Goal: Task Accomplishment & Management: Use online tool/utility

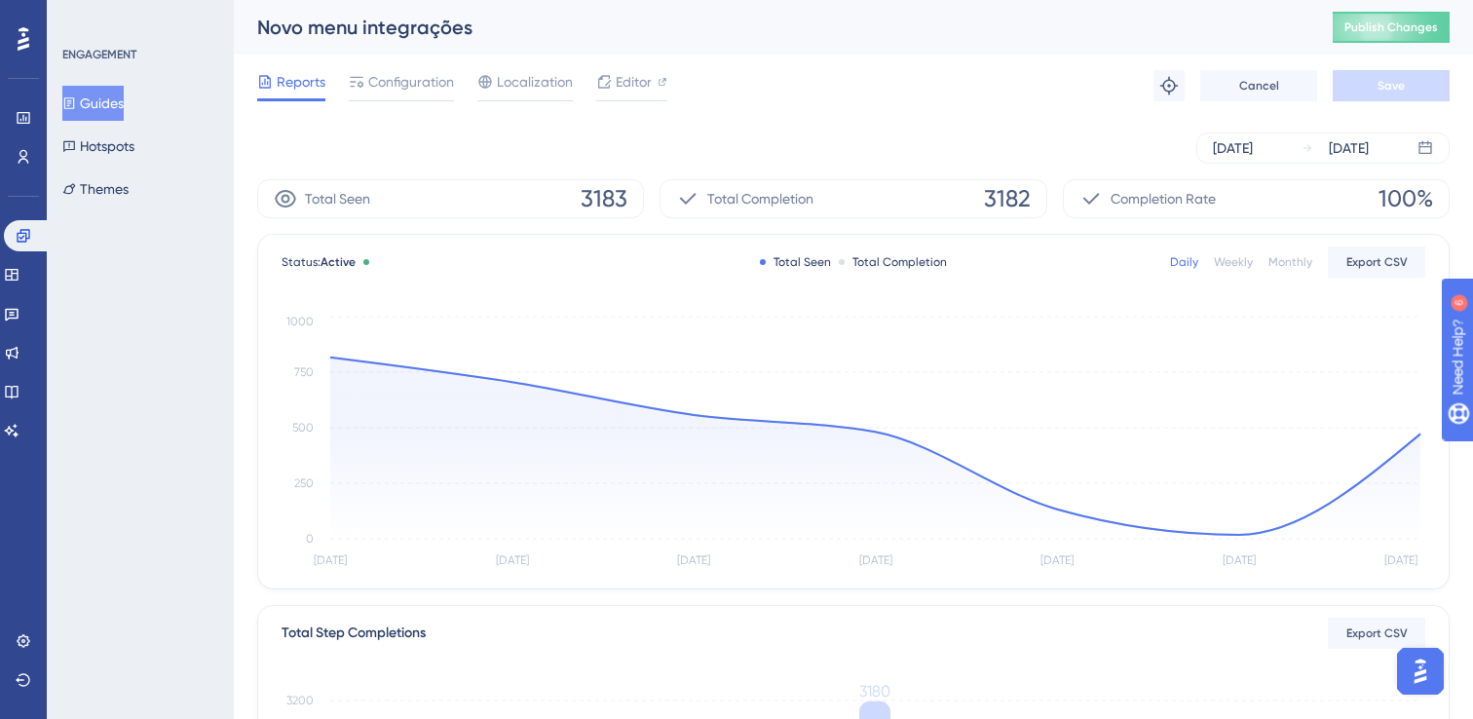
drag, startPoint x: 138, startPoint y: 280, endPoint x: 0, endPoint y: 267, distance: 138.9
click at [138, 280] on div "ENGAGEMENT Guides Hotspots Themes" at bounding box center [140, 359] width 187 height 719
click at [18, 275] on icon at bounding box center [11, 275] width 13 height 12
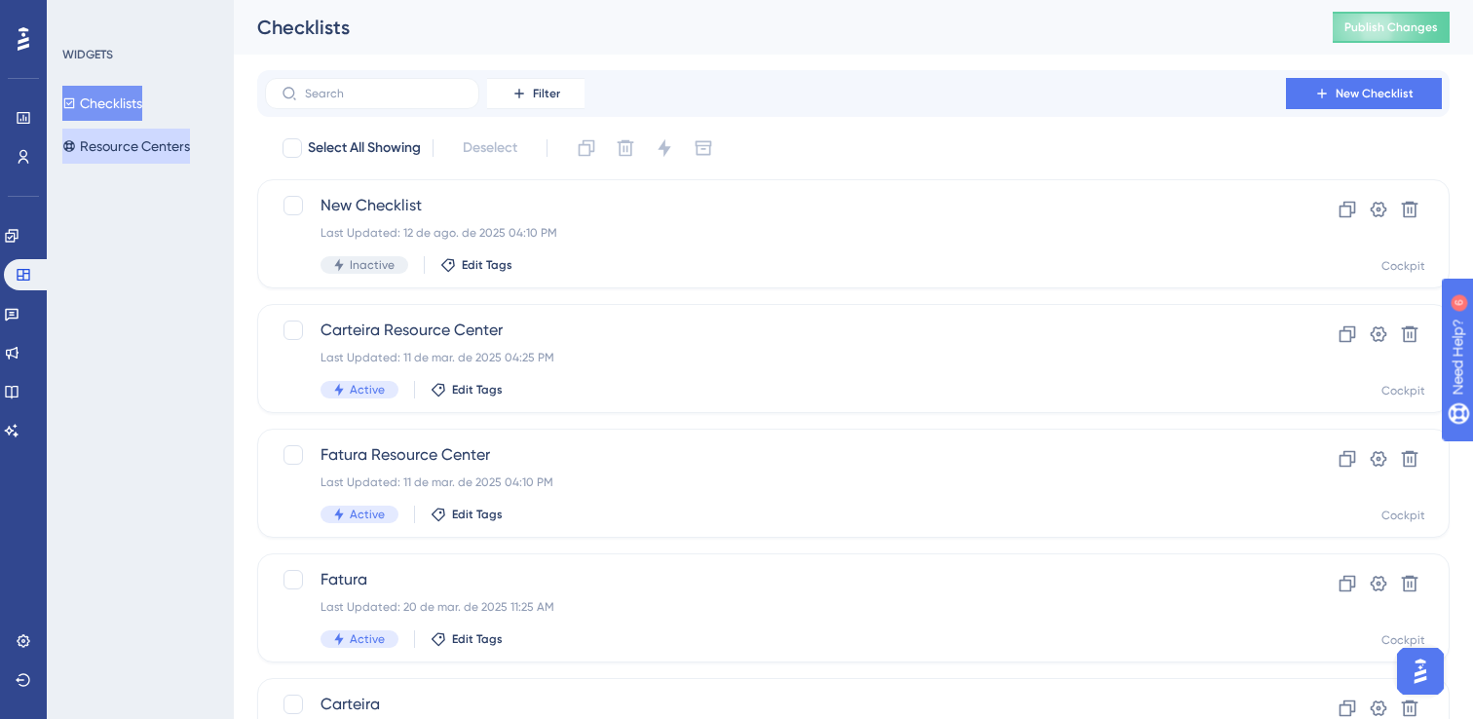
click at [123, 140] on button "Resource Centers" at bounding box center [126, 146] width 128 height 35
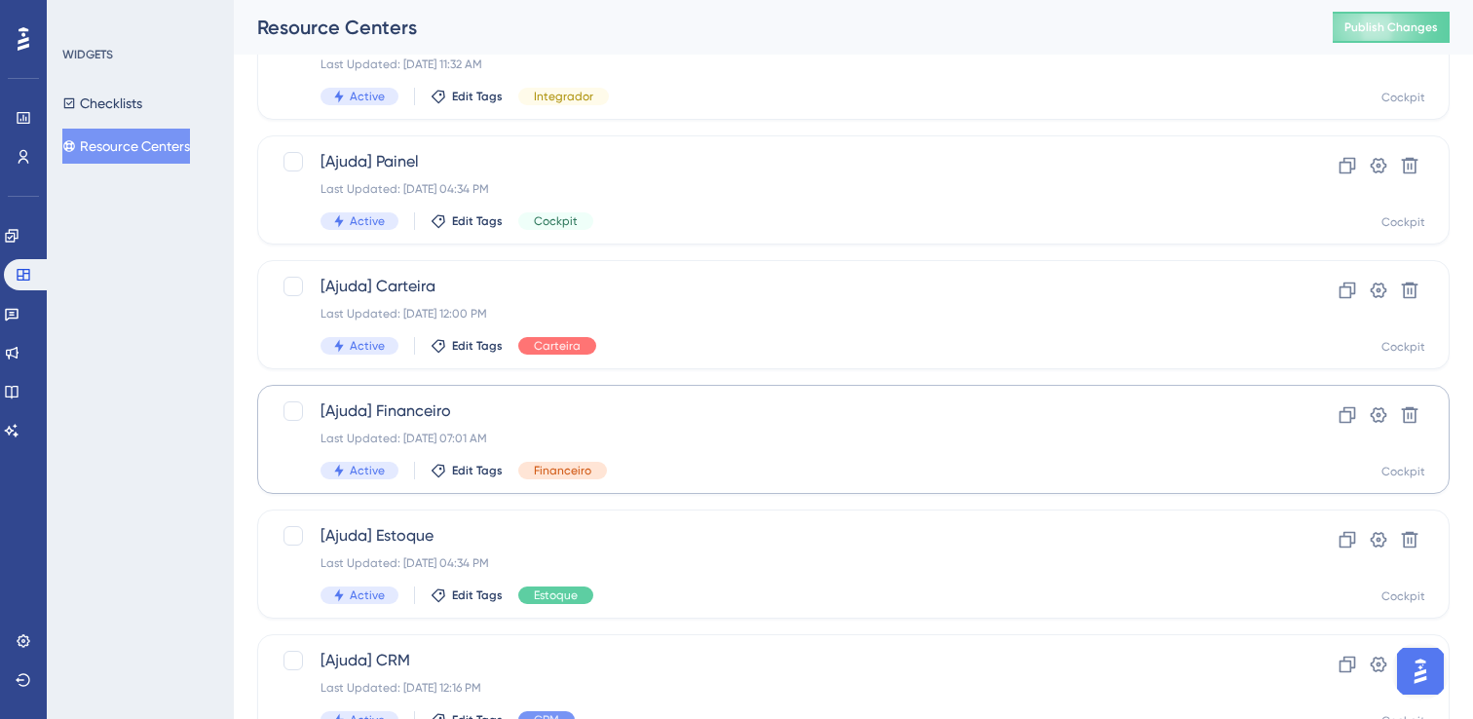
scroll to position [37, 0]
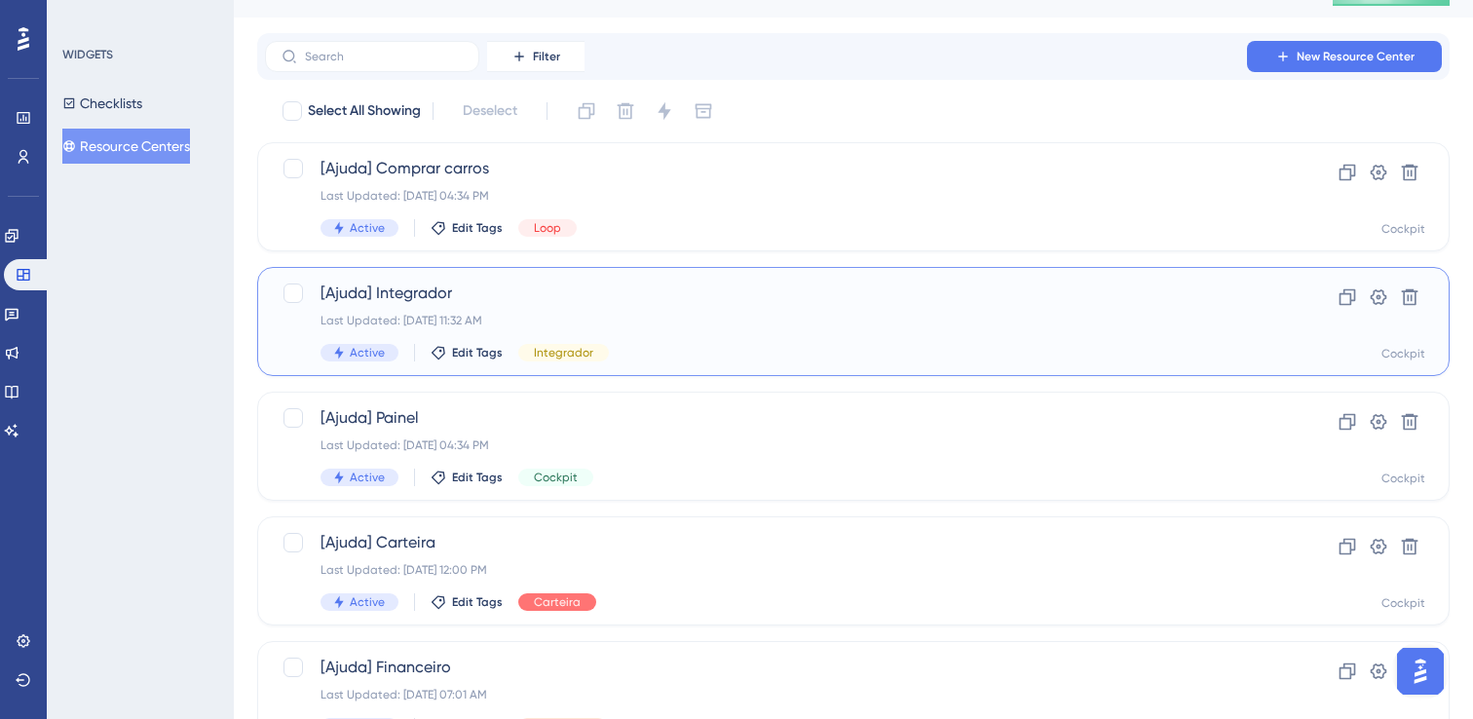
click at [730, 330] on div "[Ajuda] Integrador Last Updated: [DATE] 11:32 AM Active Edit Tags Integrador" at bounding box center [775, 322] width 910 height 80
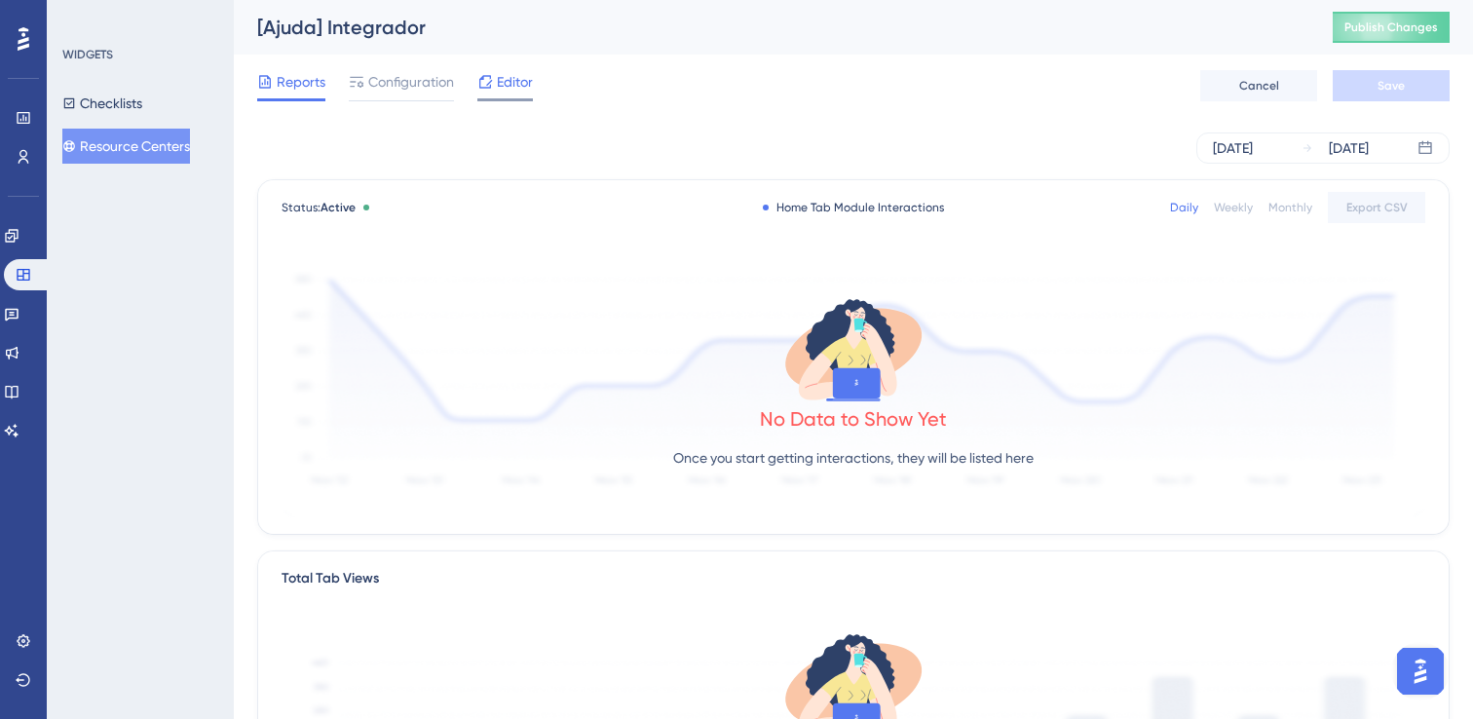
click at [516, 90] on span "Editor" at bounding box center [515, 81] width 36 height 23
click at [410, 92] on span "Configuration" at bounding box center [411, 81] width 86 height 23
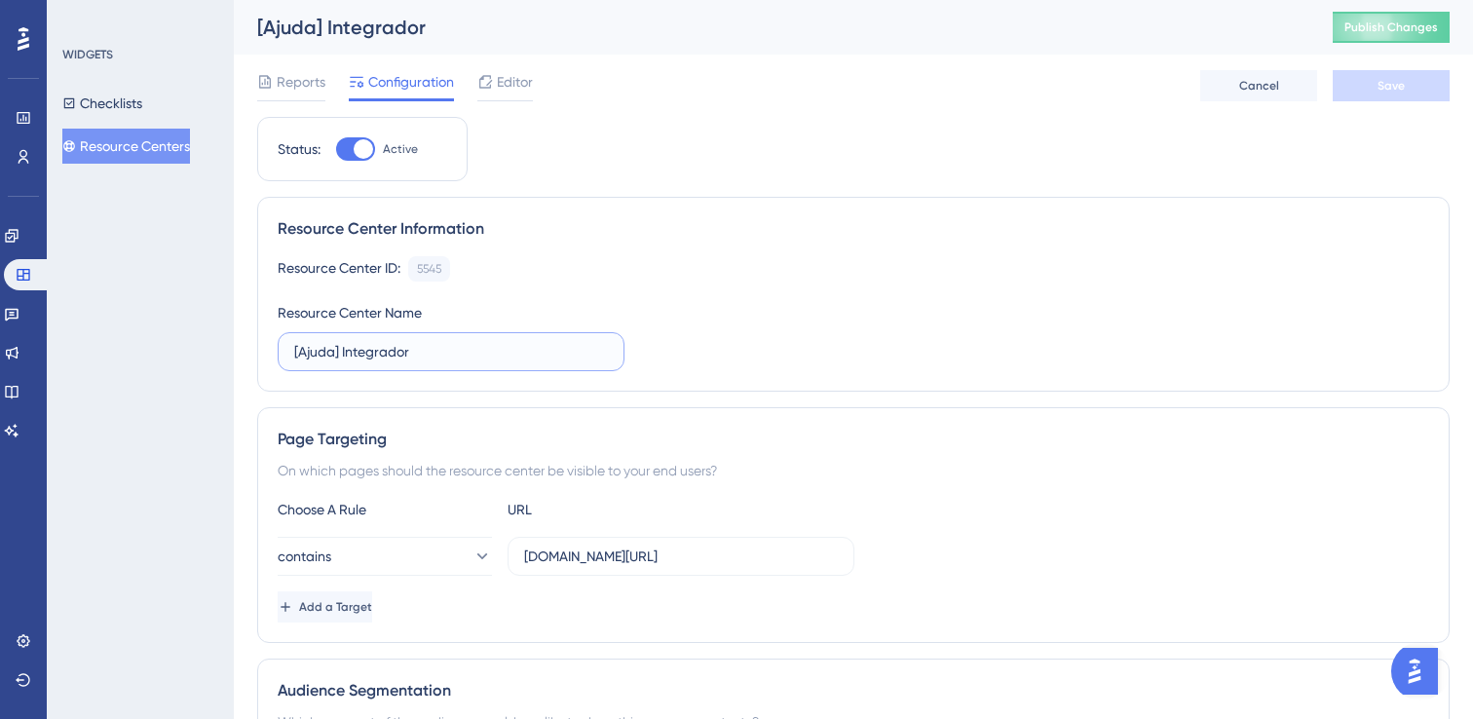
click at [444, 354] on input "[Ajuda] Integrador" at bounding box center [451, 351] width 314 height 21
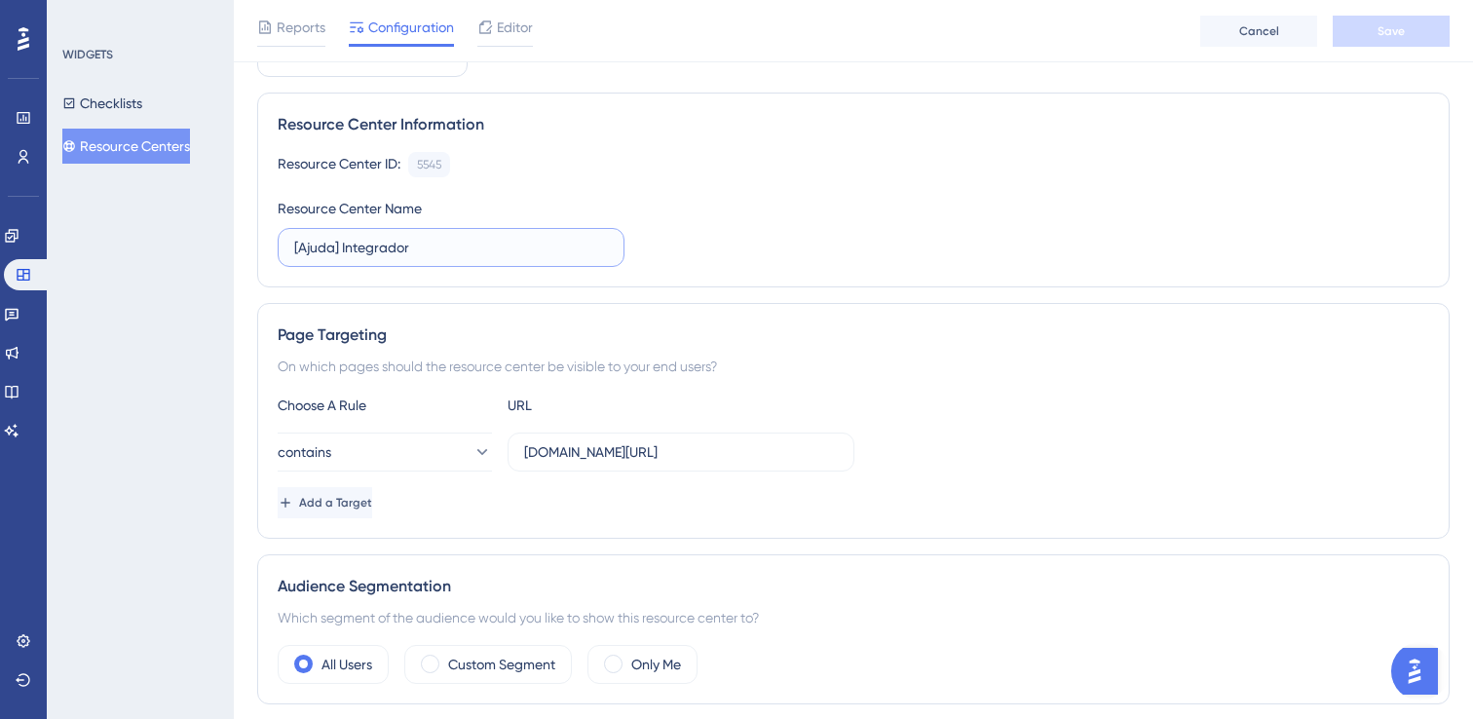
scroll to position [113, 0]
click at [403, 463] on button "contains" at bounding box center [385, 451] width 214 height 39
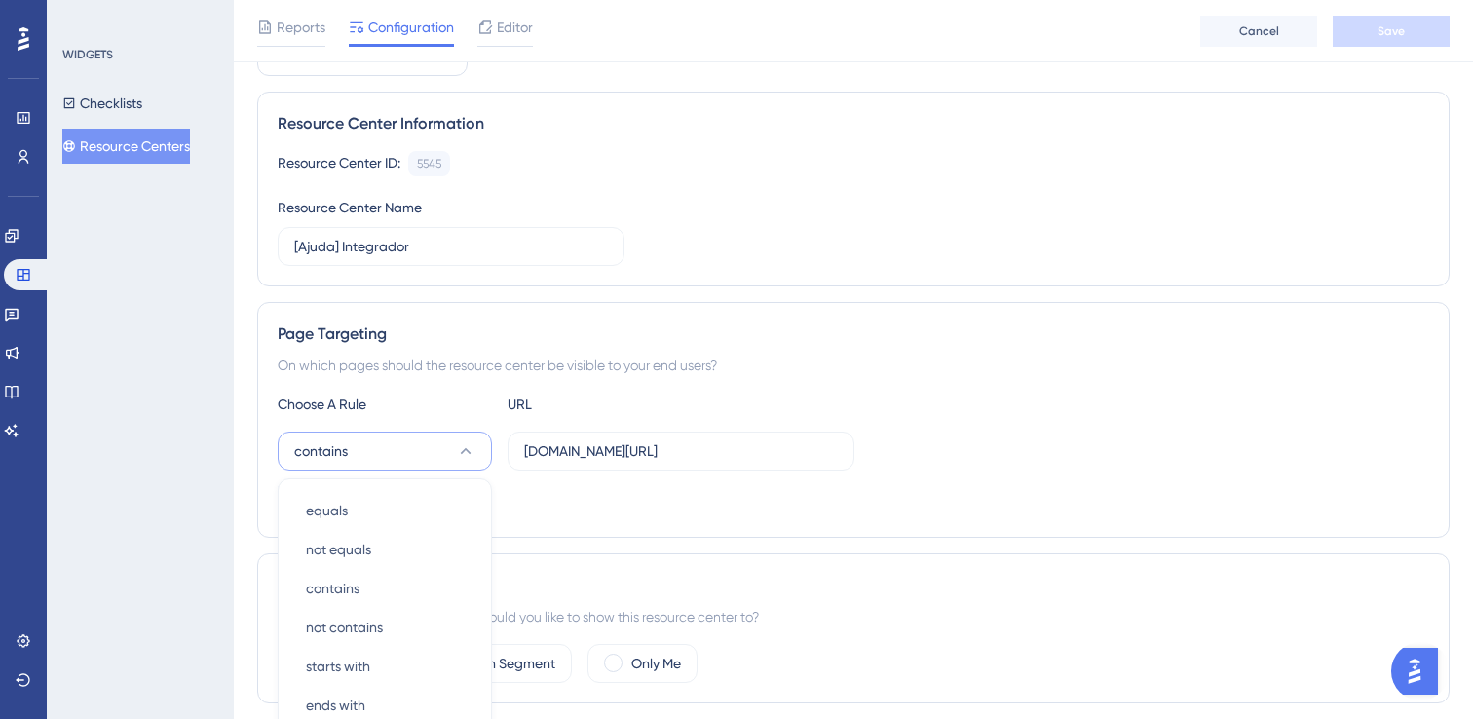
scroll to position [381, 0]
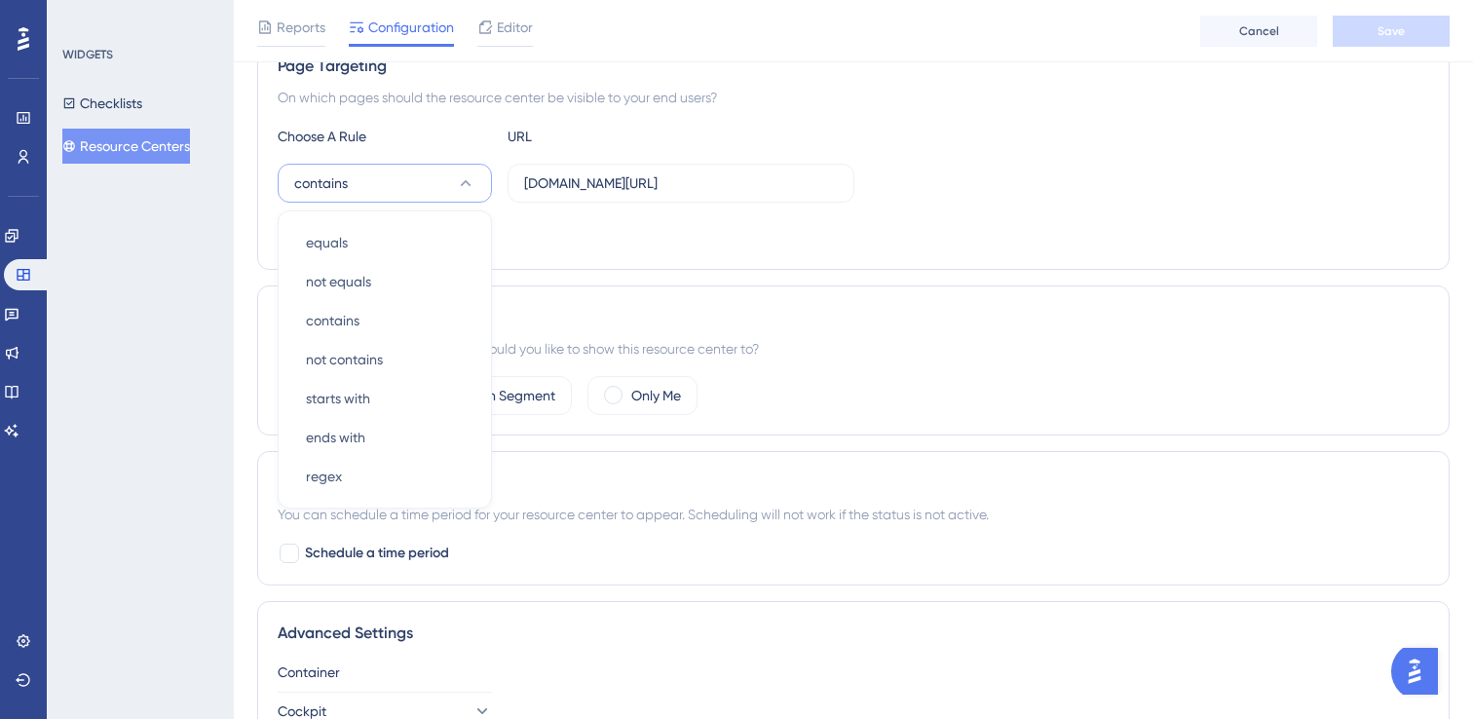
click at [625, 240] on div "Add a Target" at bounding box center [853, 233] width 1151 height 31
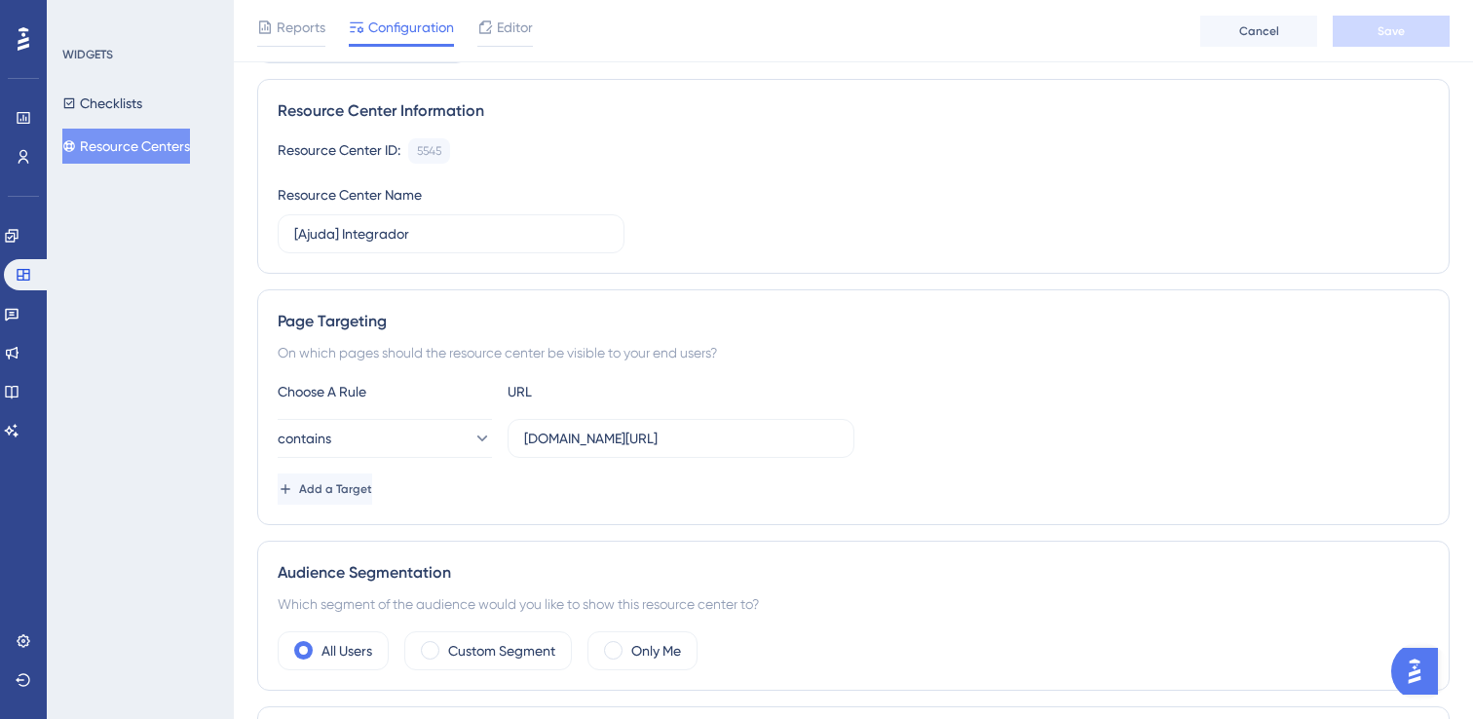
scroll to position [0, 0]
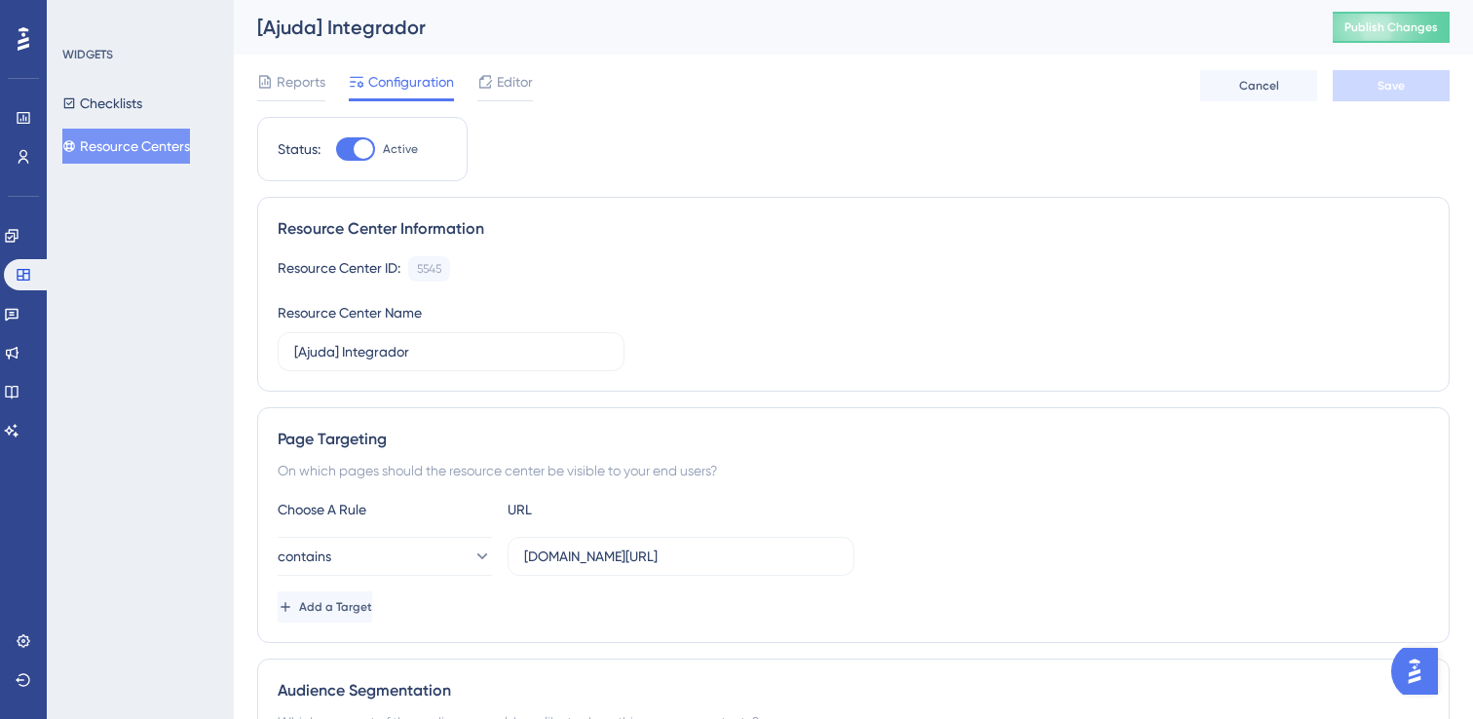
click at [364, 156] on div at bounding box center [363, 148] width 19 height 19
click at [336, 150] on input "Active" at bounding box center [335, 149] width 1 height 1
checkbox input "false"
click at [1351, 93] on button "Save" at bounding box center [1391, 85] width 117 height 31
click at [394, 551] on button "contains" at bounding box center [385, 556] width 214 height 39
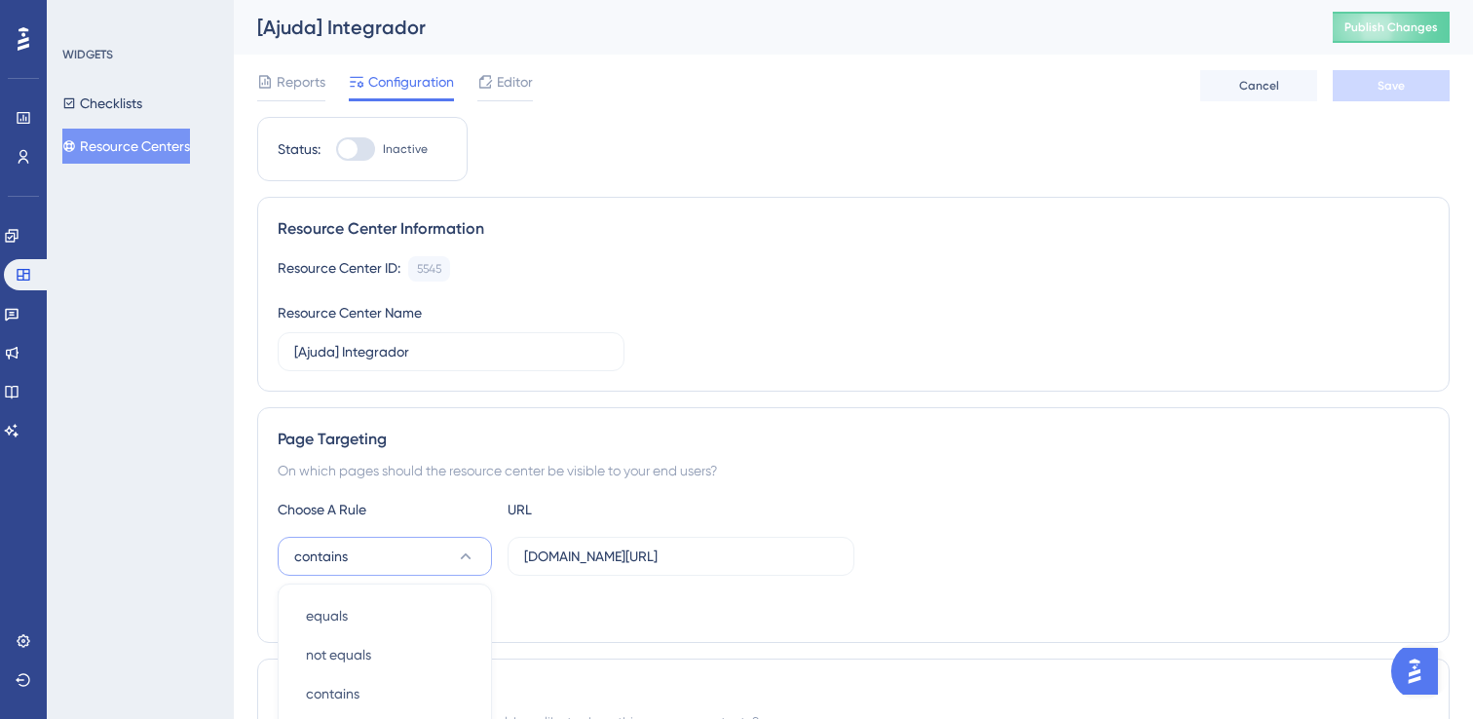
scroll to position [381, 0]
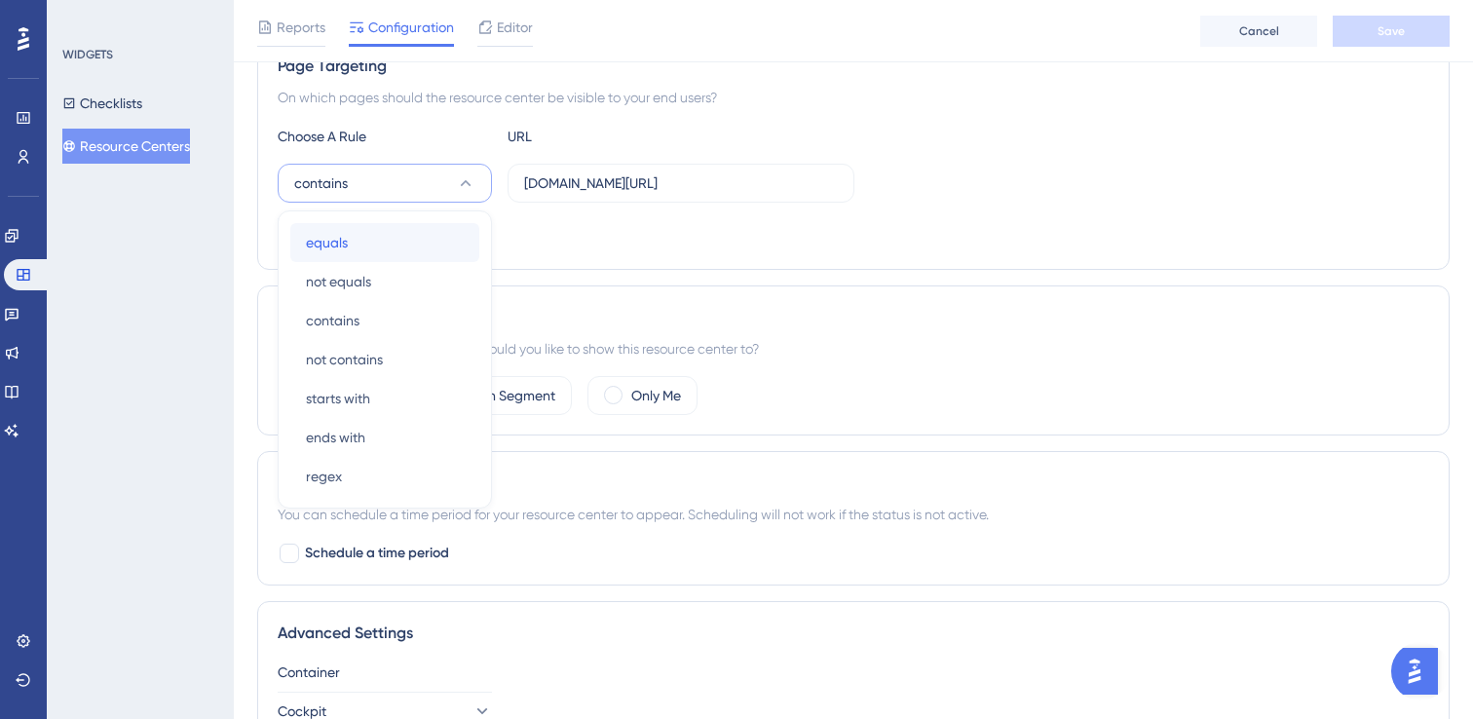
click at [398, 245] on div "equals equals" at bounding box center [385, 242] width 158 height 39
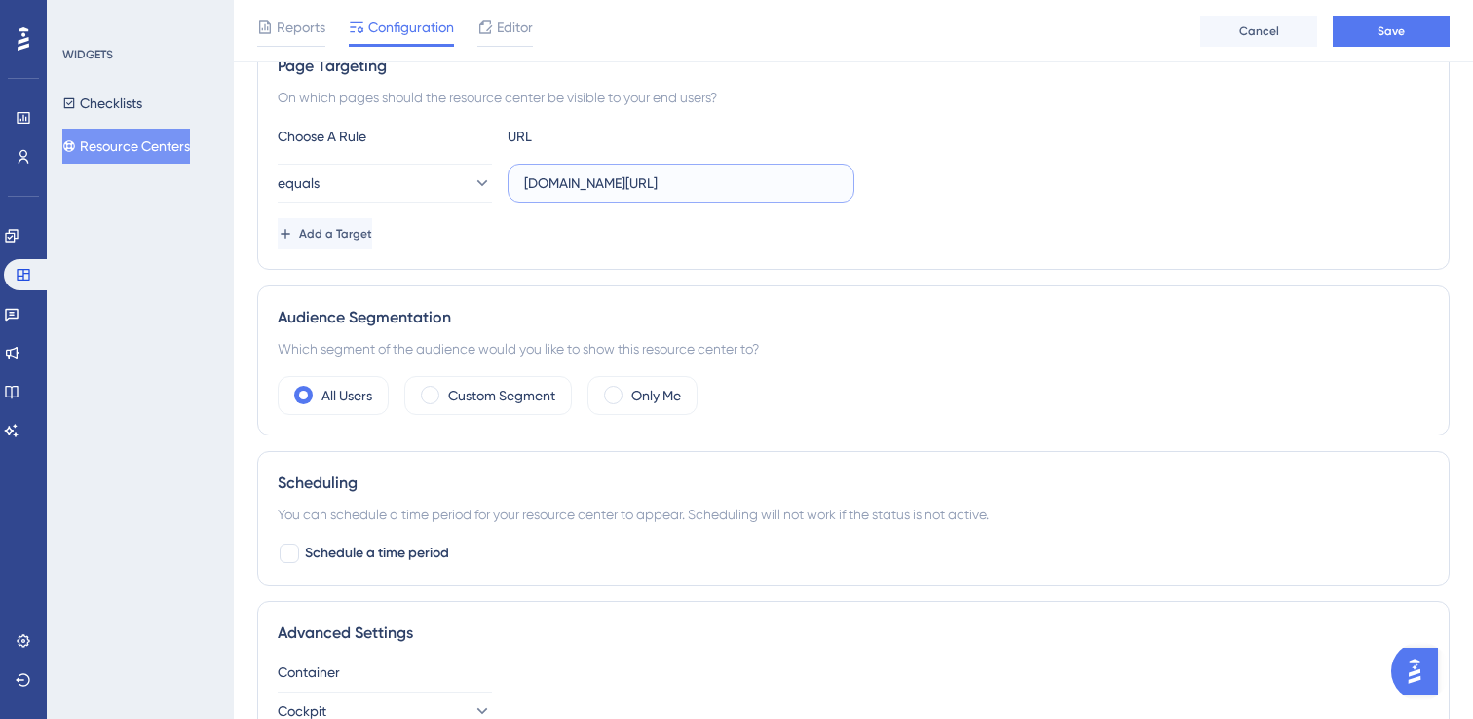
drag, startPoint x: 531, startPoint y: 189, endPoint x: 512, endPoint y: 190, distance: 18.5
click at [512, 190] on label "[DOMAIN_NAME][URL]" at bounding box center [681, 183] width 347 height 39
paste input "[URL][DOMAIN_NAME]"
type input "[URL][DOMAIN_NAME]"
click at [870, 271] on div "Status: Inactive Resource Center Information Resource Center ID: 5545 Copy Reso…" at bounding box center [853, 255] width 1192 height 1023
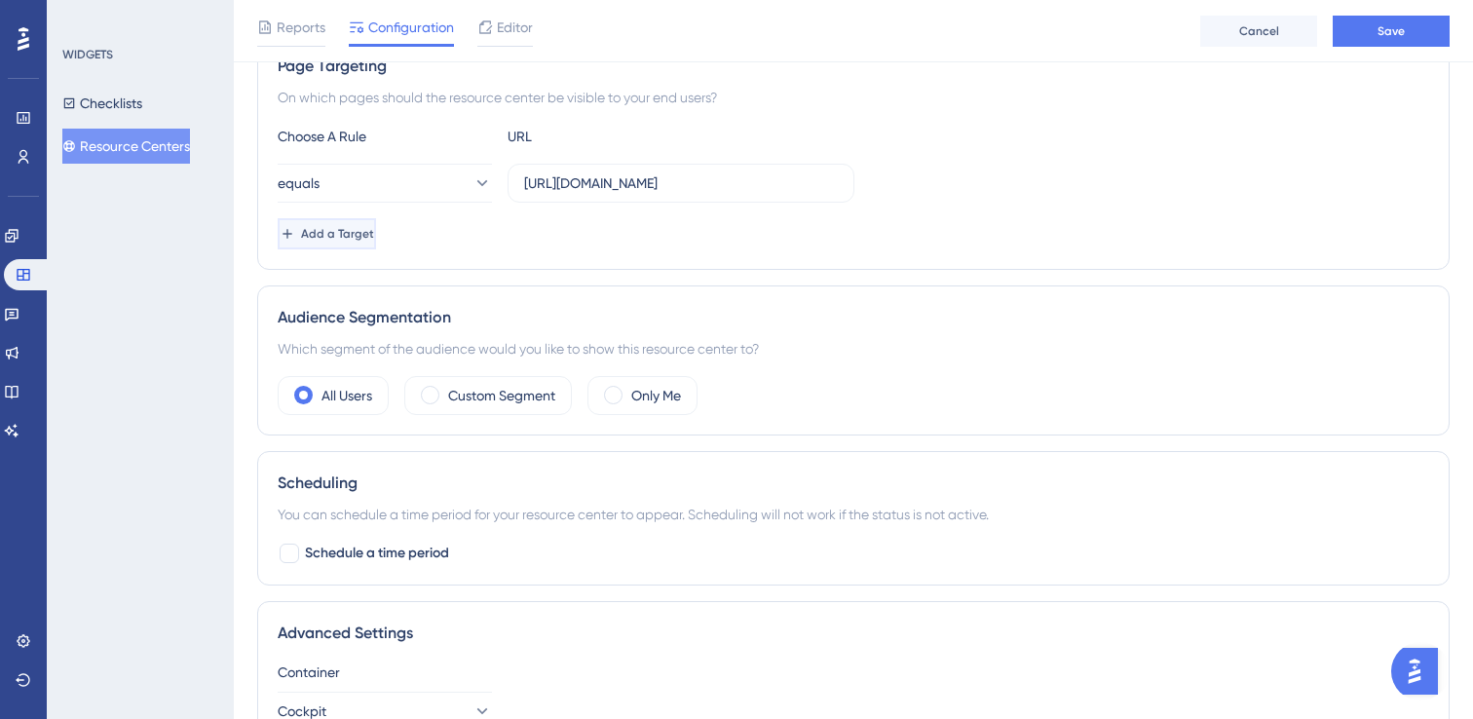
click at [376, 245] on button "Add a Target" at bounding box center [327, 233] width 98 height 31
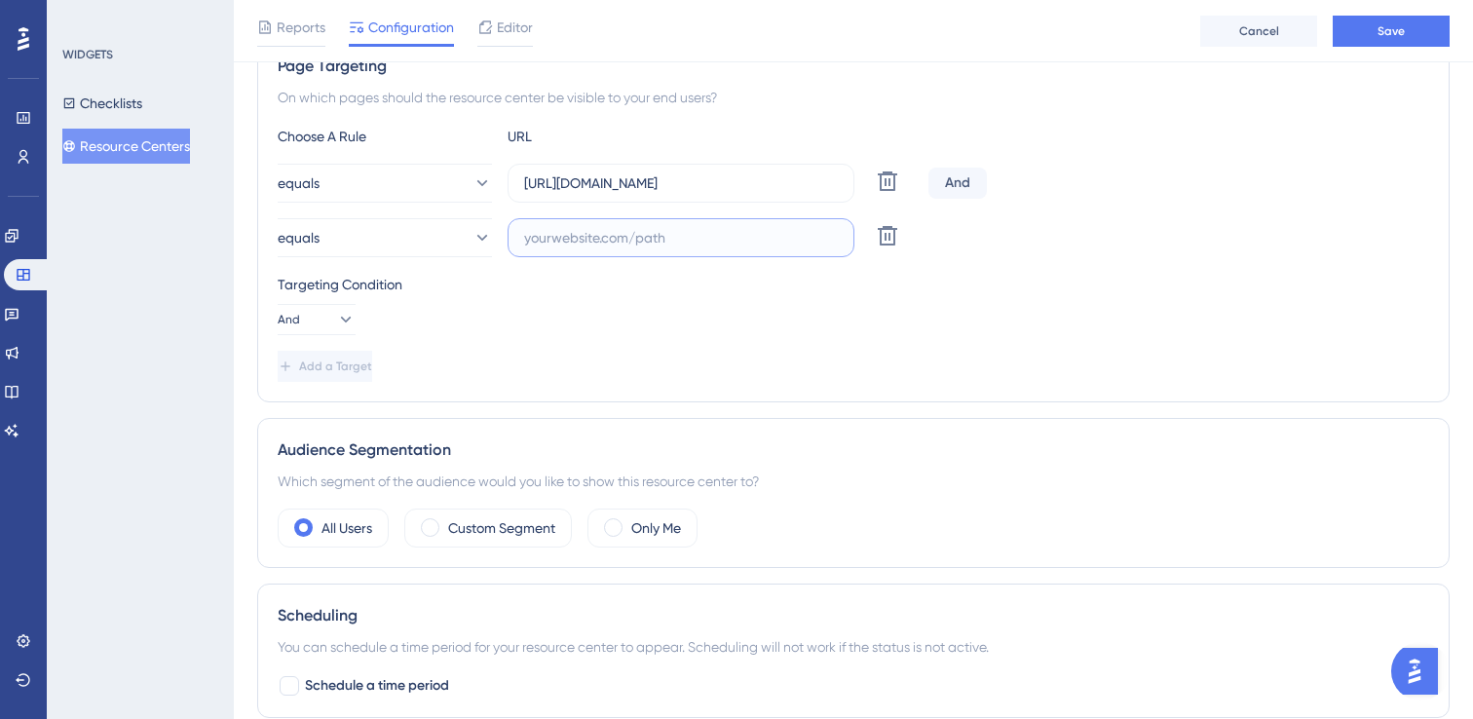
click at [596, 237] on input "text" at bounding box center [681, 237] width 314 height 21
paste input "[URL][DOMAIN_NAME]"
type input "[URL][DOMAIN_NAME]"
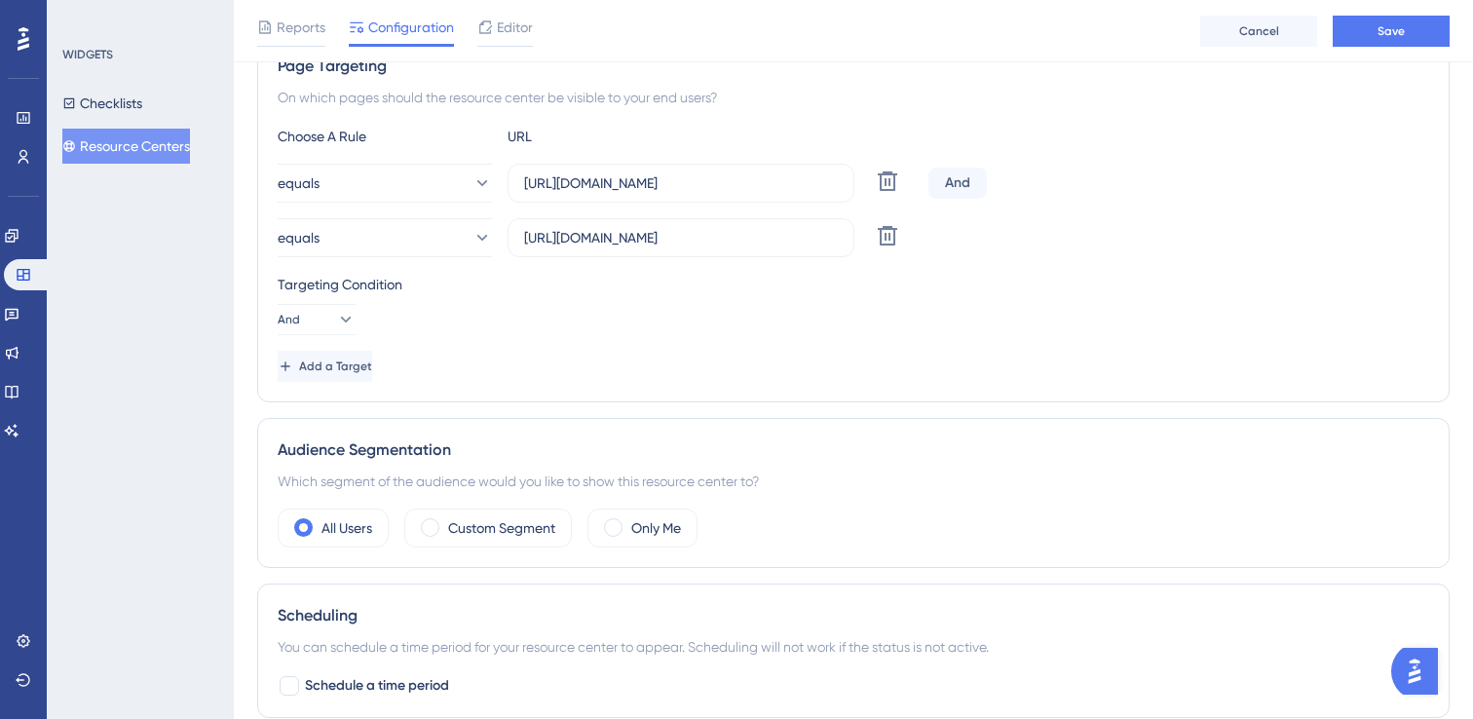
click at [801, 343] on div "Choose A Rule URL equals [URL][DOMAIN_NAME] Delete And equals [URL][DOMAIN_NAME…" at bounding box center [853, 253] width 1151 height 257
click at [366, 360] on span "Add a Target" at bounding box center [335, 366] width 73 height 16
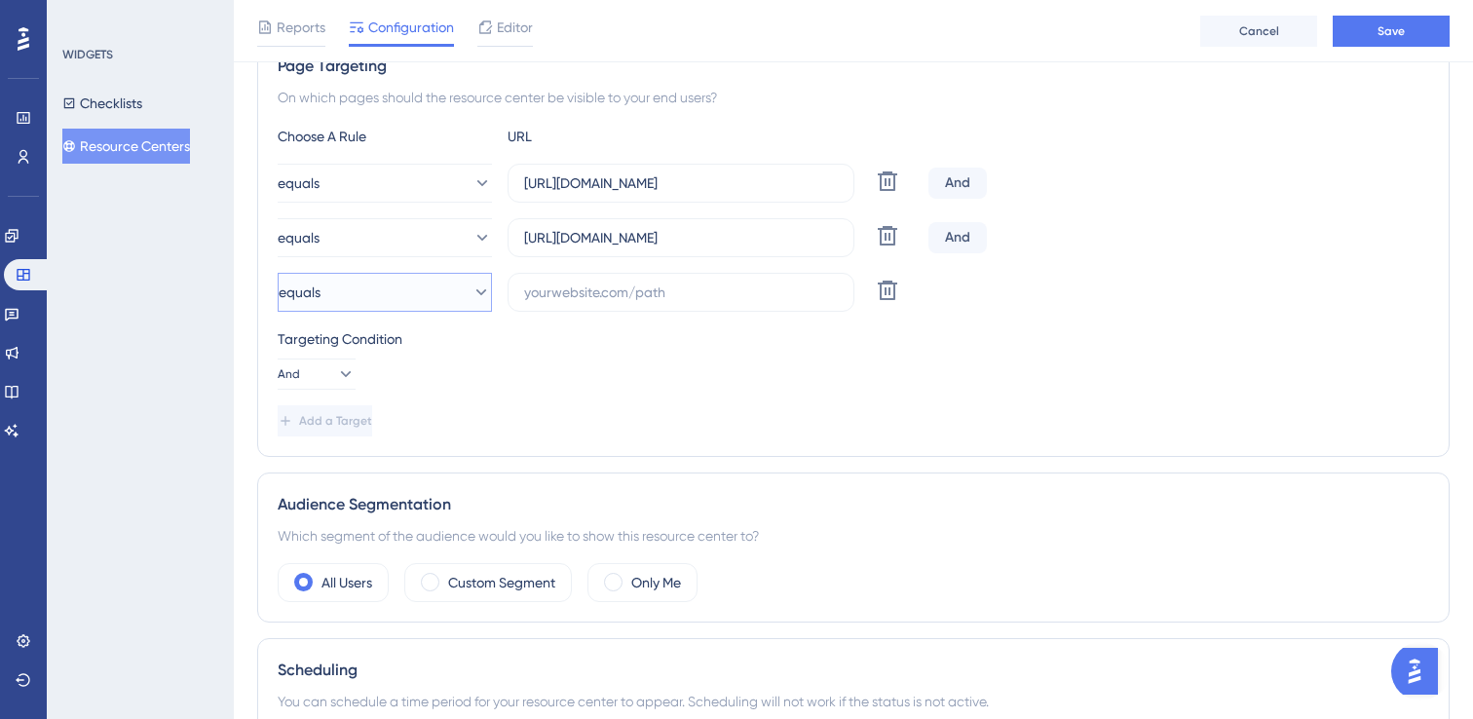
click at [378, 283] on button "equals" at bounding box center [385, 292] width 214 height 39
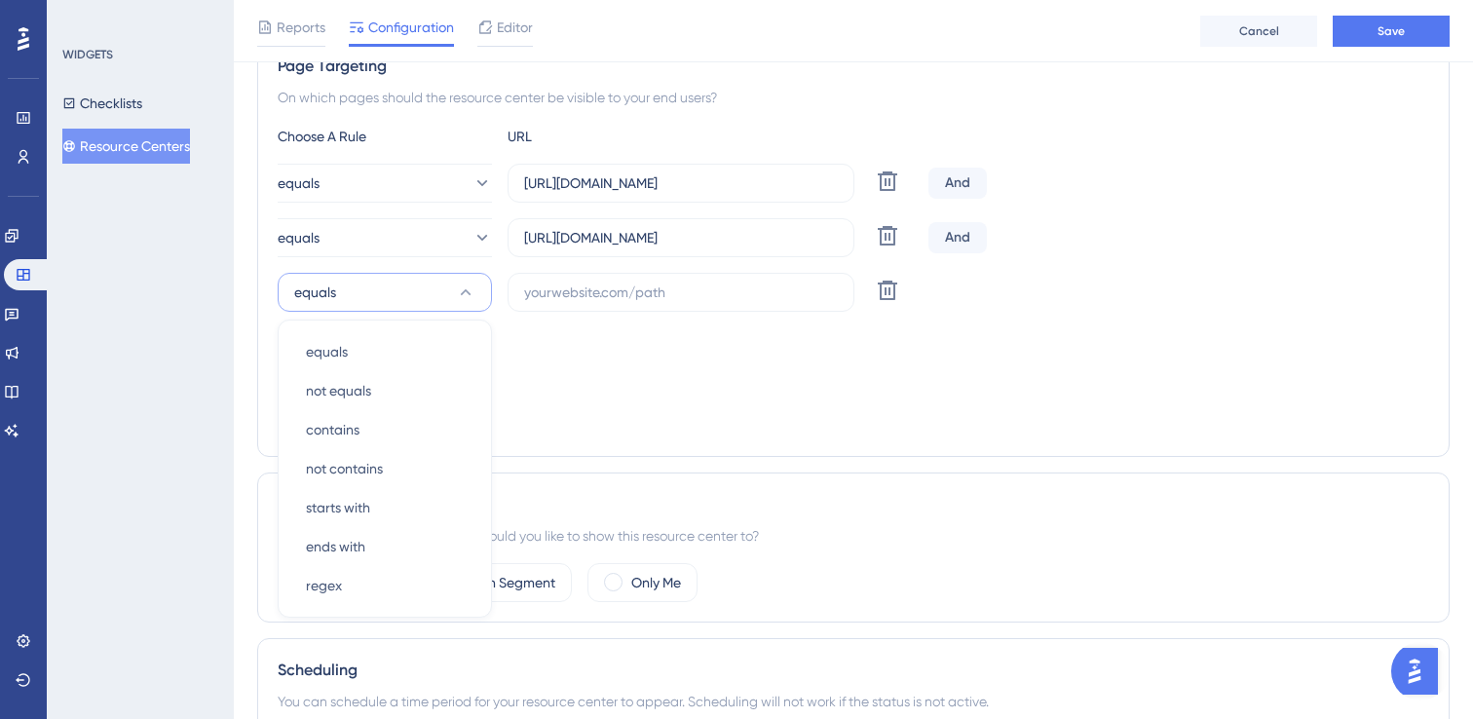
scroll to position [490, 0]
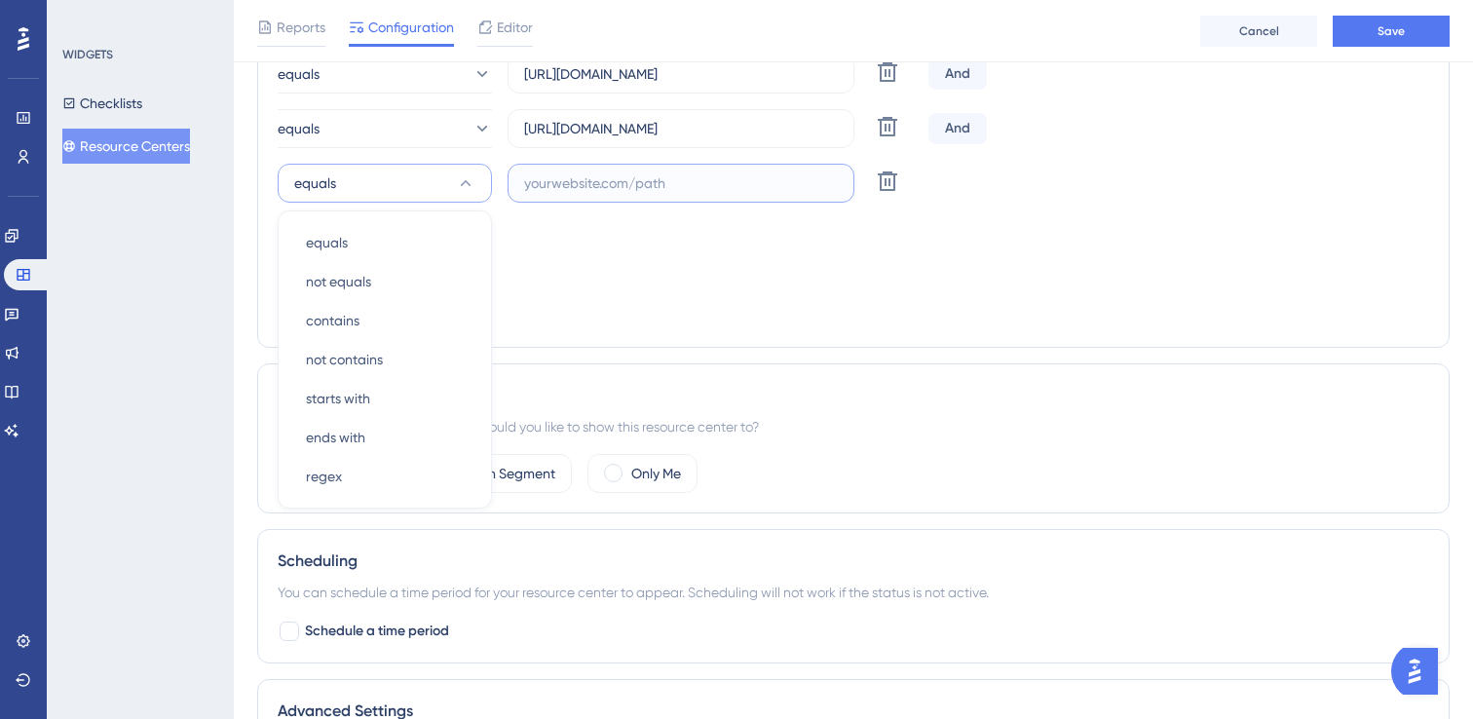
click at [677, 191] on input "text" at bounding box center [681, 182] width 314 height 21
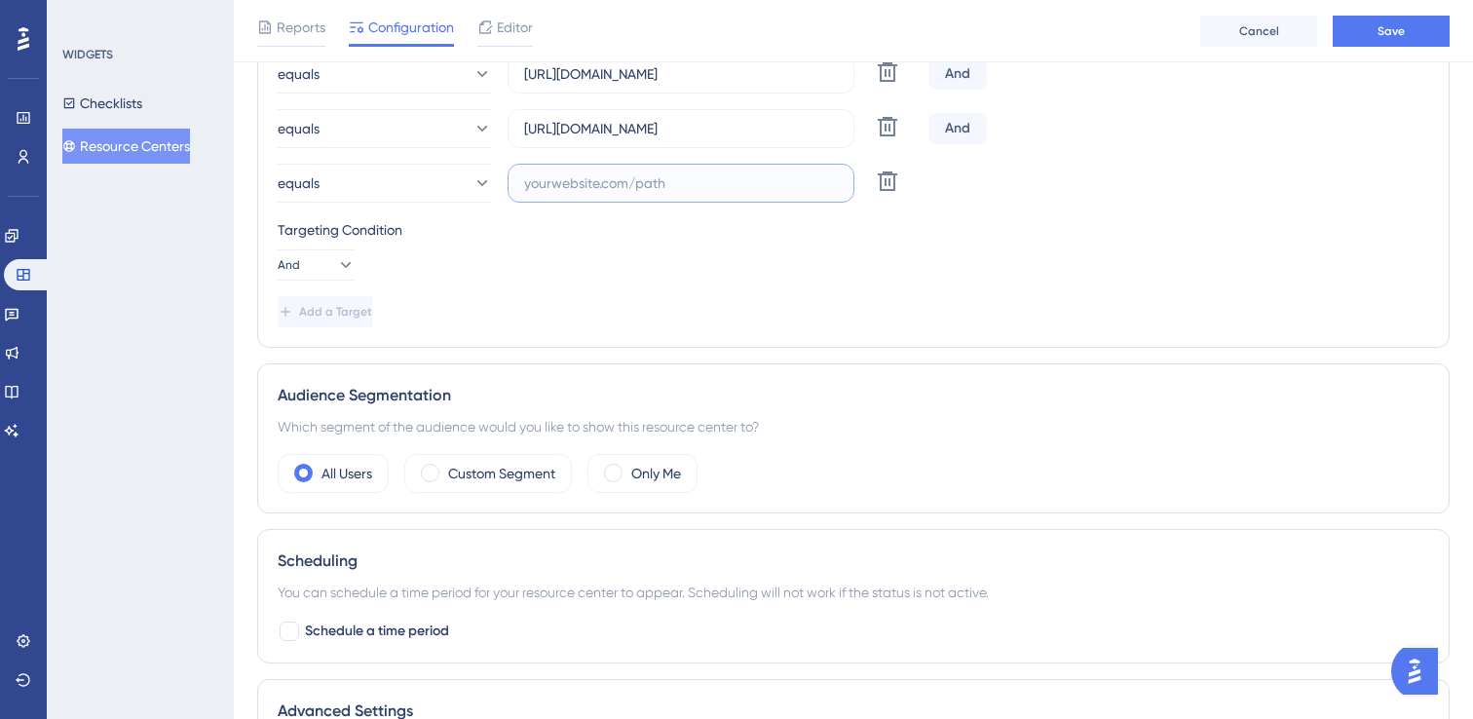
paste input "[URL][DOMAIN_NAME]"
type input "[URL][DOMAIN_NAME]"
click at [1341, 32] on button "Save" at bounding box center [1391, 31] width 117 height 31
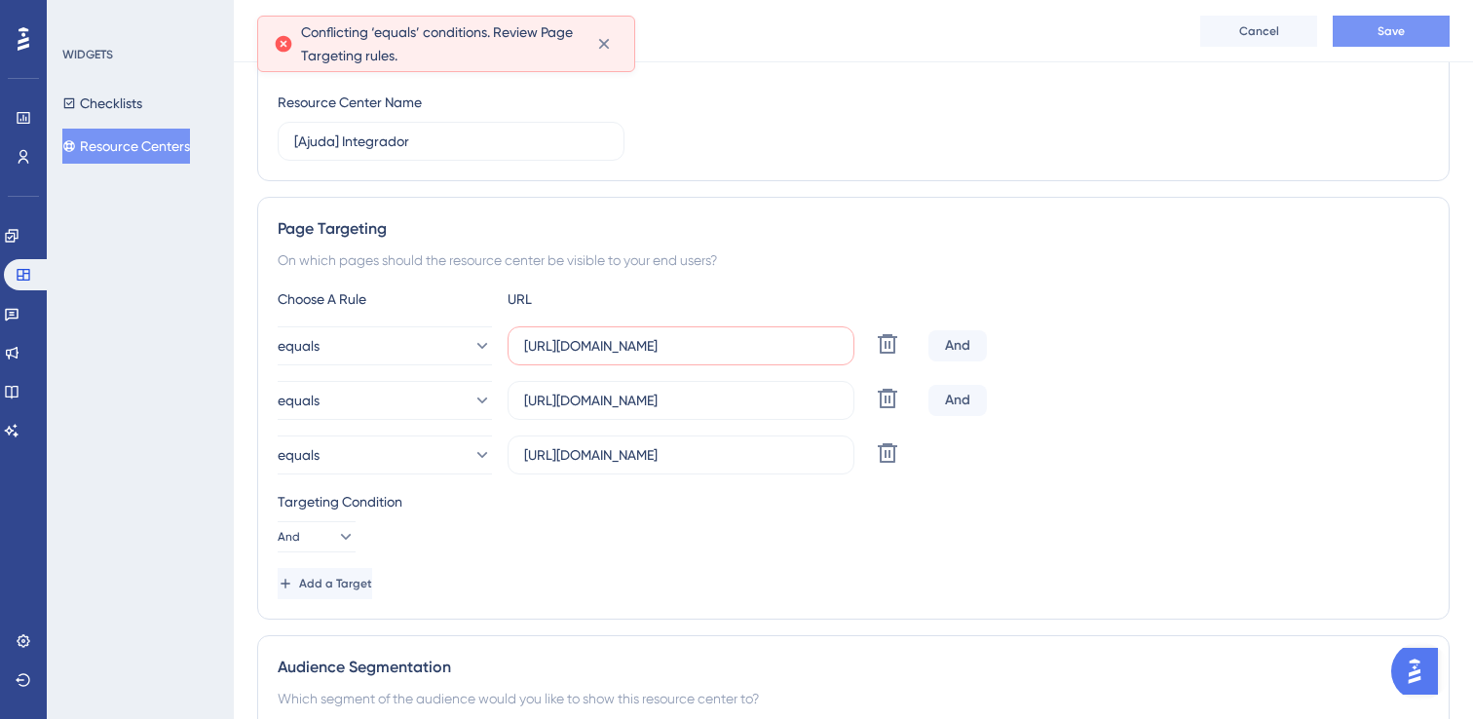
scroll to position [205, 0]
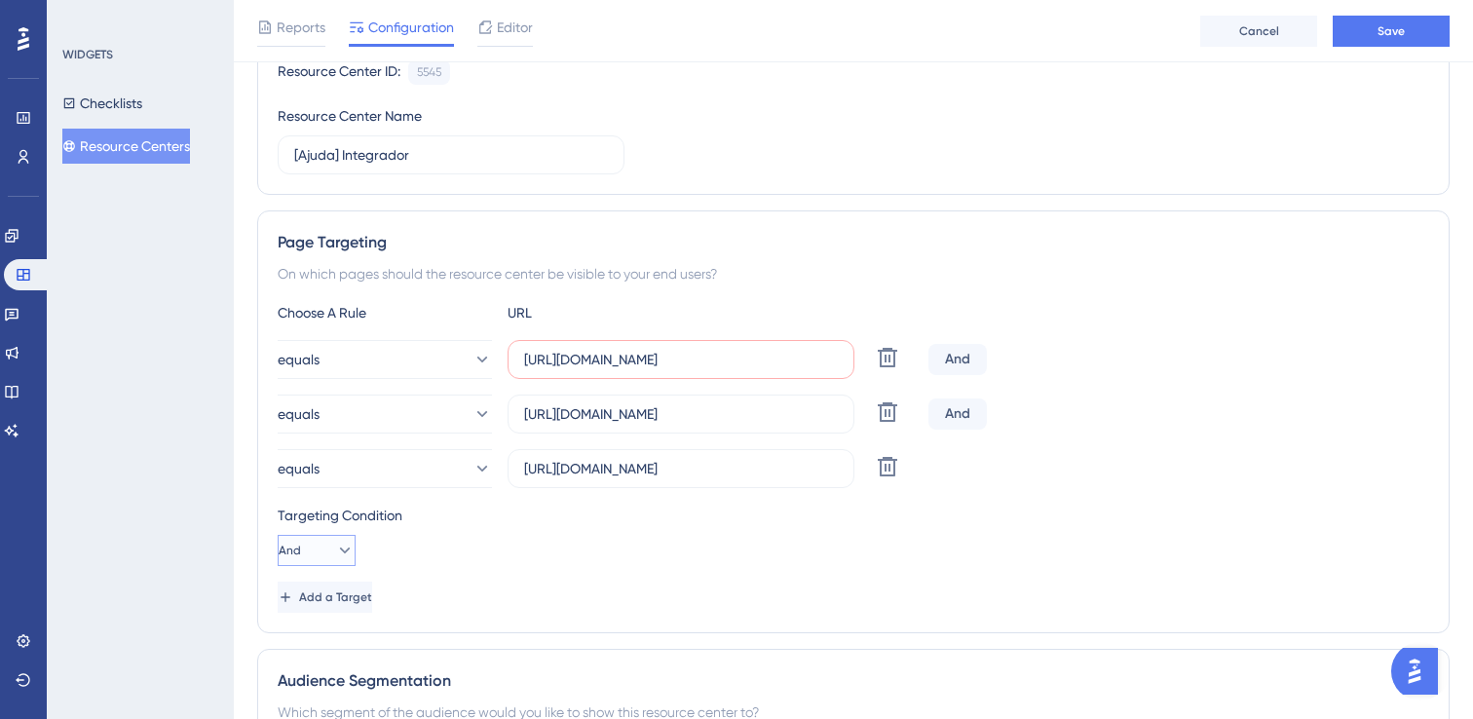
click at [315, 546] on button "And" at bounding box center [317, 550] width 78 height 31
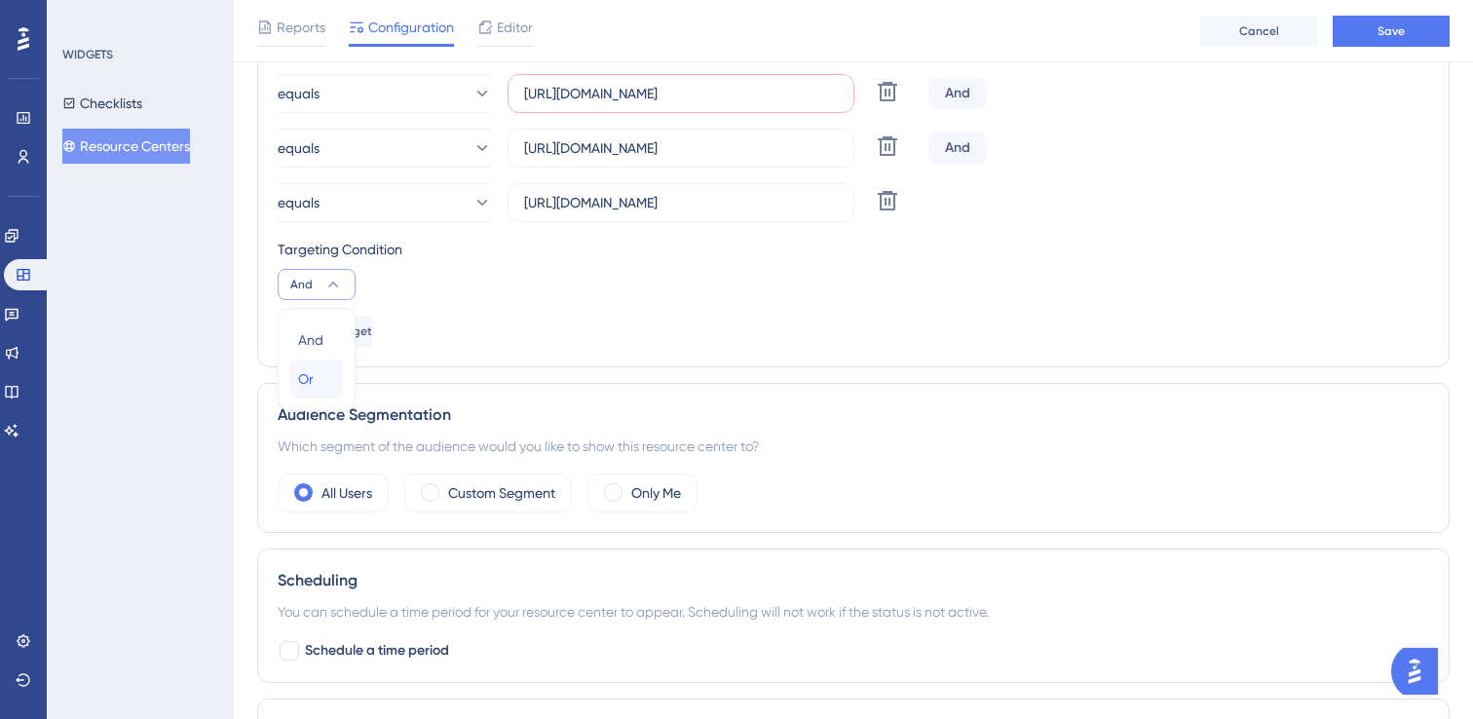
click at [314, 385] on div "Or Or" at bounding box center [316, 378] width 37 height 39
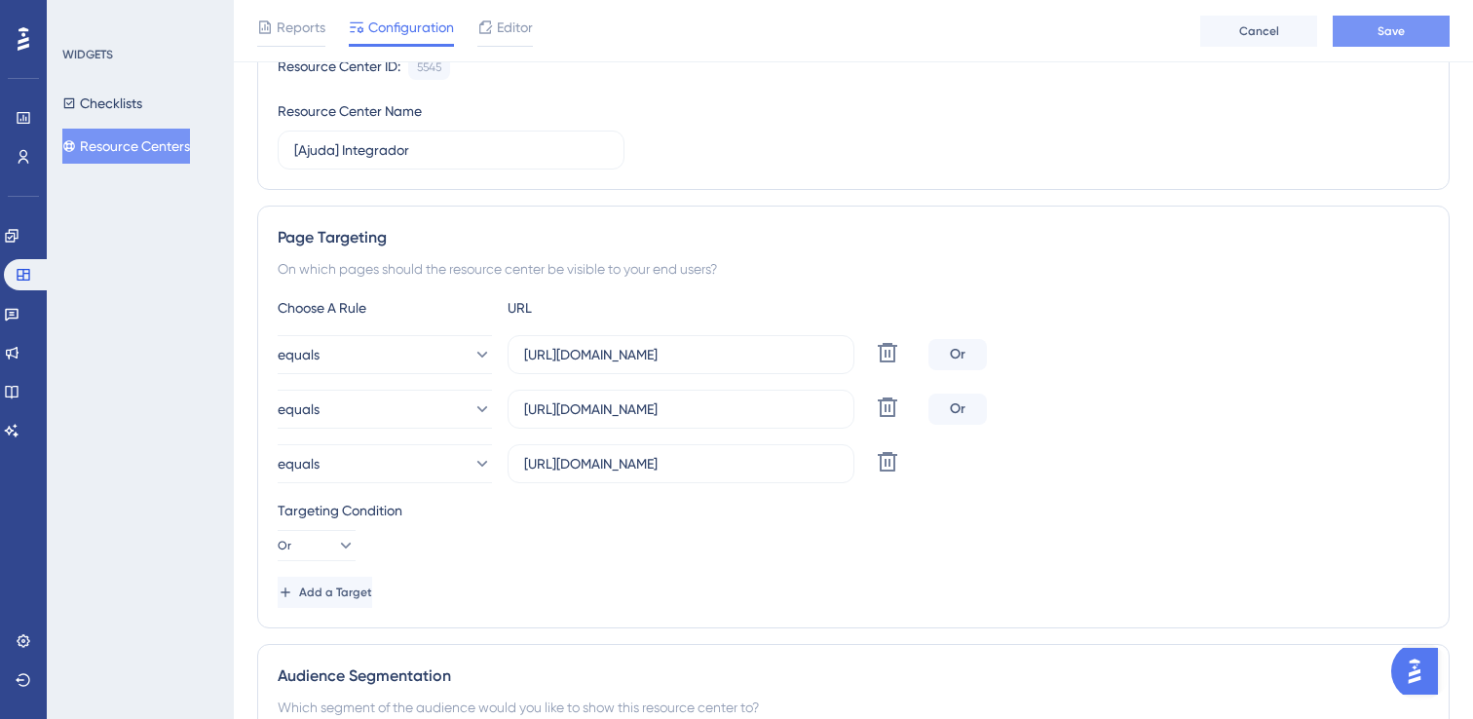
scroll to position [205, 0]
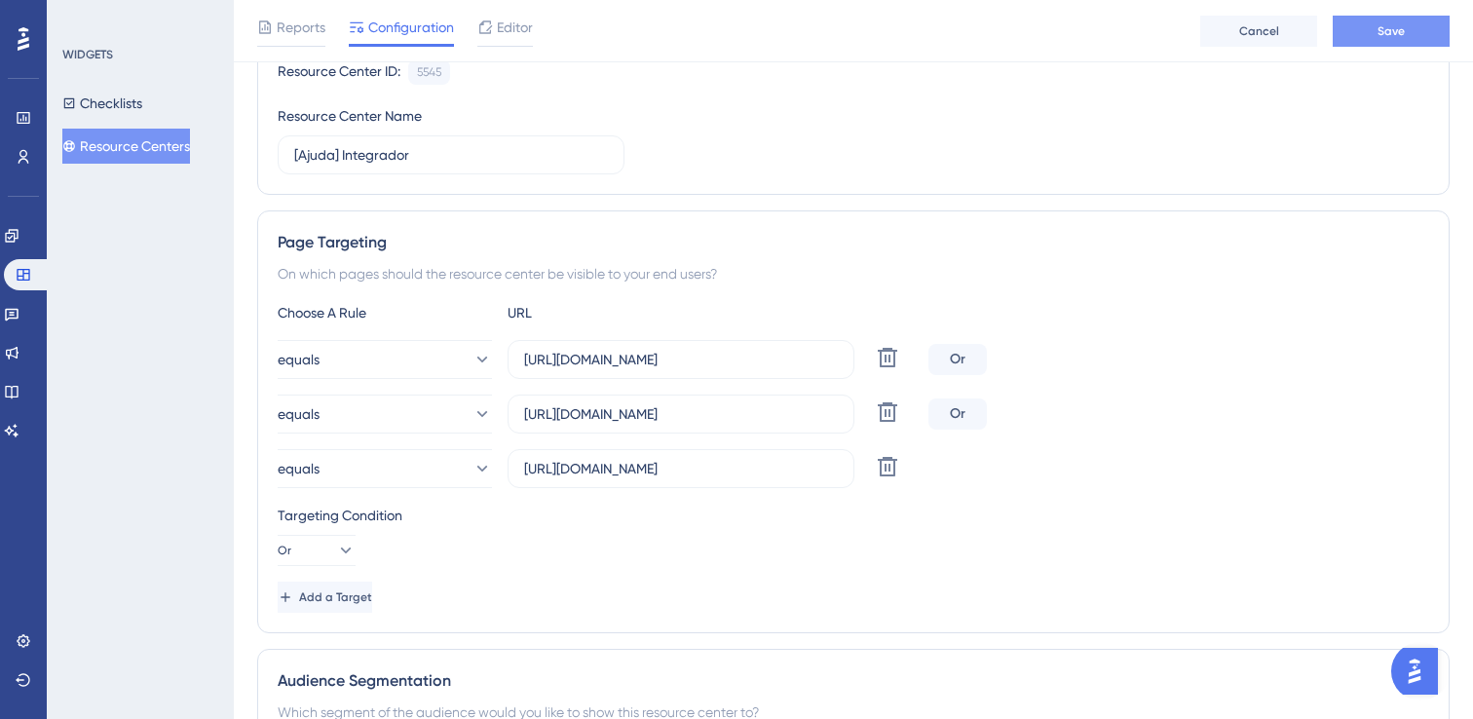
click at [1392, 39] on button "Save" at bounding box center [1391, 31] width 117 height 31
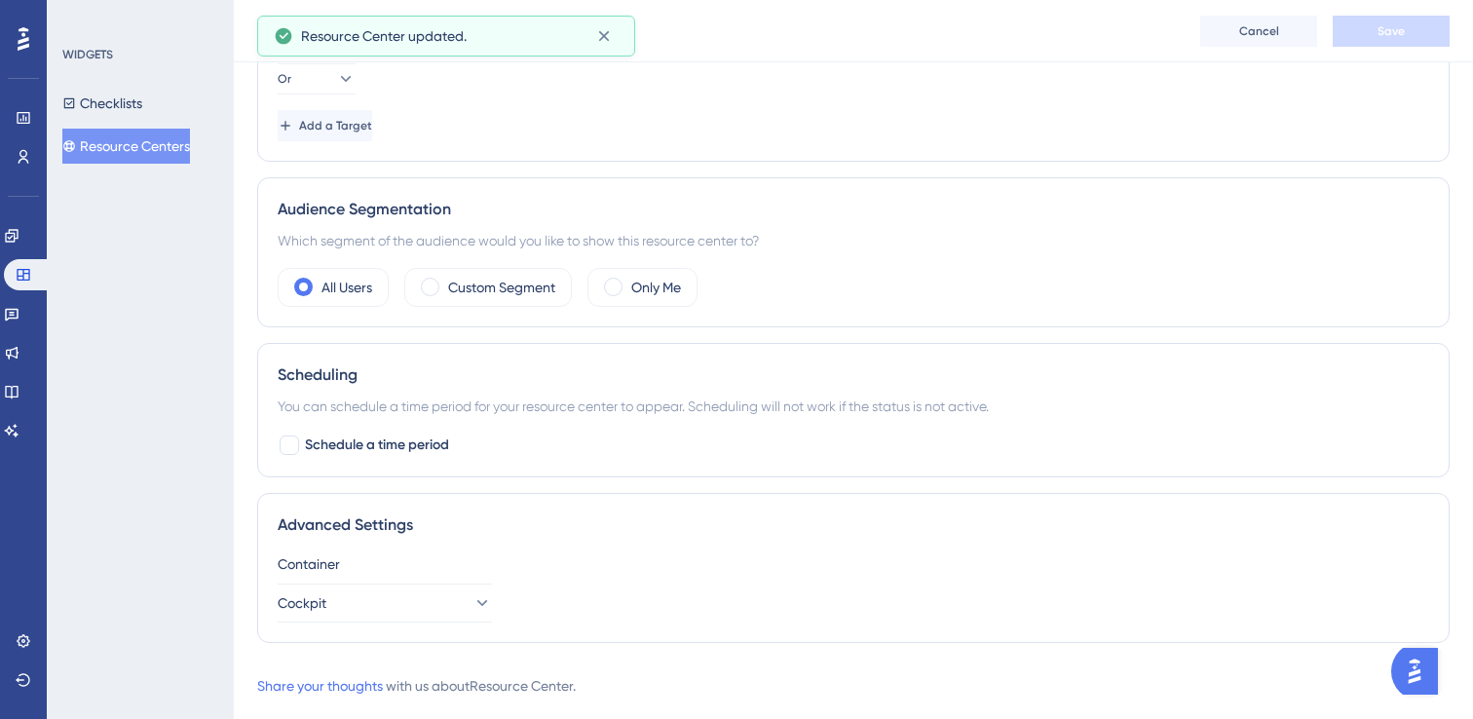
scroll to position [717, 0]
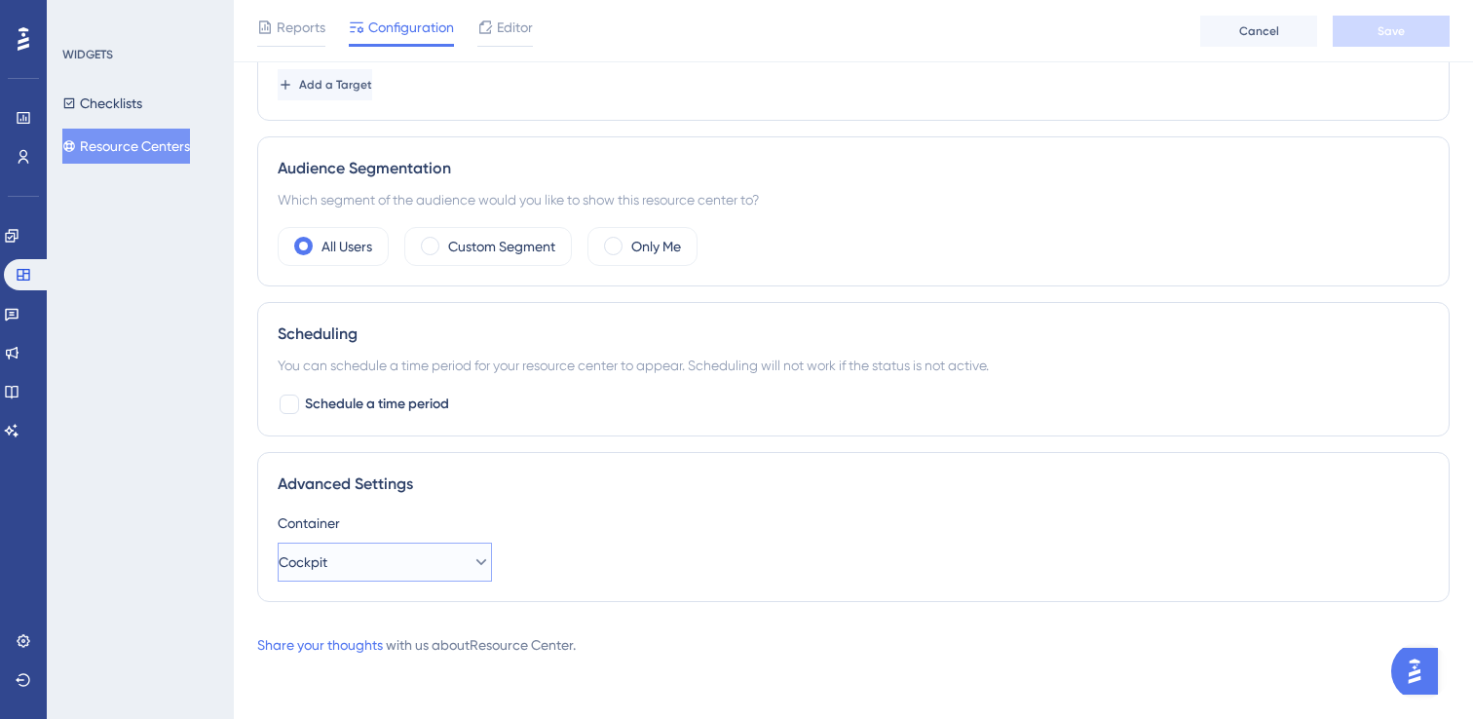
click at [424, 569] on button "Cockpit" at bounding box center [385, 562] width 214 height 39
click at [449, 572] on button "Cockpit" at bounding box center [385, 562] width 214 height 39
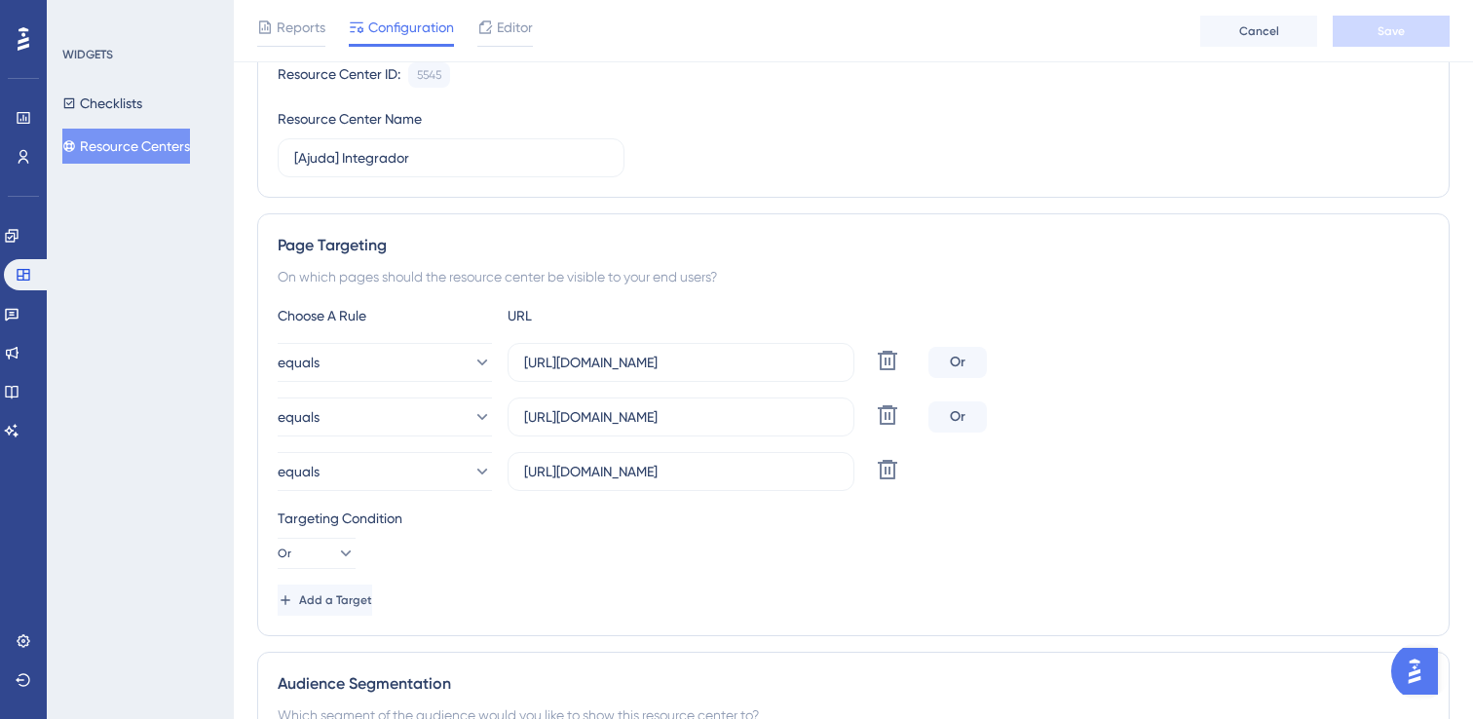
scroll to position [233, 0]
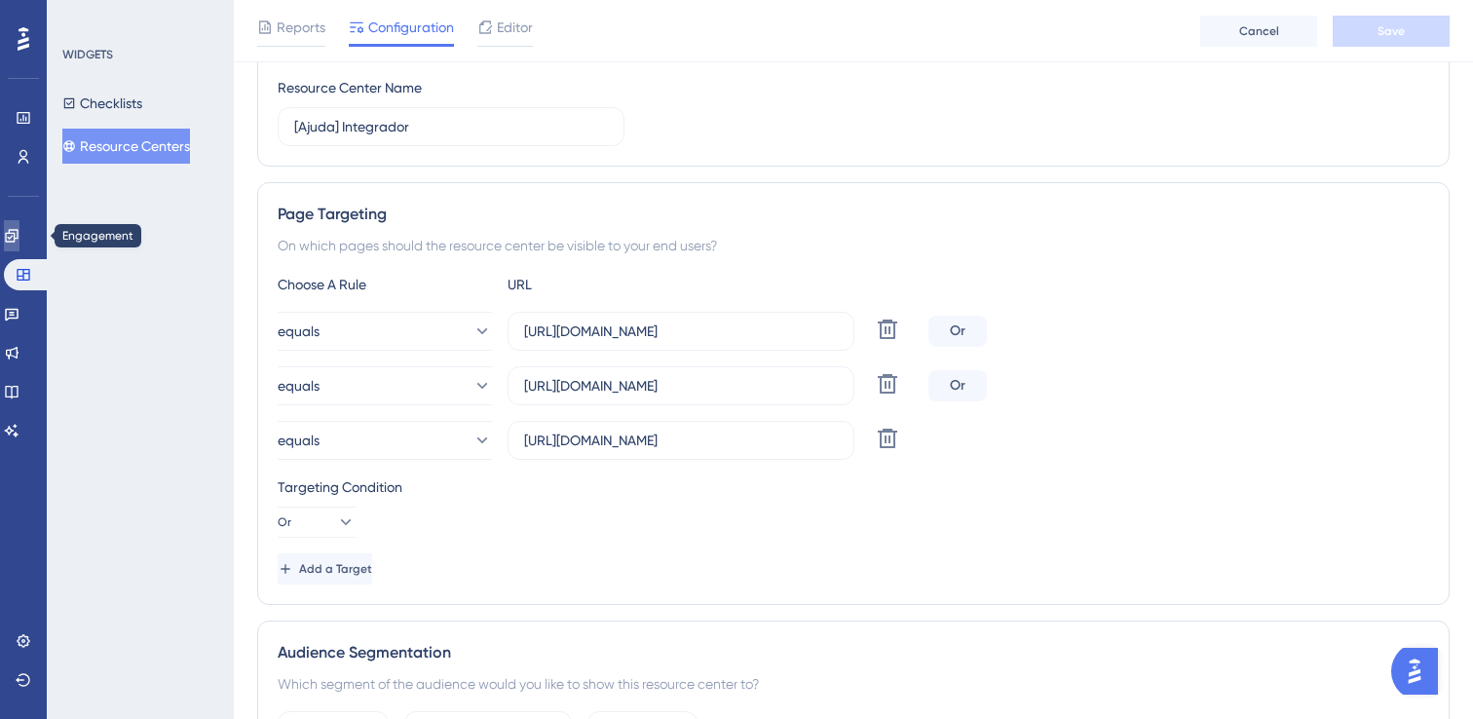
click at [19, 236] on icon at bounding box center [12, 236] width 16 height 16
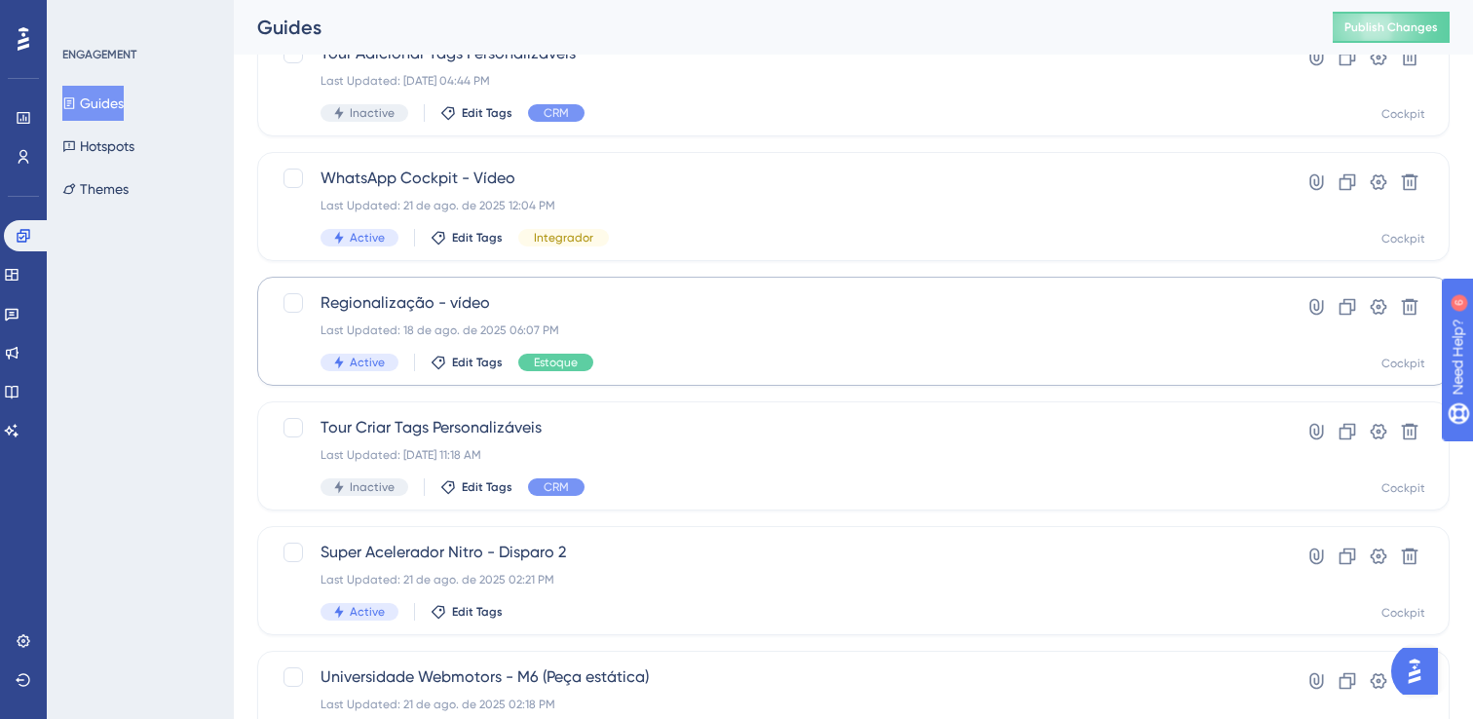
scroll to position [280, 0]
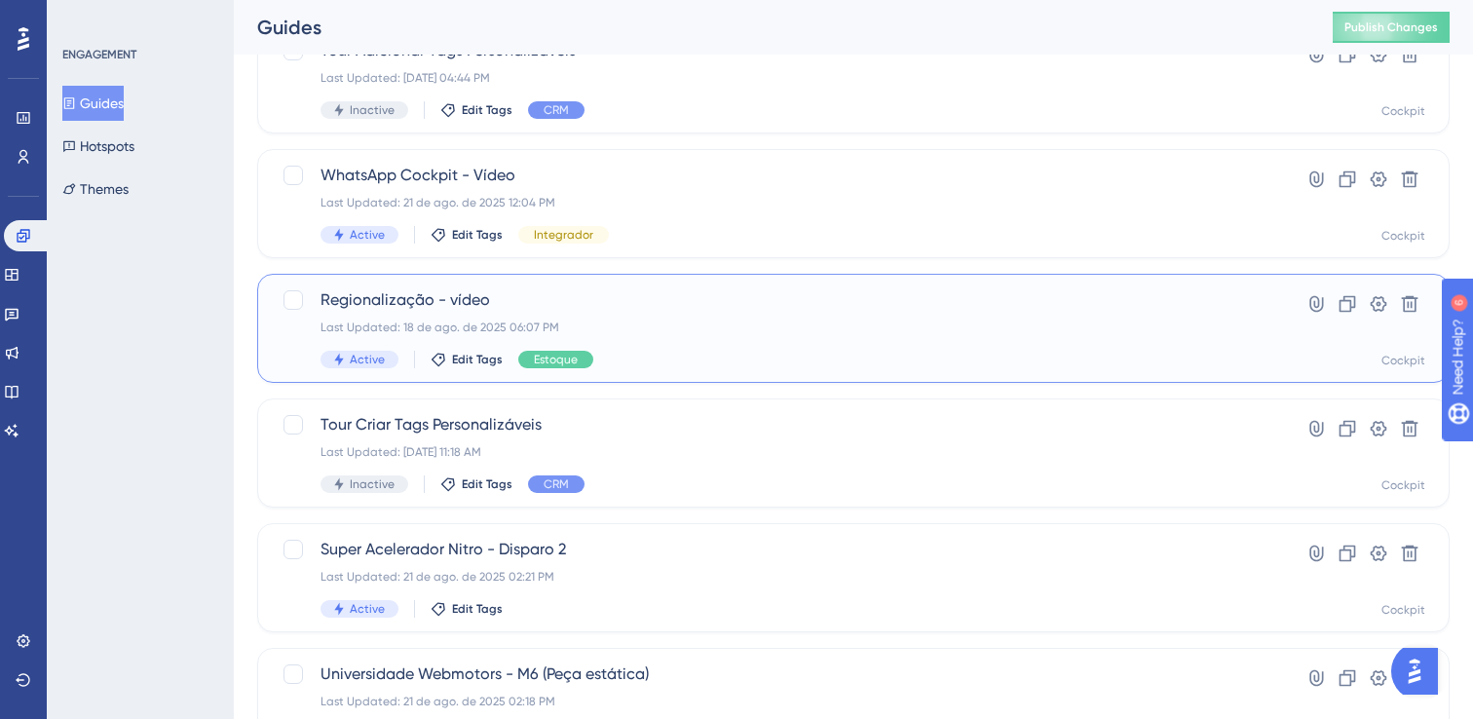
click at [652, 327] on div "Last Updated: 18 de ago. de 2025 06:07 PM" at bounding box center [775, 328] width 910 height 16
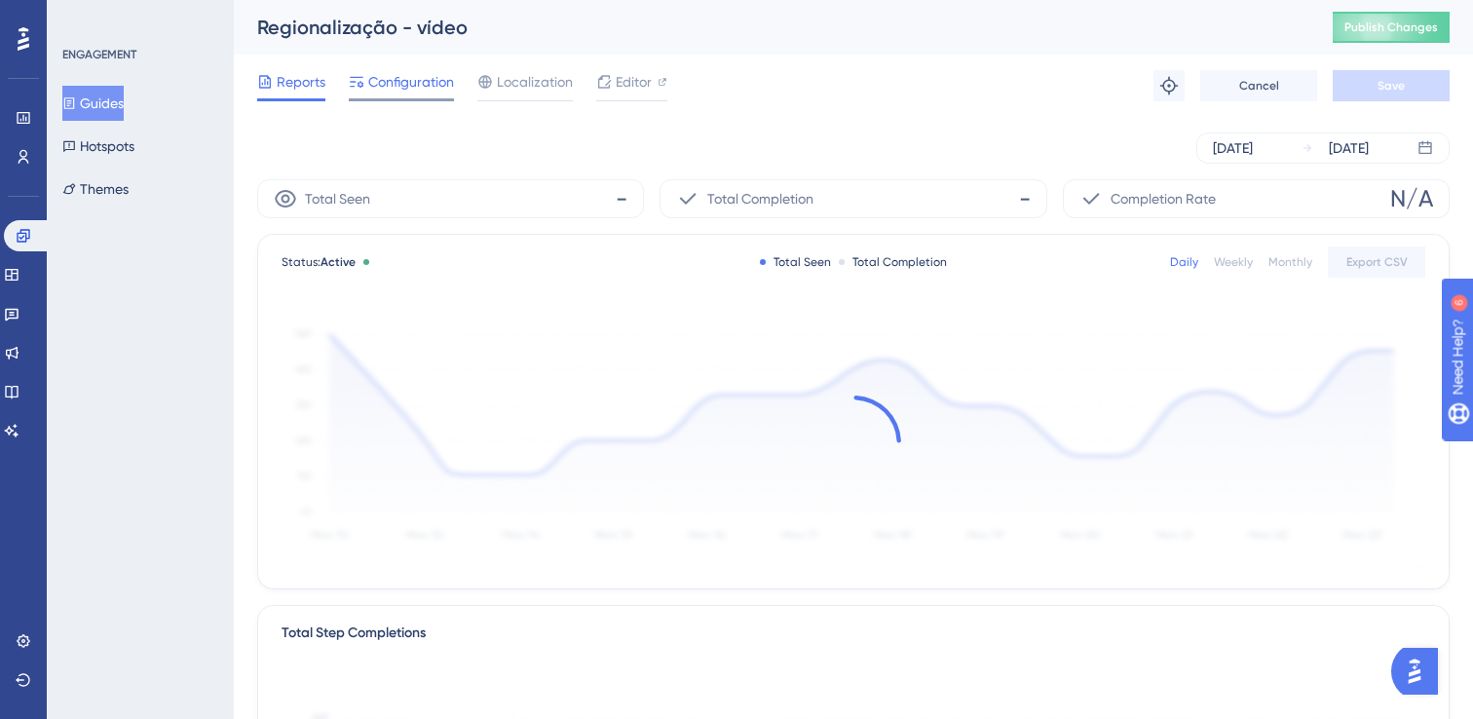
click at [377, 83] on span "Configuration" at bounding box center [411, 81] width 86 height 23
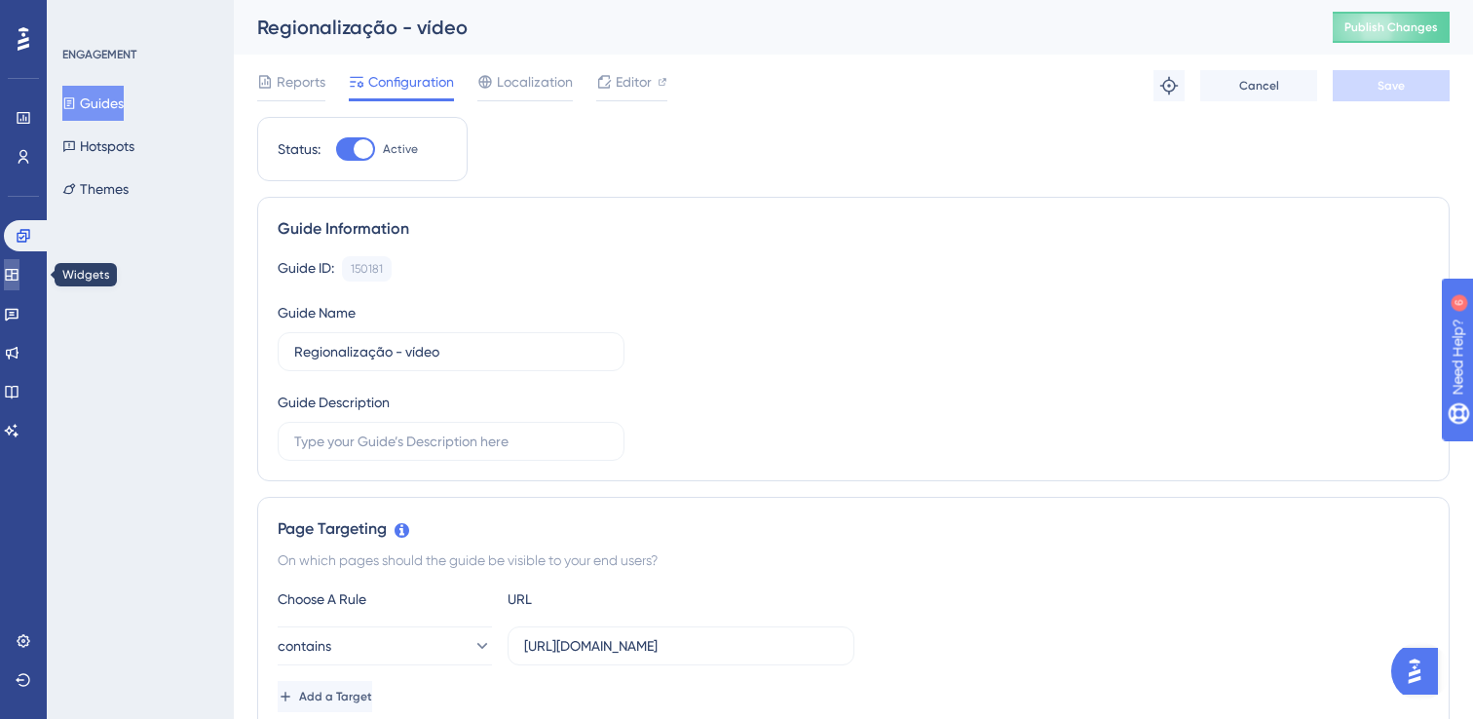
click at [18, 271] on icon at bounding box center [11, 275] width 13 height 12
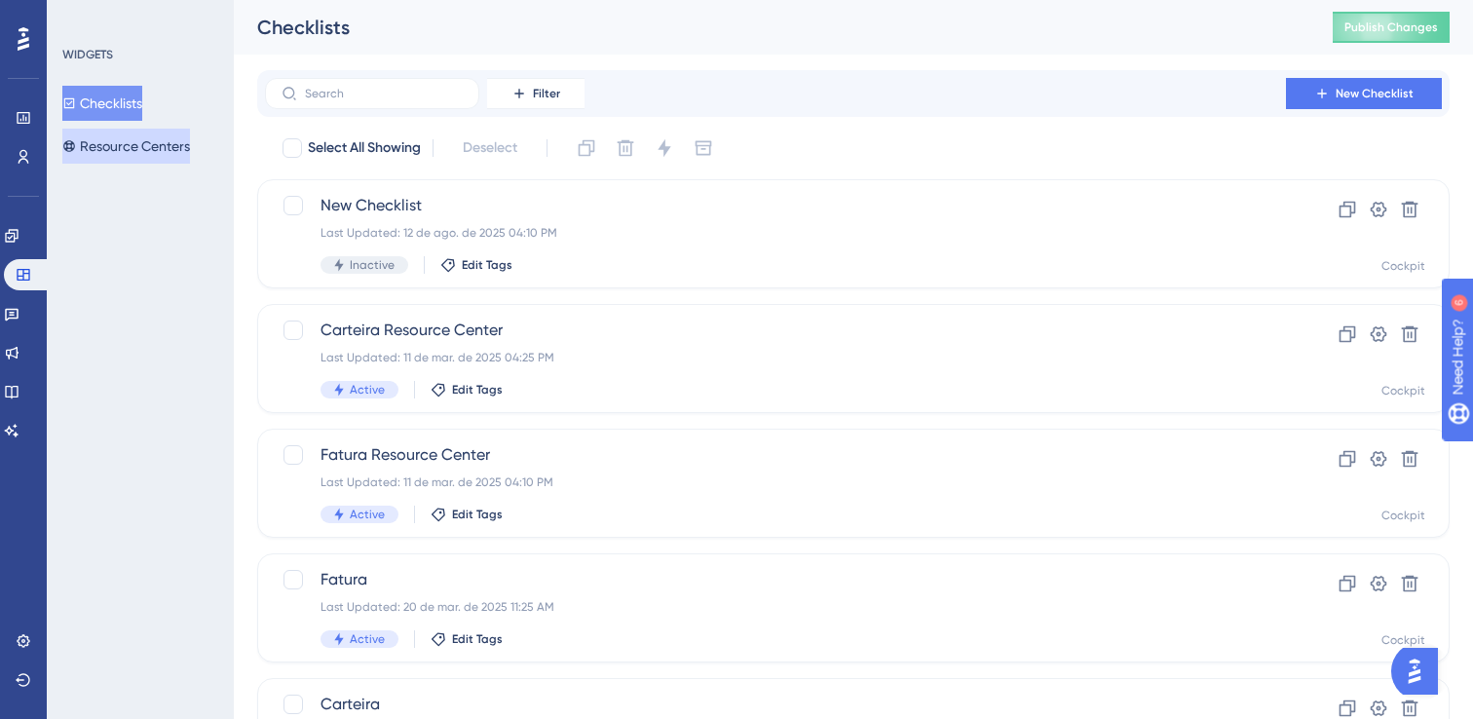
click at [157, 144] on button "Resource Centers" at bounding box center [126, 146] width 128 height 35
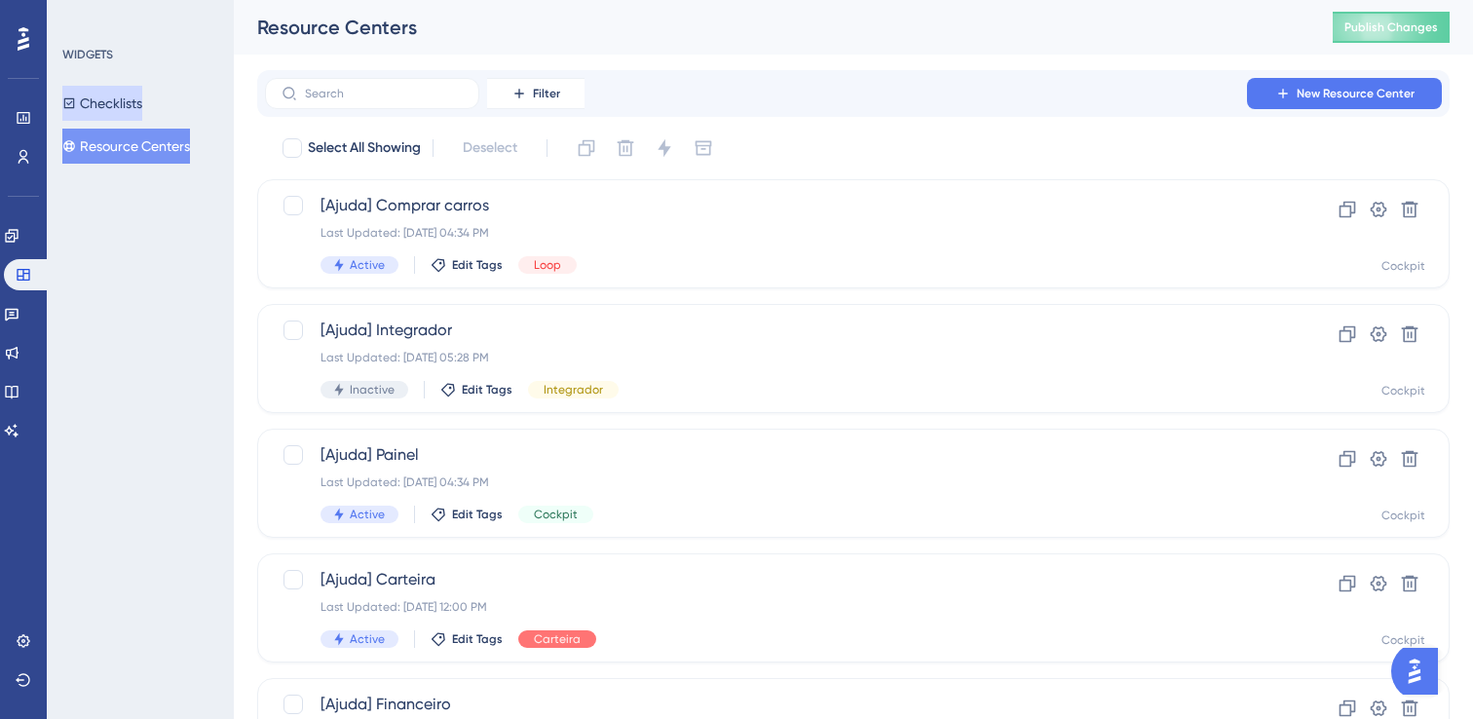
click at [120, 100] on button "Checklists" at bounding box center [102, 103] width 80 height 35
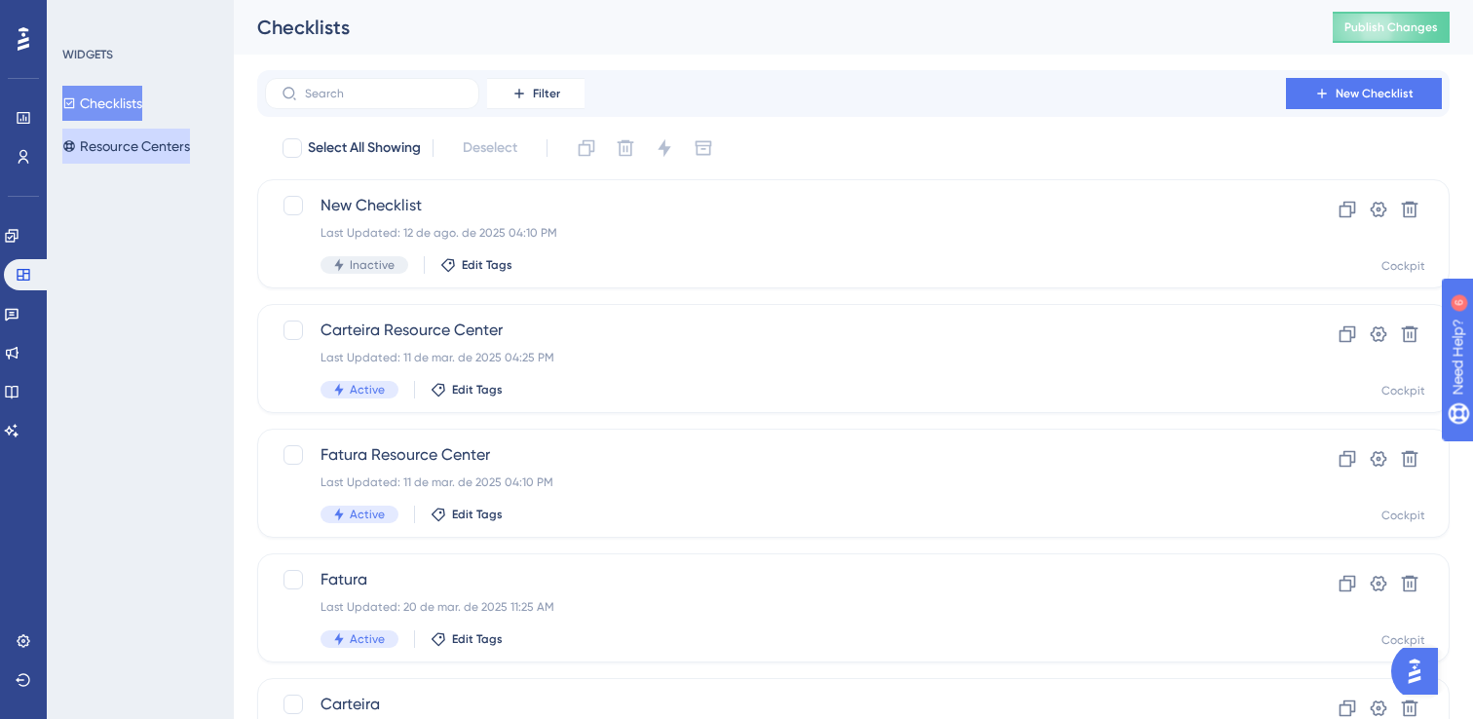
drag, startPoint x: 115, startPoint y: 148, endPoint x: 213, endPoint y: 299, distance: 180.2
click at [136, 294] on div "WIDGETS Checklists Resource Centers" at bounding box center [140, 359] width 187 height 719
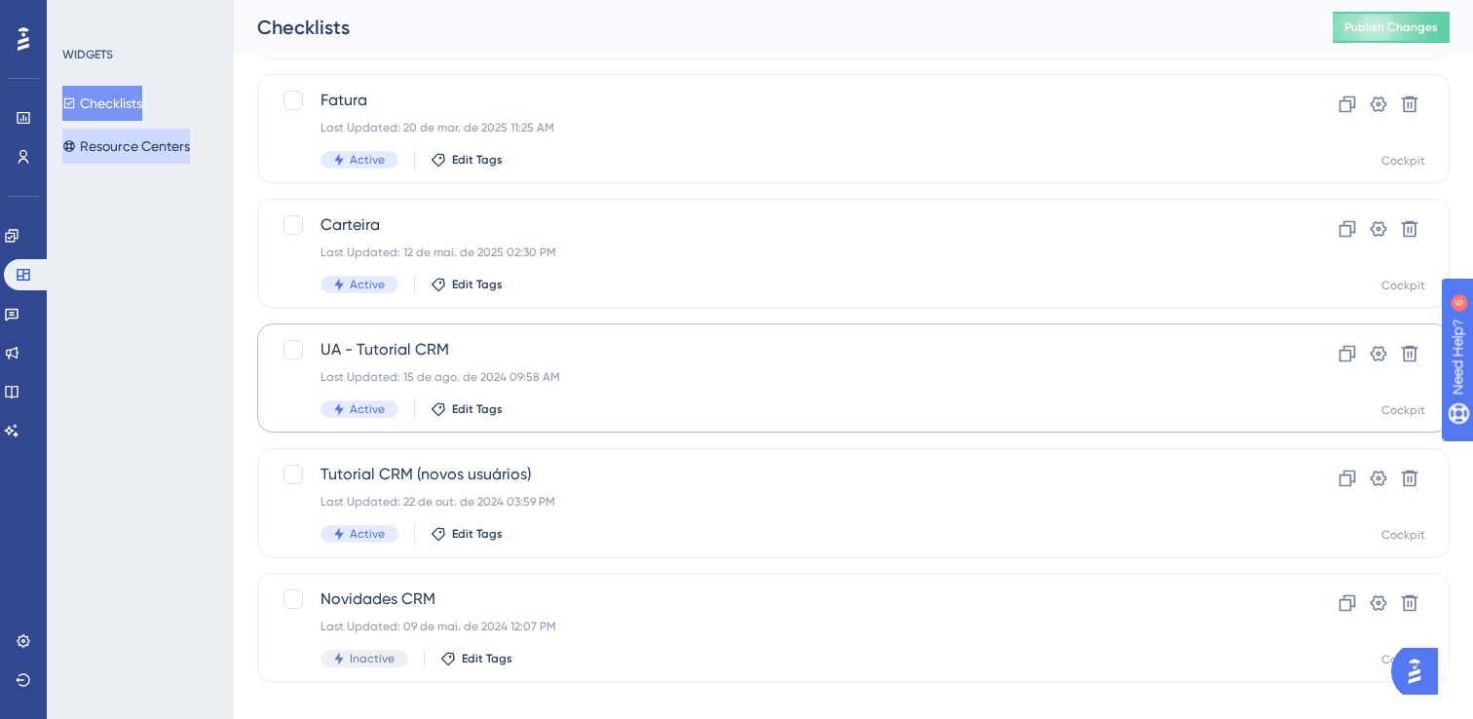
scroll to position [505, 0]
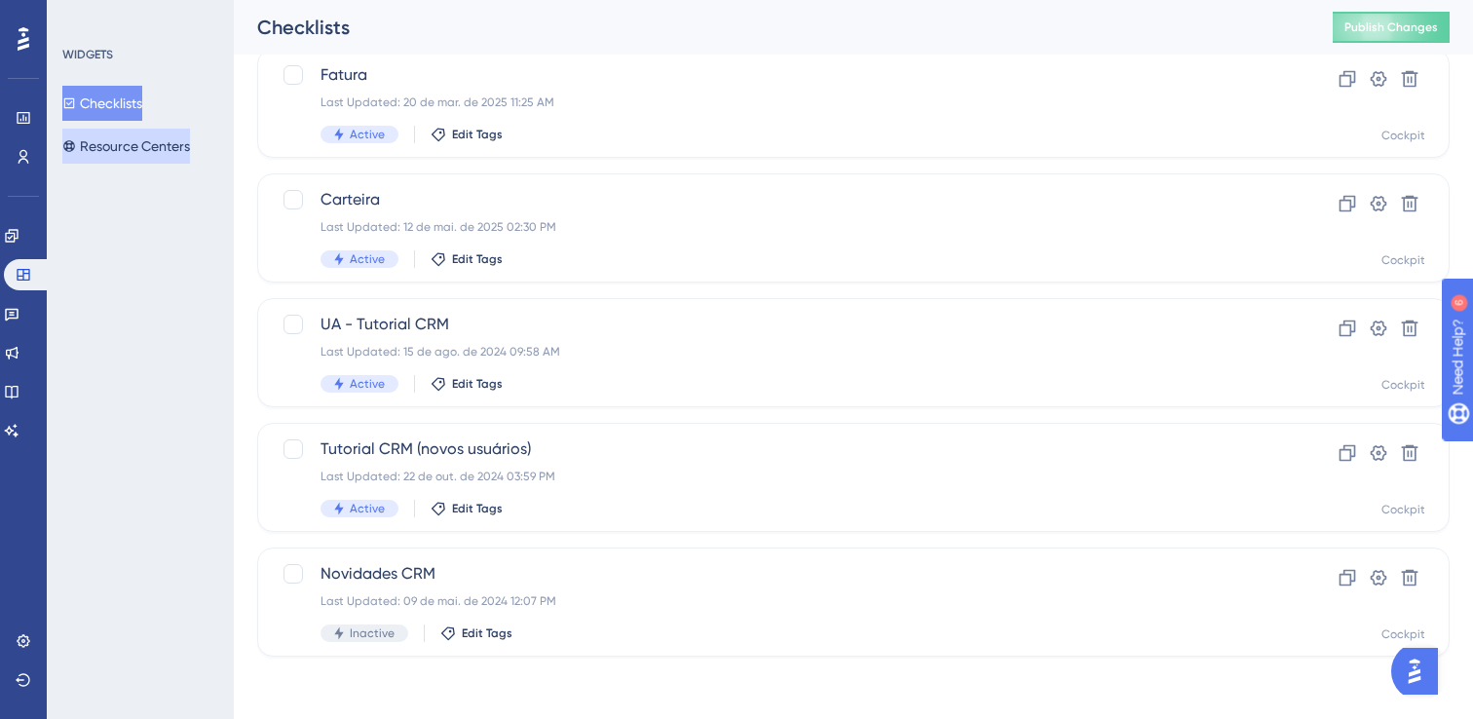
click at [121, 145] on button "Resource Centers" at bounding box center [126, 146] width 128 height 35
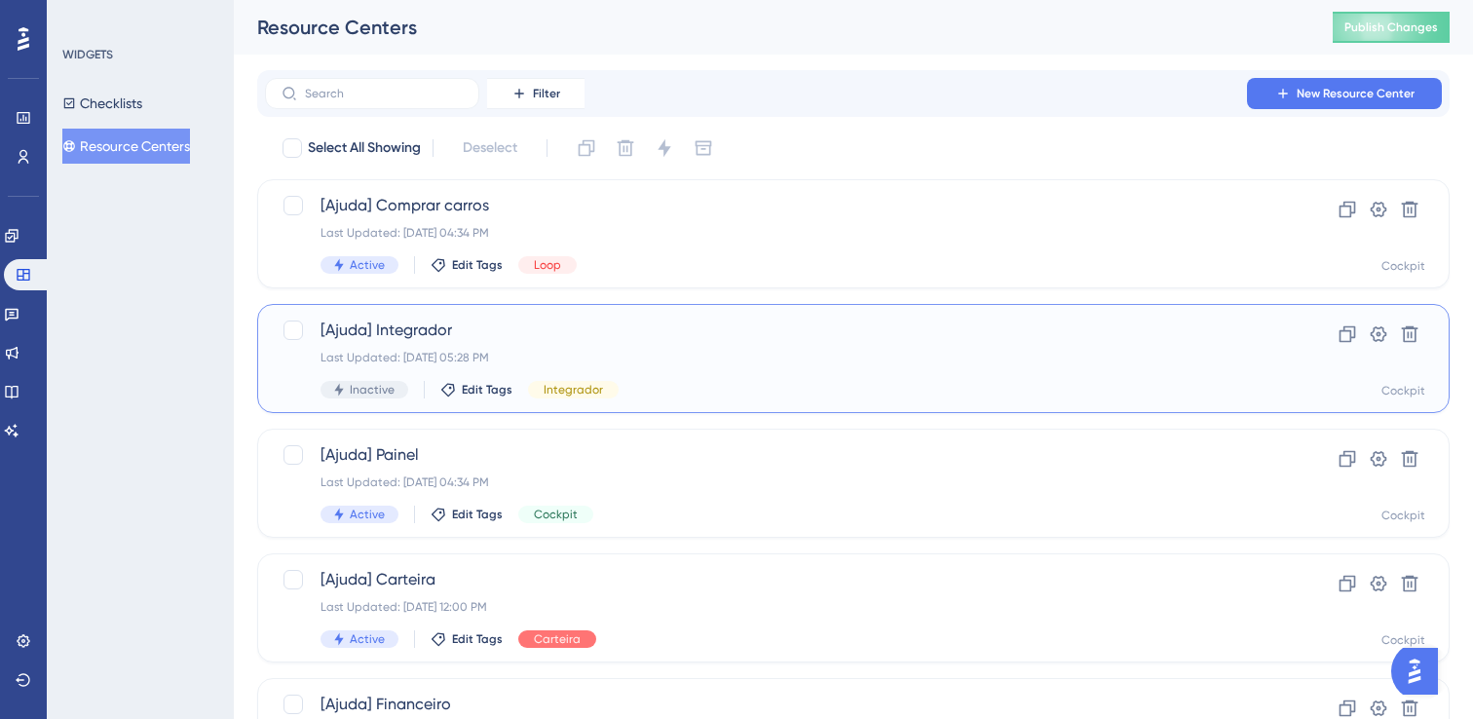
click at [665, 402] on div "[Ajuda] Integrador Last Updated: [DATE] 05:28 PM Inactive Edit Tags Integrador …" at bounding box center [853, 358] width 1192 height 109
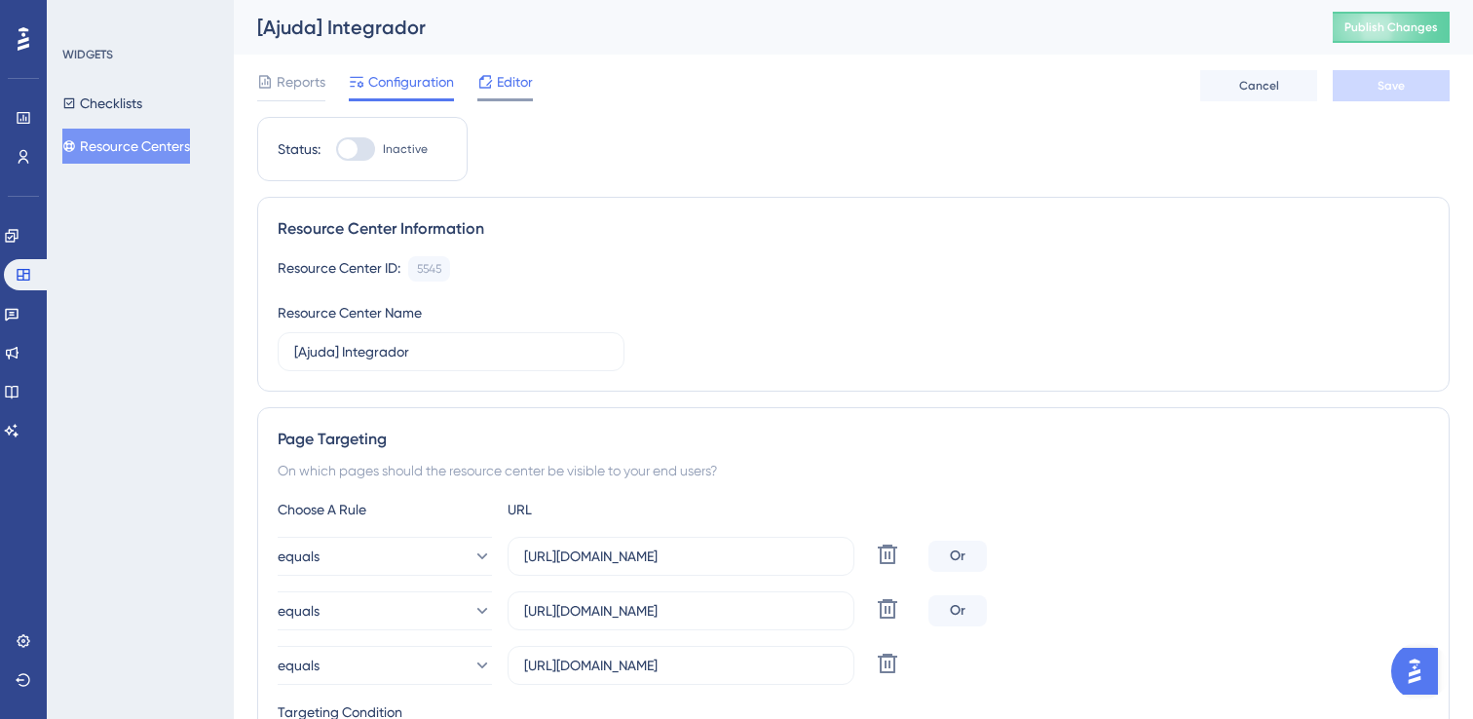
click at [507, 81] on span "Editor" at bounding box center [515, 81] width 36 height 23
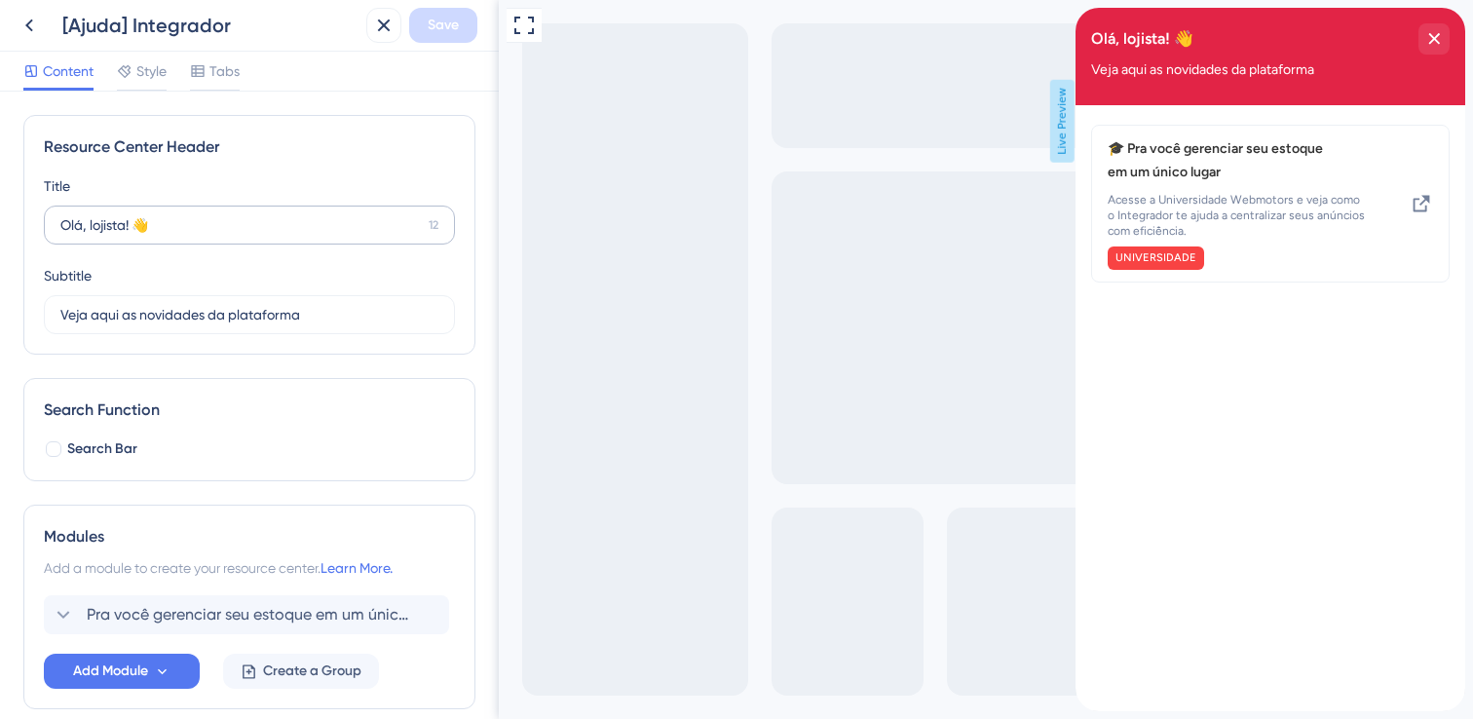
click at [240, 211] on label "Olá, lojista! 👋 12" at bounding box center [249, 225] width 411 height 39
click at [240, 214] on input "Olá, lojista! 👋" at bounding box center [240, 224] width 360 height 21
drag, startPoint x: 327, startPoint y: 318, endPoint x: 28, endPoint y: 308, distance: 299.2
click at [28, 308] on div "Resource Center Header Title Olá, lojista! 👋 12 Olá, lojista! 👋 Subtitle Veja a…" at bounding box center [249, 235] width 452 height 240
click at [358, 318] on input "Precisa de ajuda com as integrações?" at bounding box center [241, 314] width 362 height 21
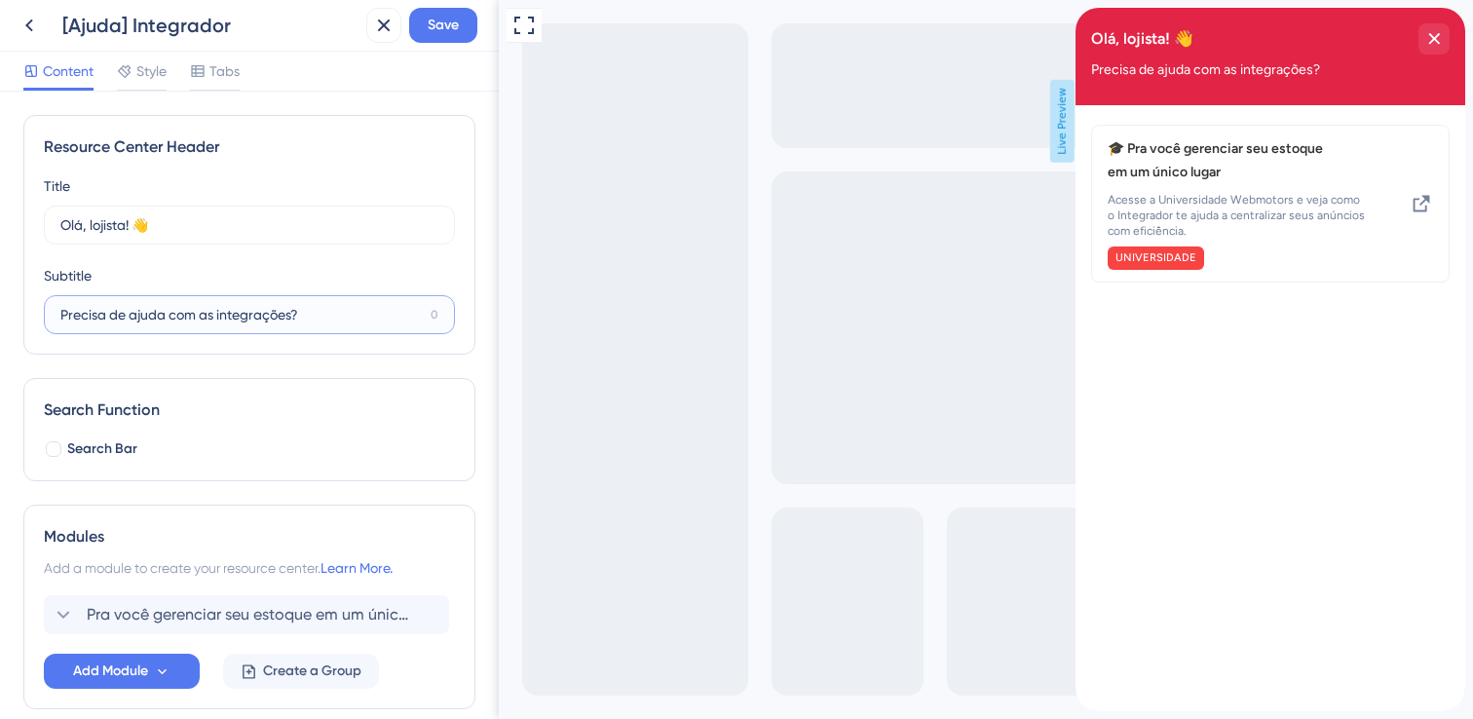
type input "Precisa de ajuda com as integrações?"
click at [243, 460] on div "Search Bar" at bounding box center [249, 448] width 411 height 23
click at [52, 445] on div at bounding box center [54, 449] width 16 height 16
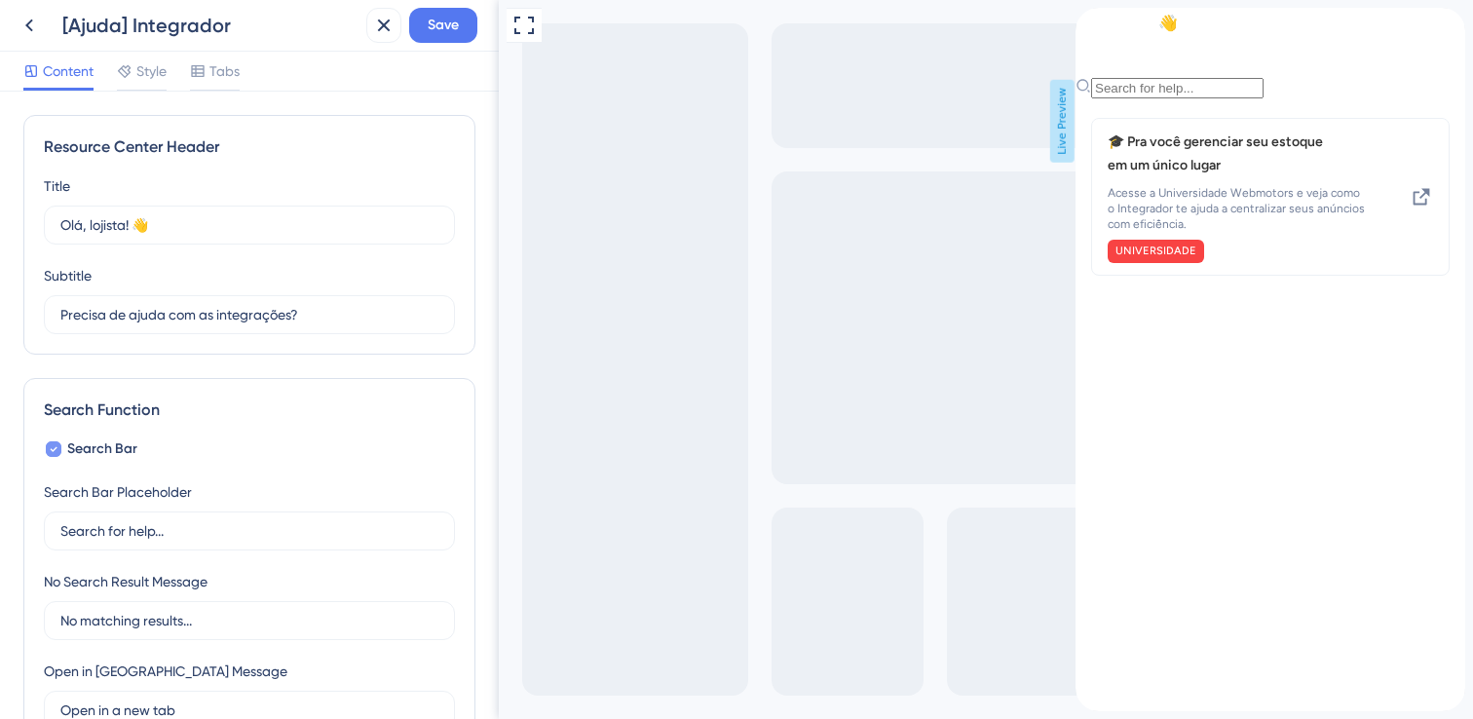
click at [52, 445] on icon at bounding box center [54, 449] width 8 height 16
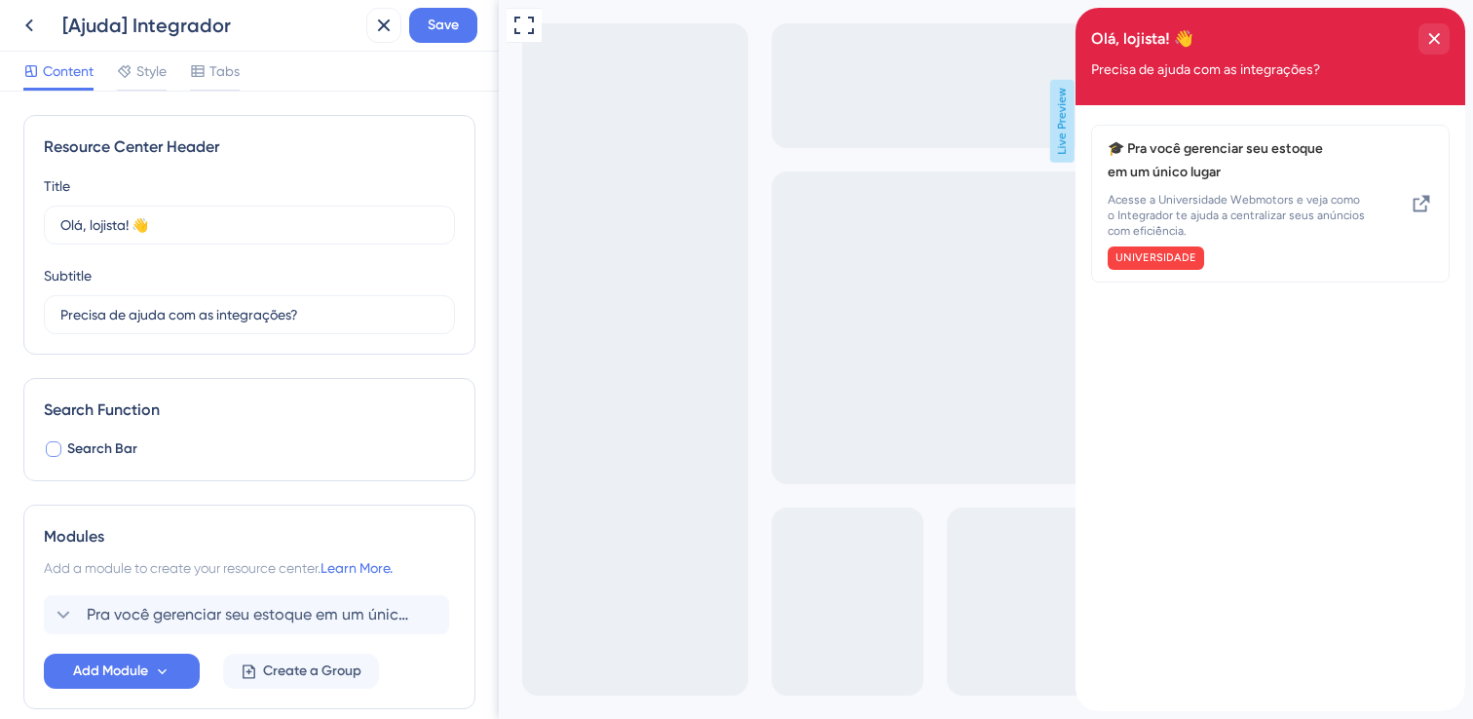
click at [52, 445] on div at bounding box center [54, 449] width 16 height 16
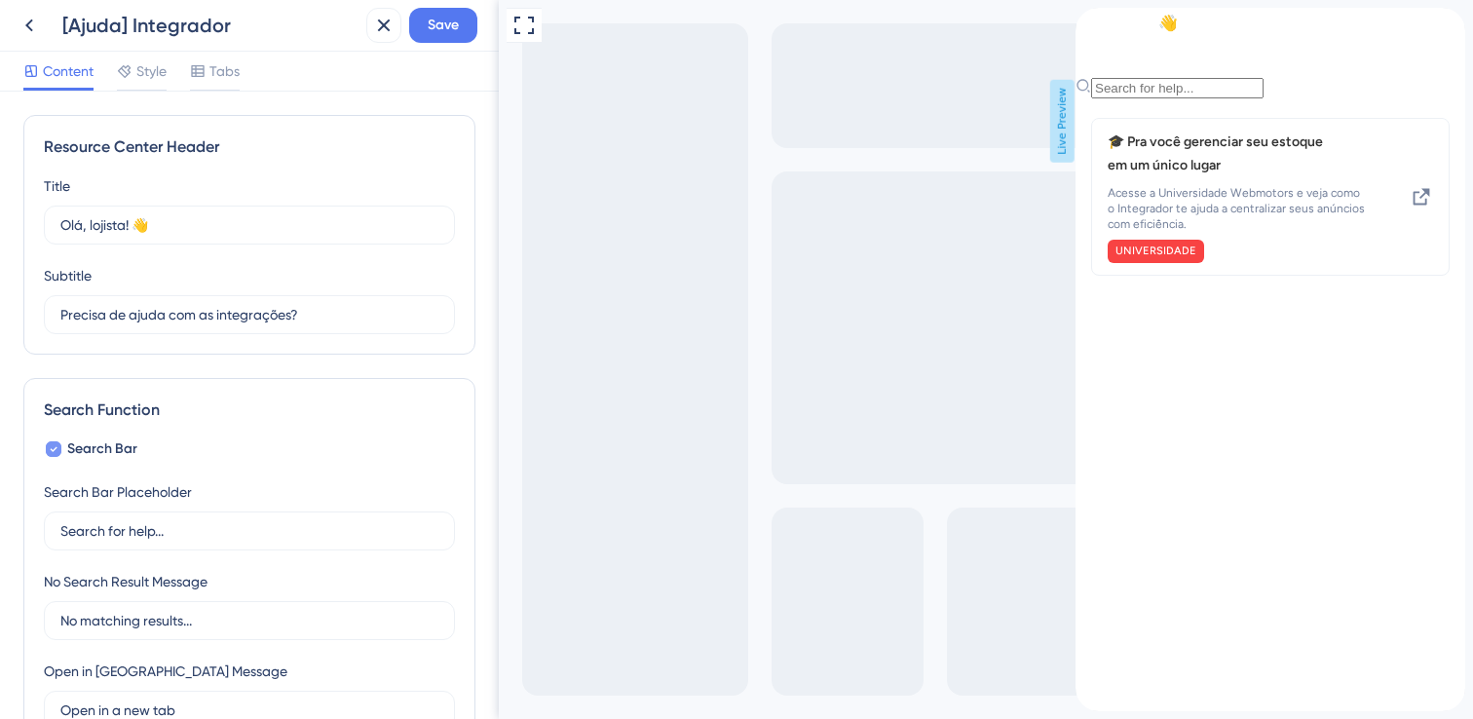
click at [52, 445] on icon at bounding box center [54, 449] width 8 height 16
checkbox input "false"
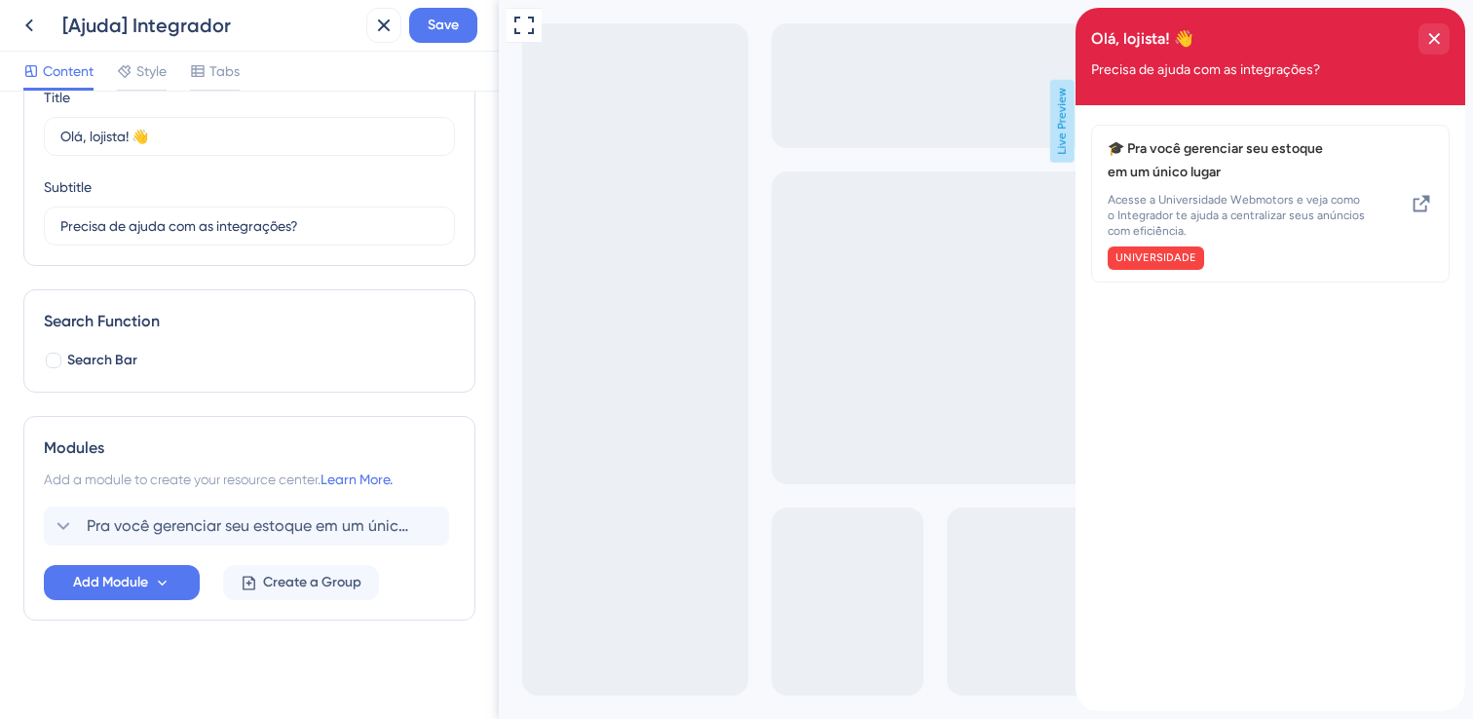
scroll to position [92, 0]
click at [66, 523] on icon at bounding box center [63, 522] width 23 height 23
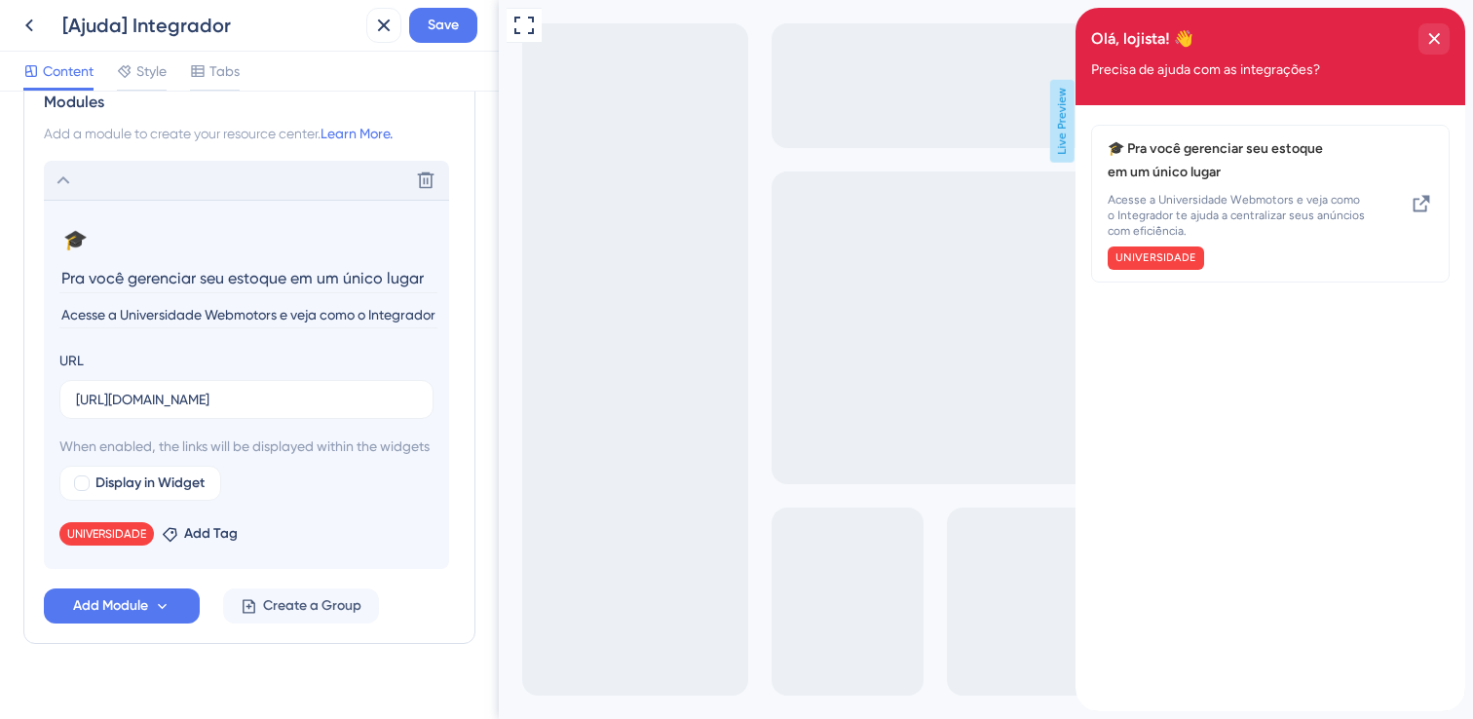
scroll to position [456, 0]
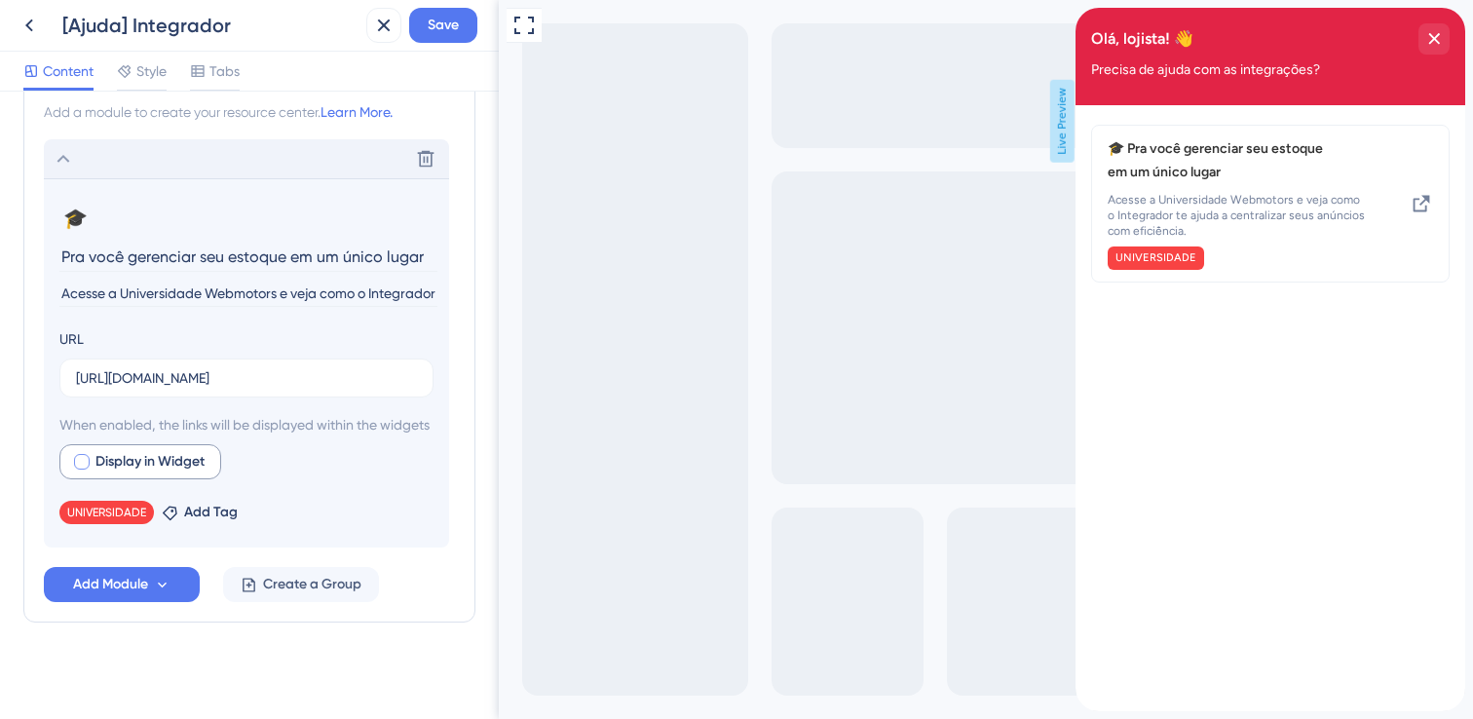
click at [80, 470] on div at bounding box center [82, 462] width 16 height 16
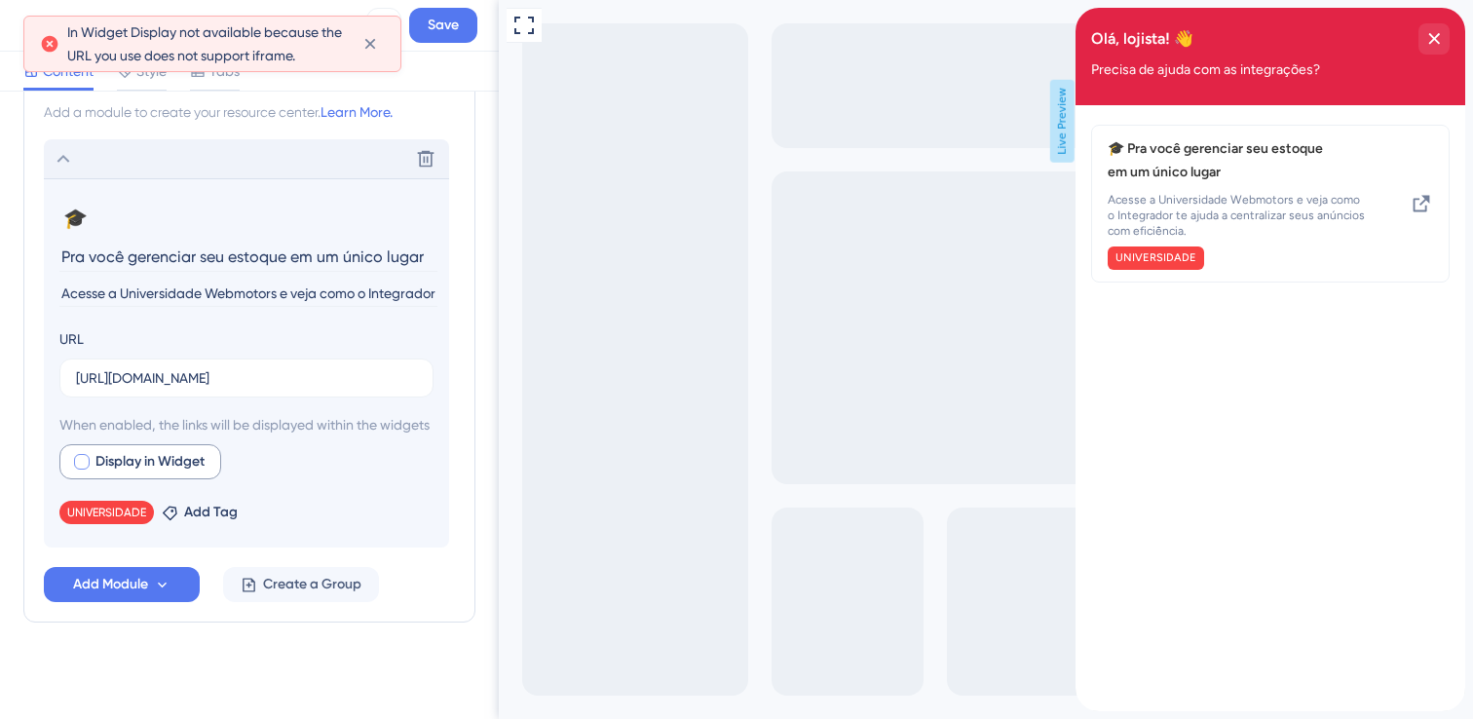
click at [80, 470] on div at bounding box center [82, 462] width 16 height 16
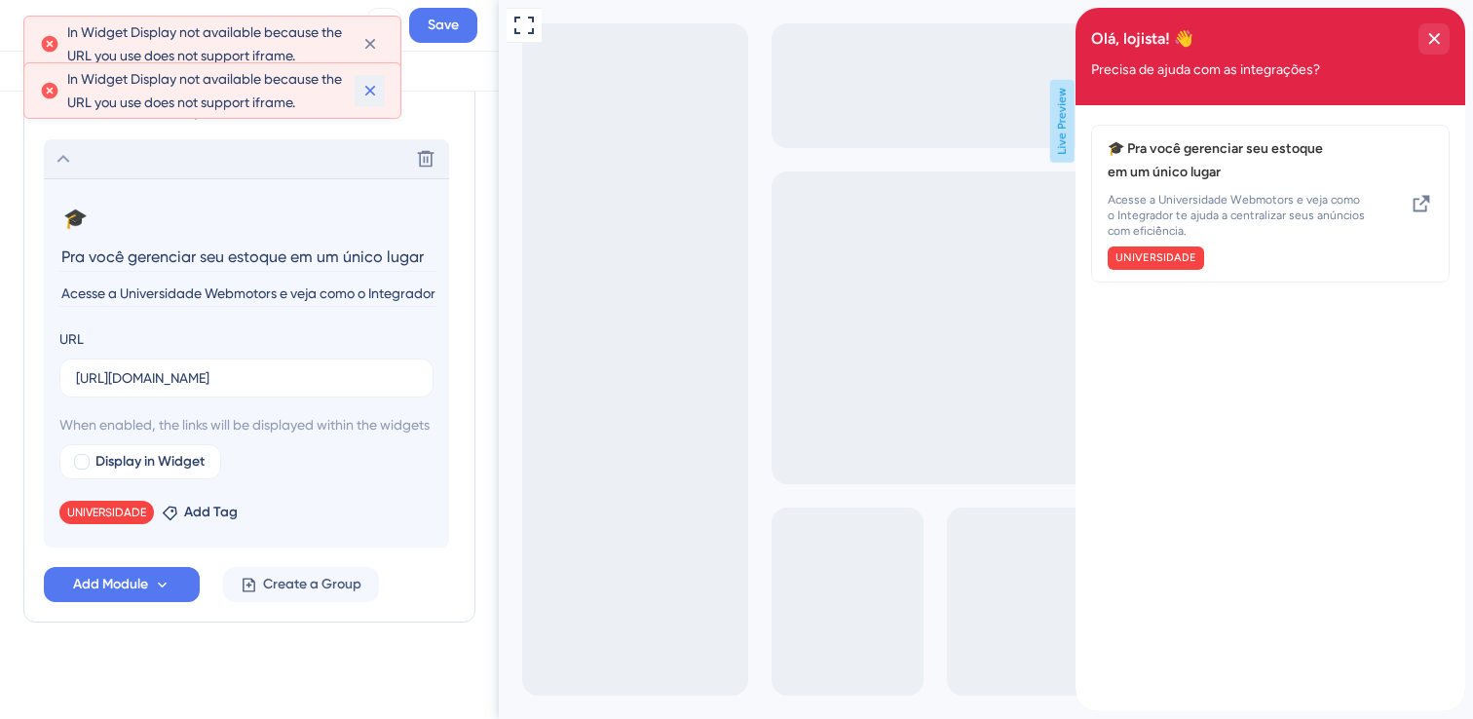
click at [371, 84] on icon at bounding box center [369, 90] width 19 height 19
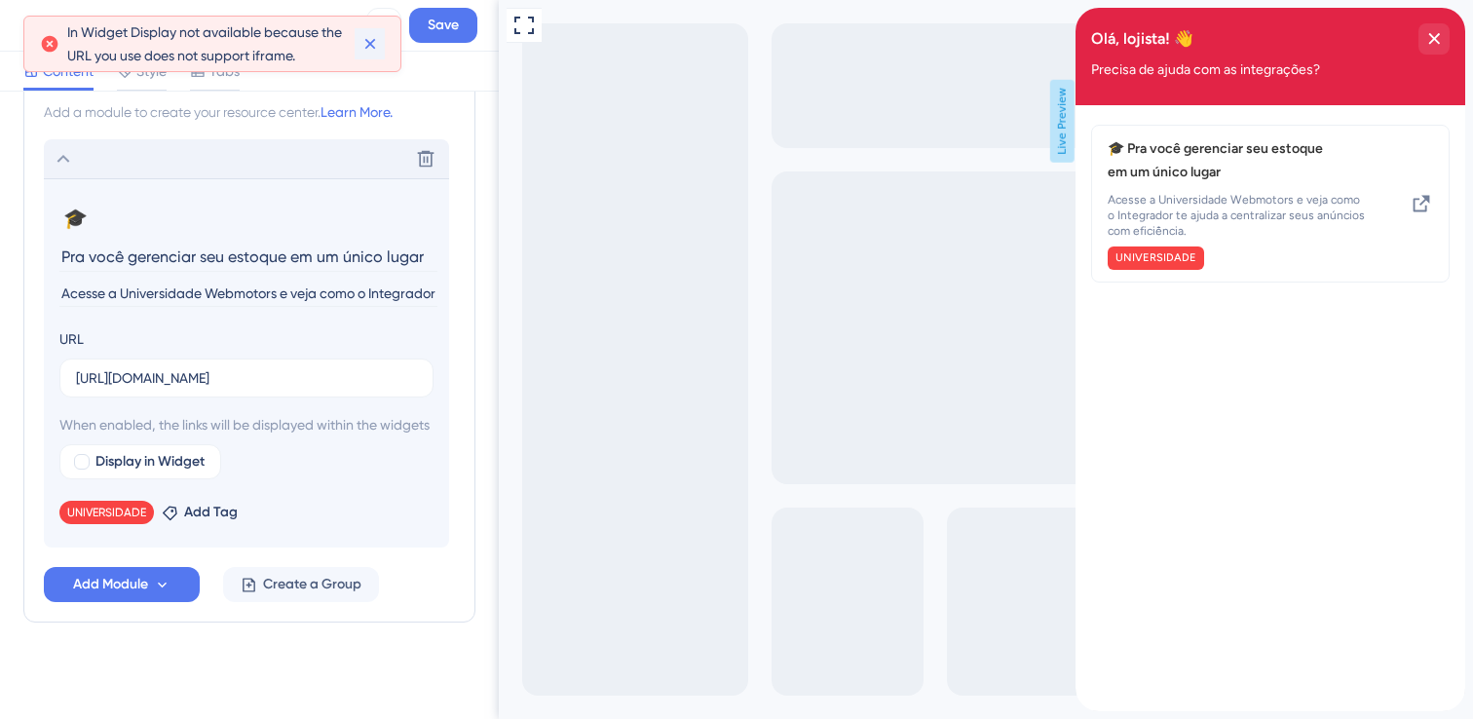
click at [361, 39] on icon at bounding box center [369, 43] width 19 height 19
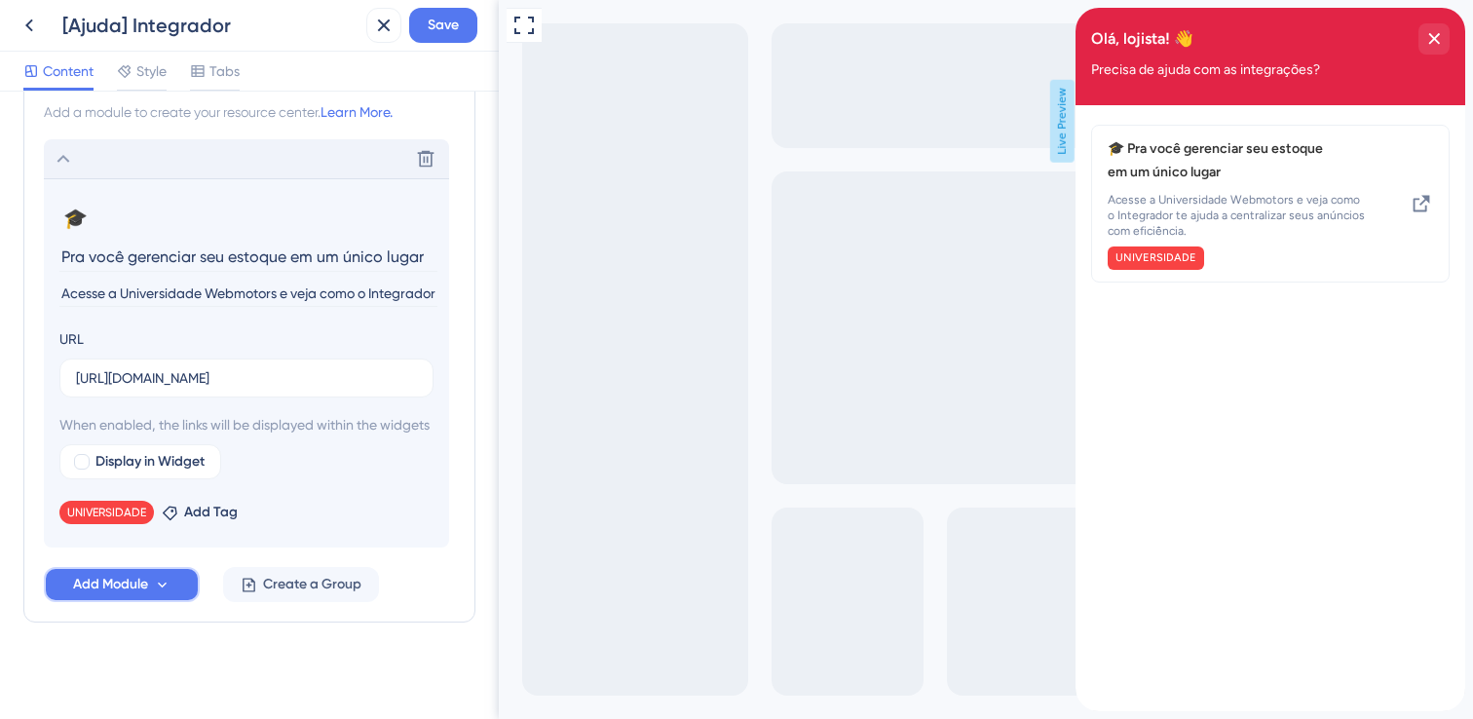
click at [161, 602] on button "Add Module" at bounding box center [122, 584] width 156 height 35
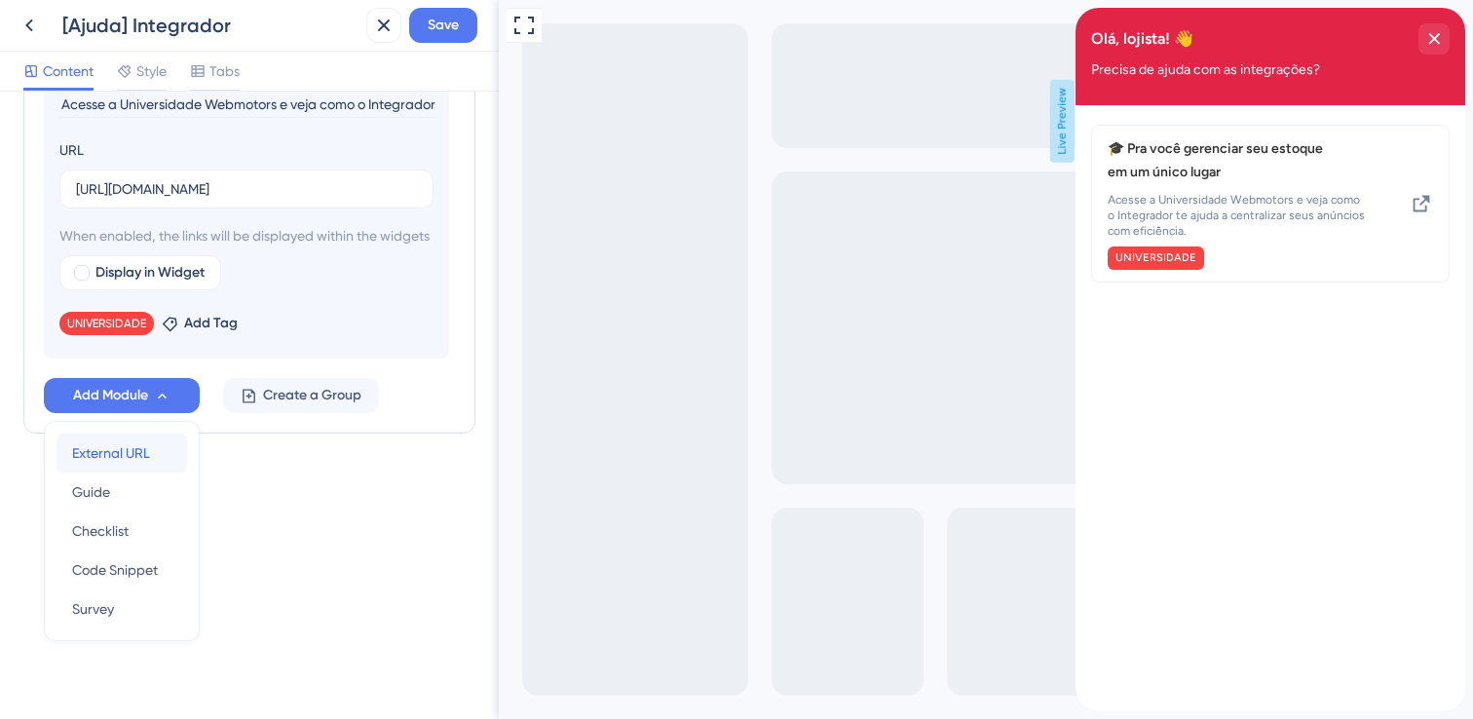
click at [176, 453] on button "External URL External URL" at bounding box center [122, 452] width 131 height 39
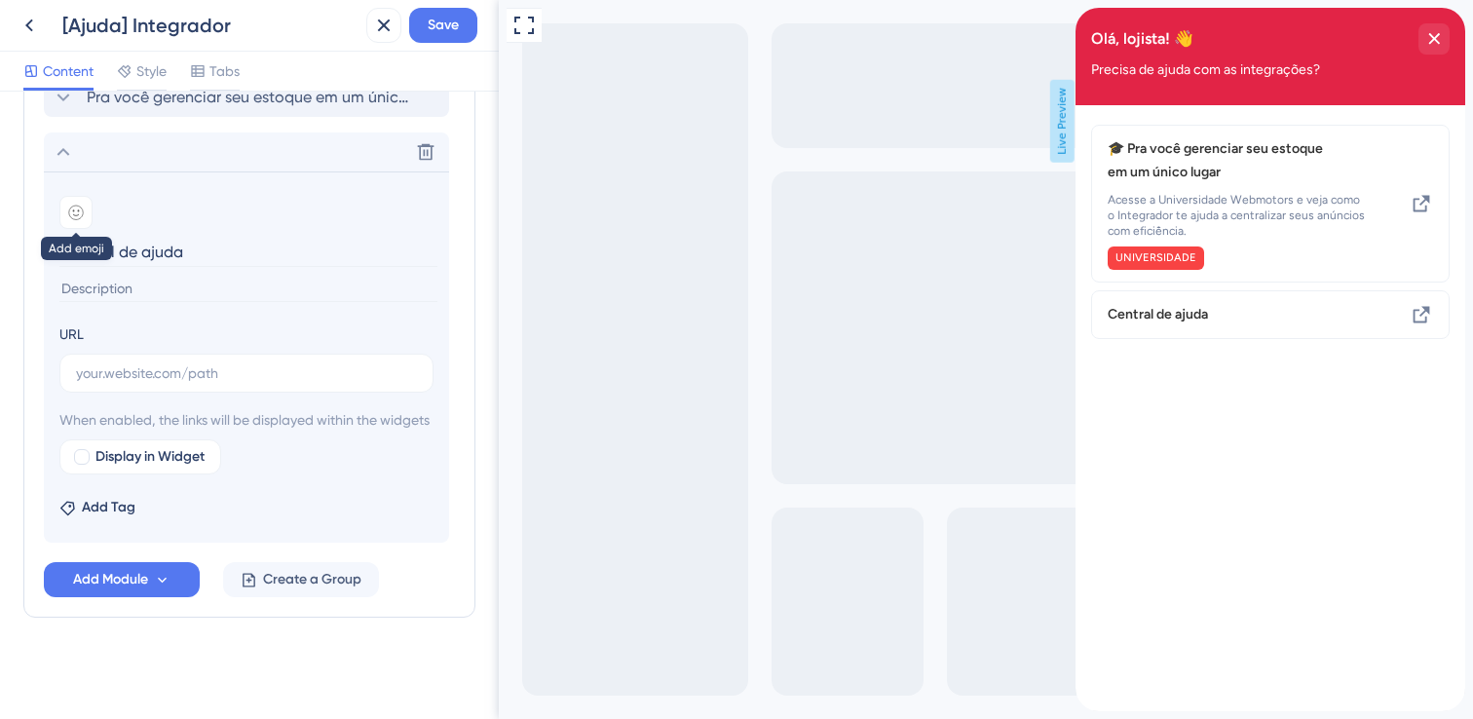
type input "Central de ajuda"
click at [68, 205] on icon at bounding box center [76, 213] width 16 height 16
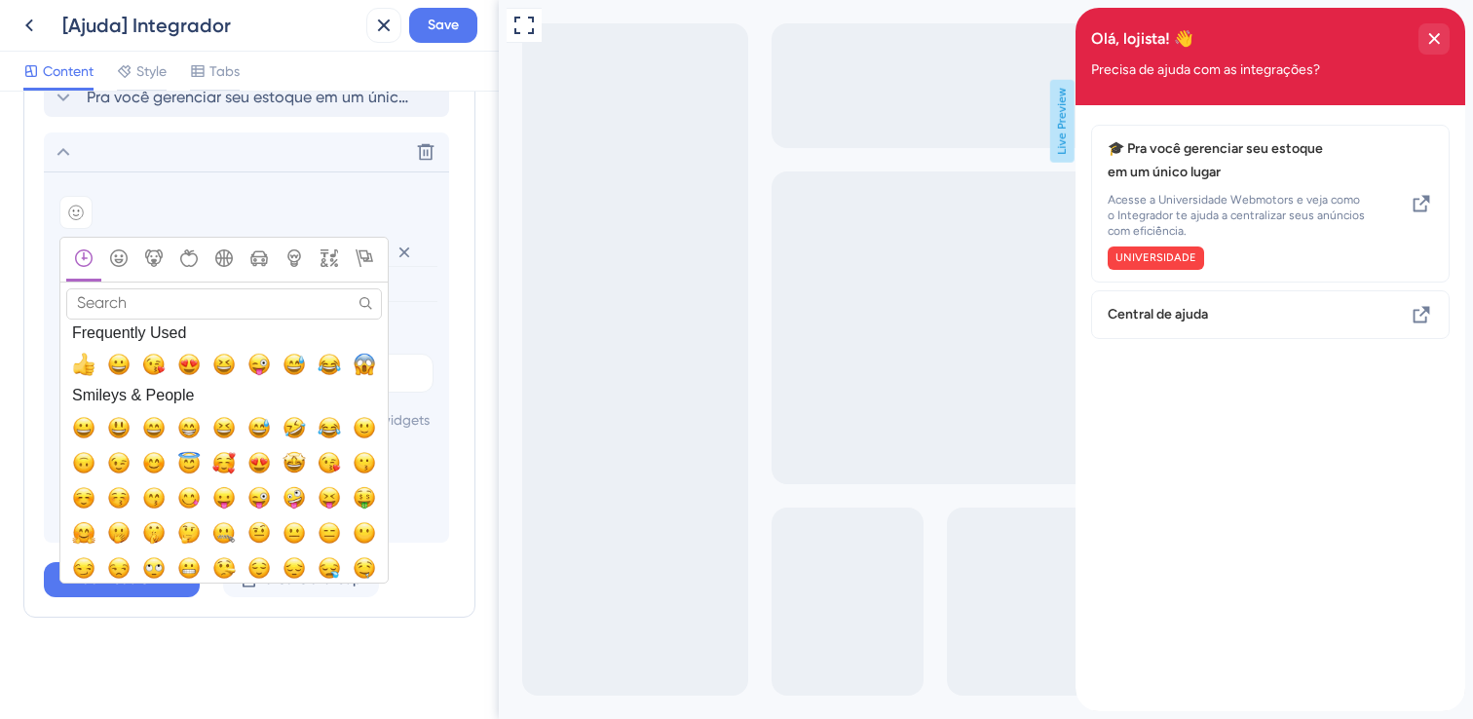
click at [124, 288] on input "Search" at bounding box center [224, 303] width 316 height 30
type input "!"
type input "?"
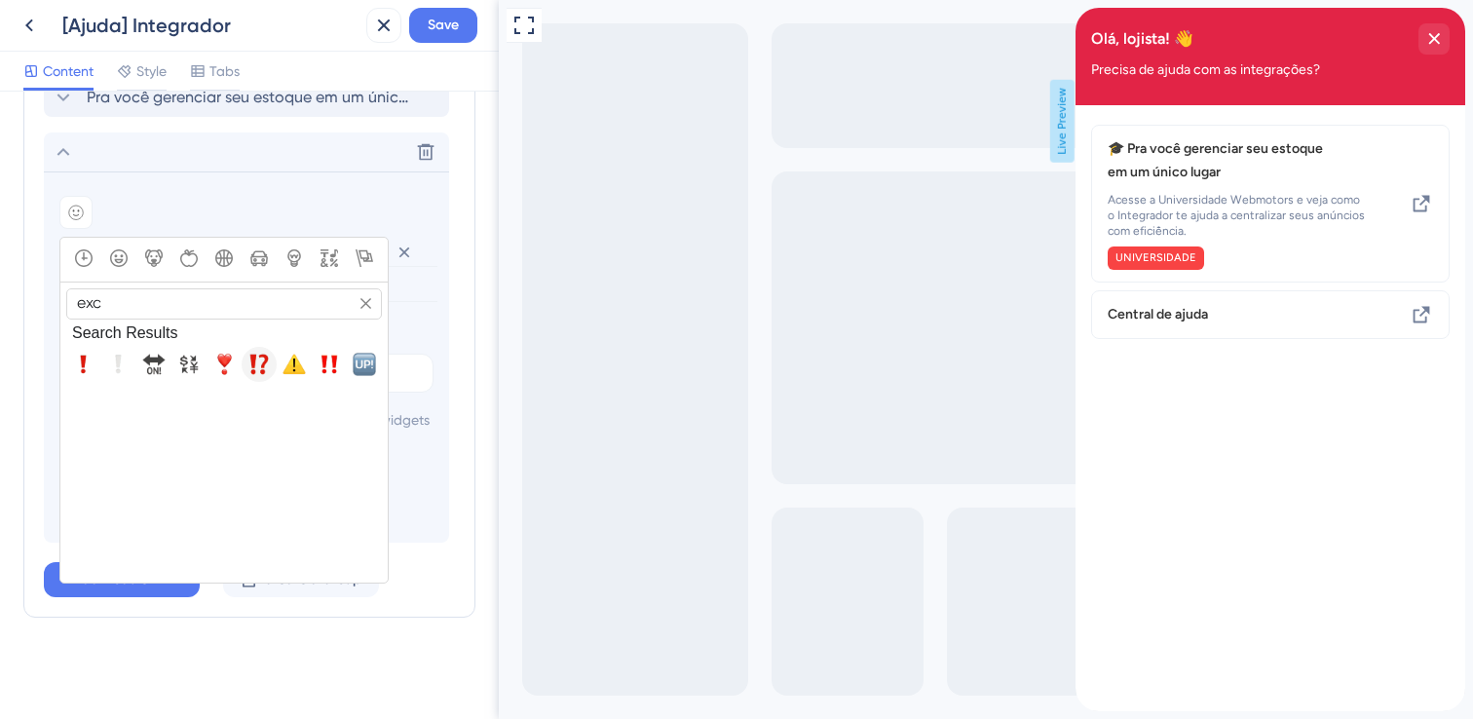
type input "exc"
click at [267, 353] on span "⁉️, interrobang" at bounding box center [258, 364] width 23 height 23
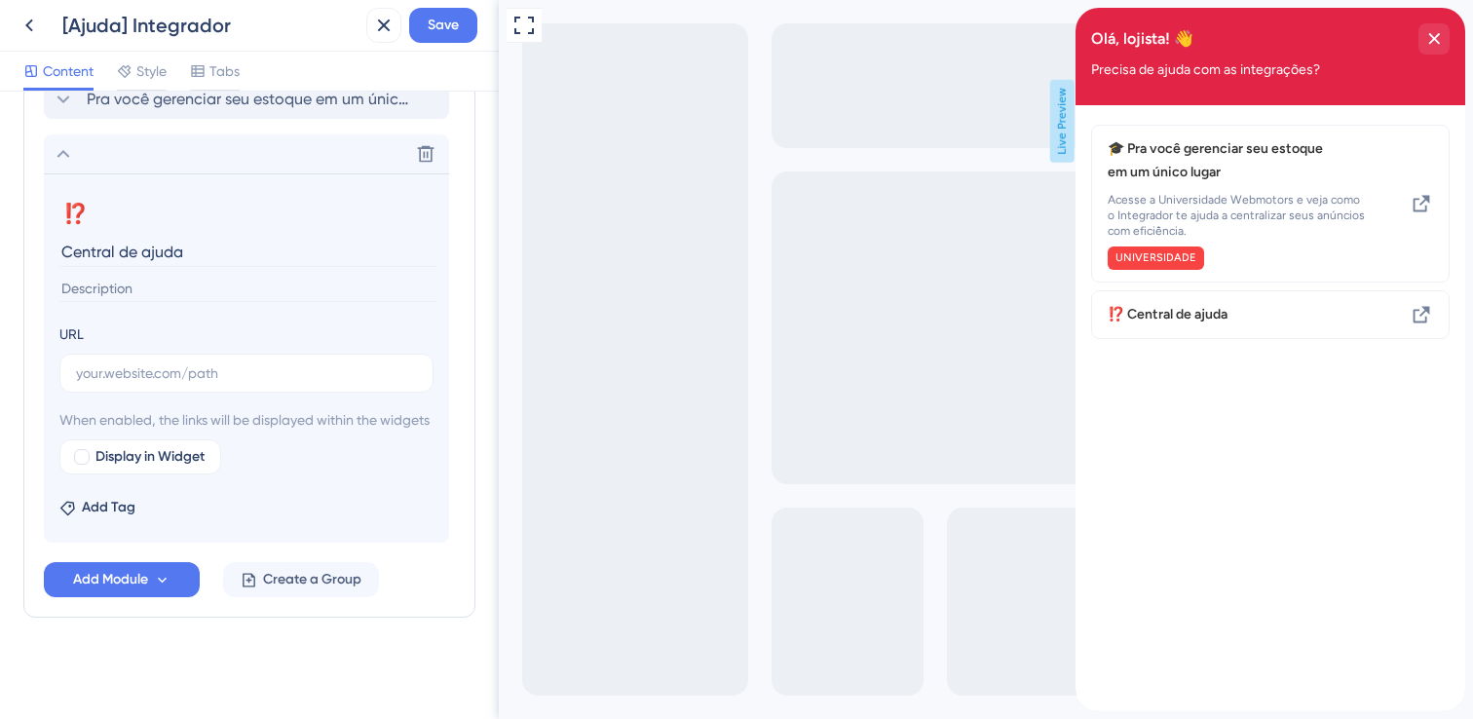
click at [228, 276] on input at bounding box center [248, 289] width 378 height 26
type input "Tire suas dúvidas sobre as integrações"
click at [204, 362] on input "text" at bounding box center [246, 372] width 341 height 21
paste input "[URL][DOMAIN_NAME]"
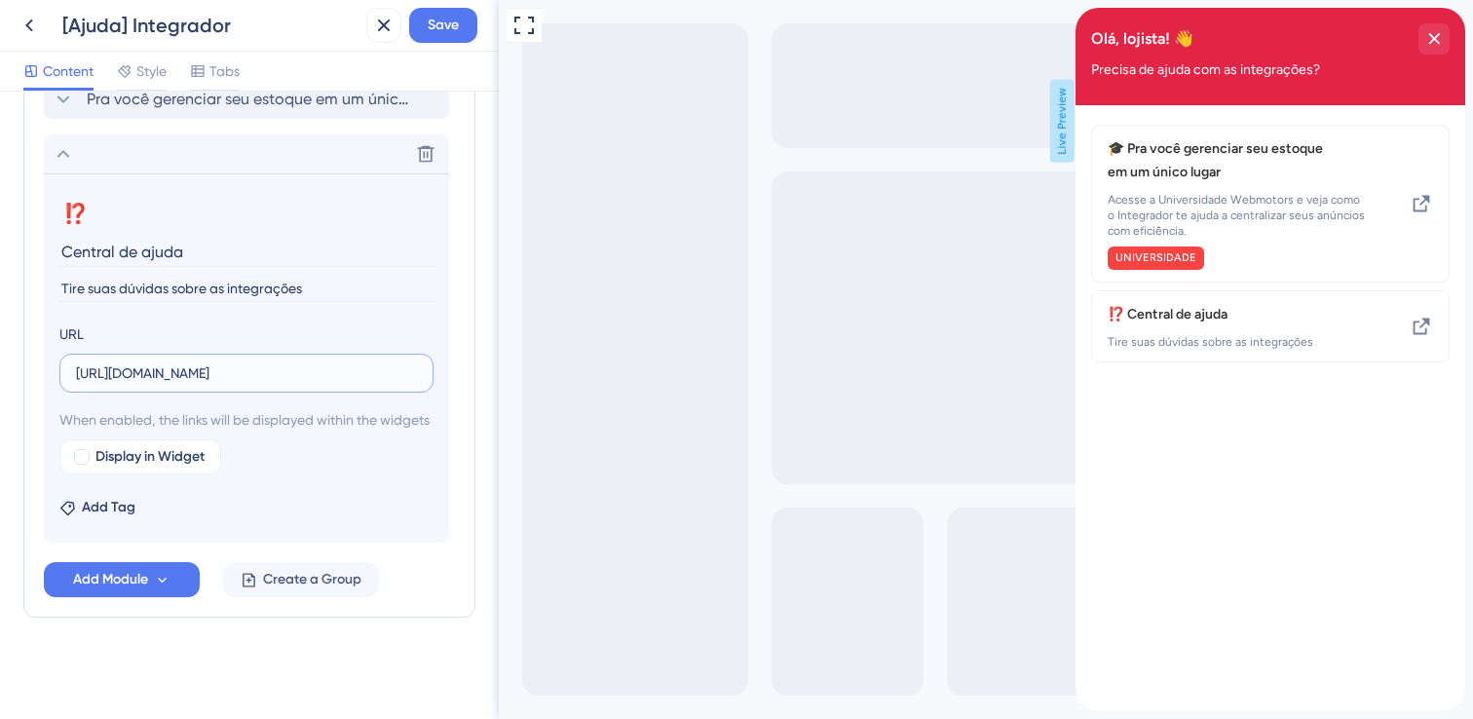
scroll to position [0, 249]
type input "[URL][DOMAIN_NAME]"
click at [107, 501] on span "Add Tag" at bounding box center [109, 507] width 54 height 23
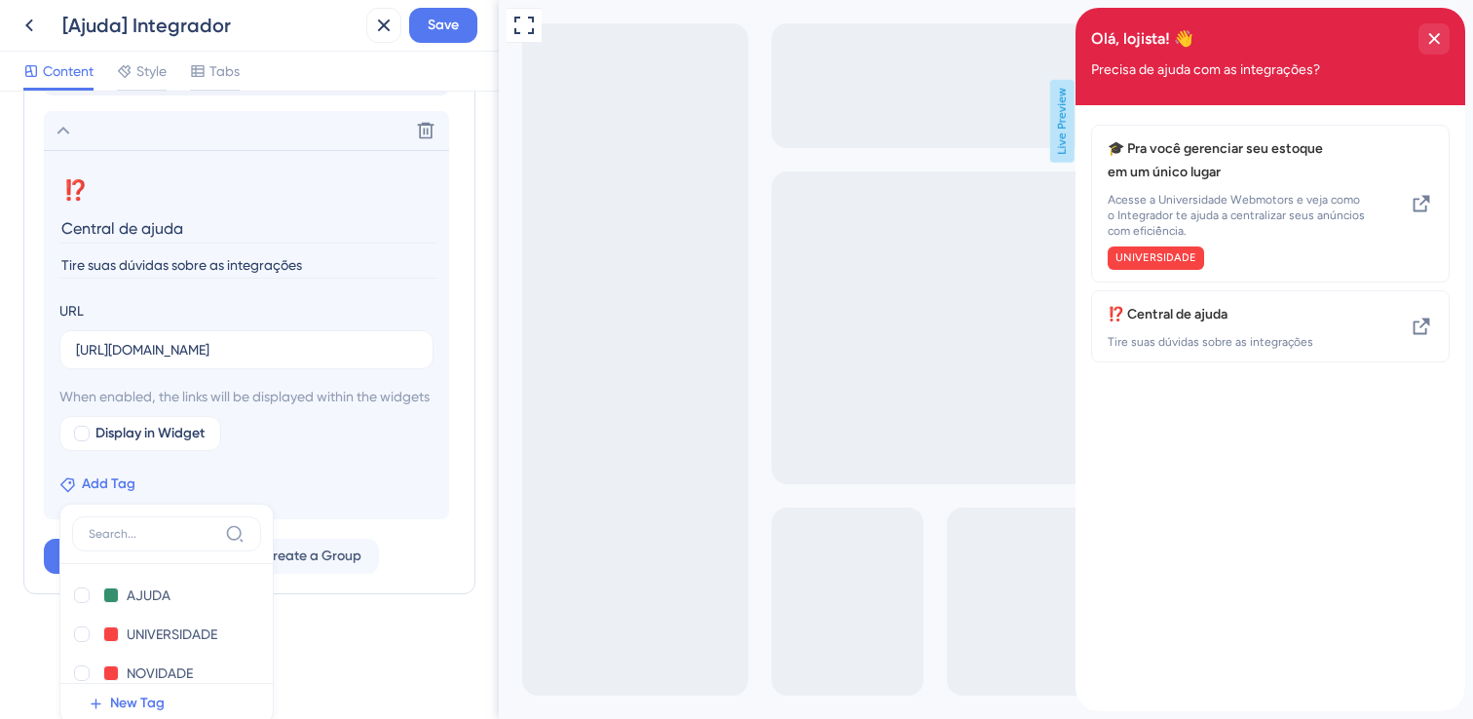
scroll to position [606, 0]
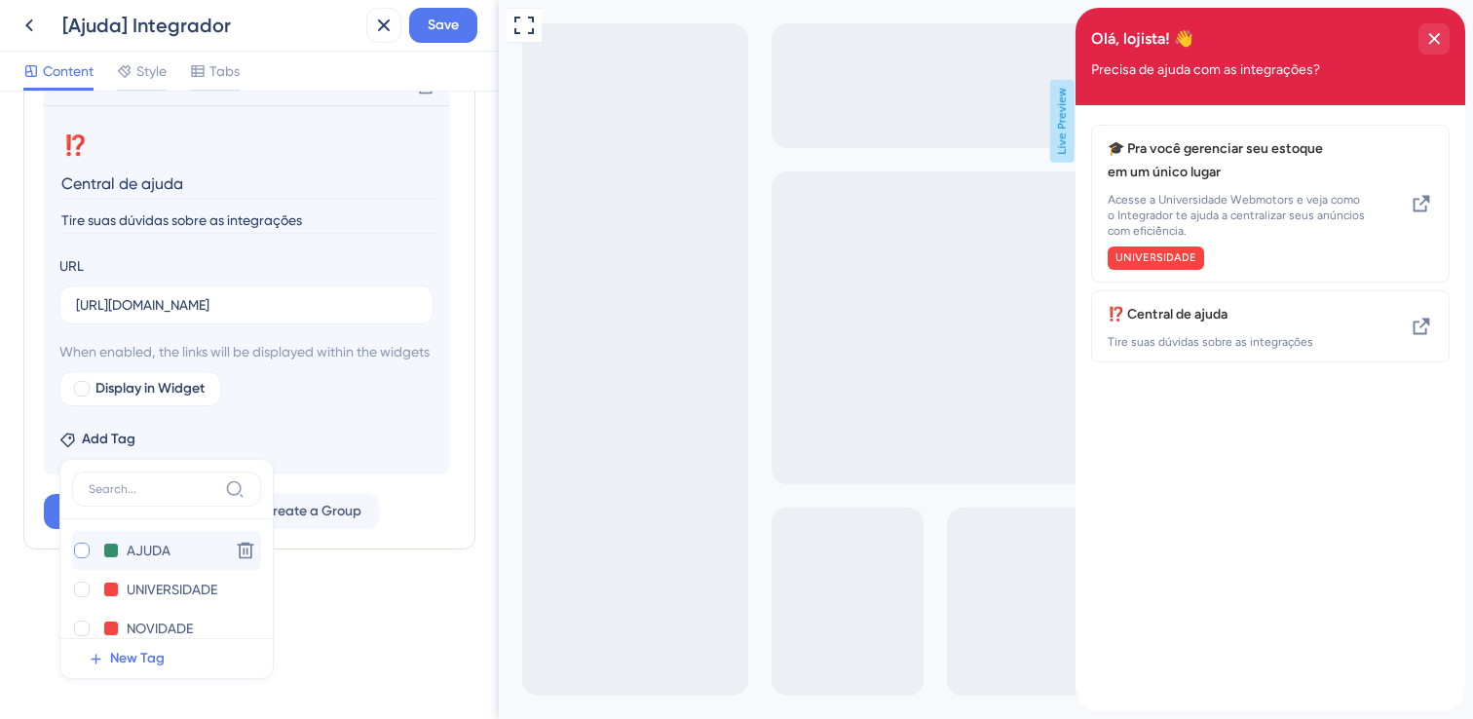
click at [84, 552] on div at bounding box center [82, 551] width 16 height 16
checkbox input "true"
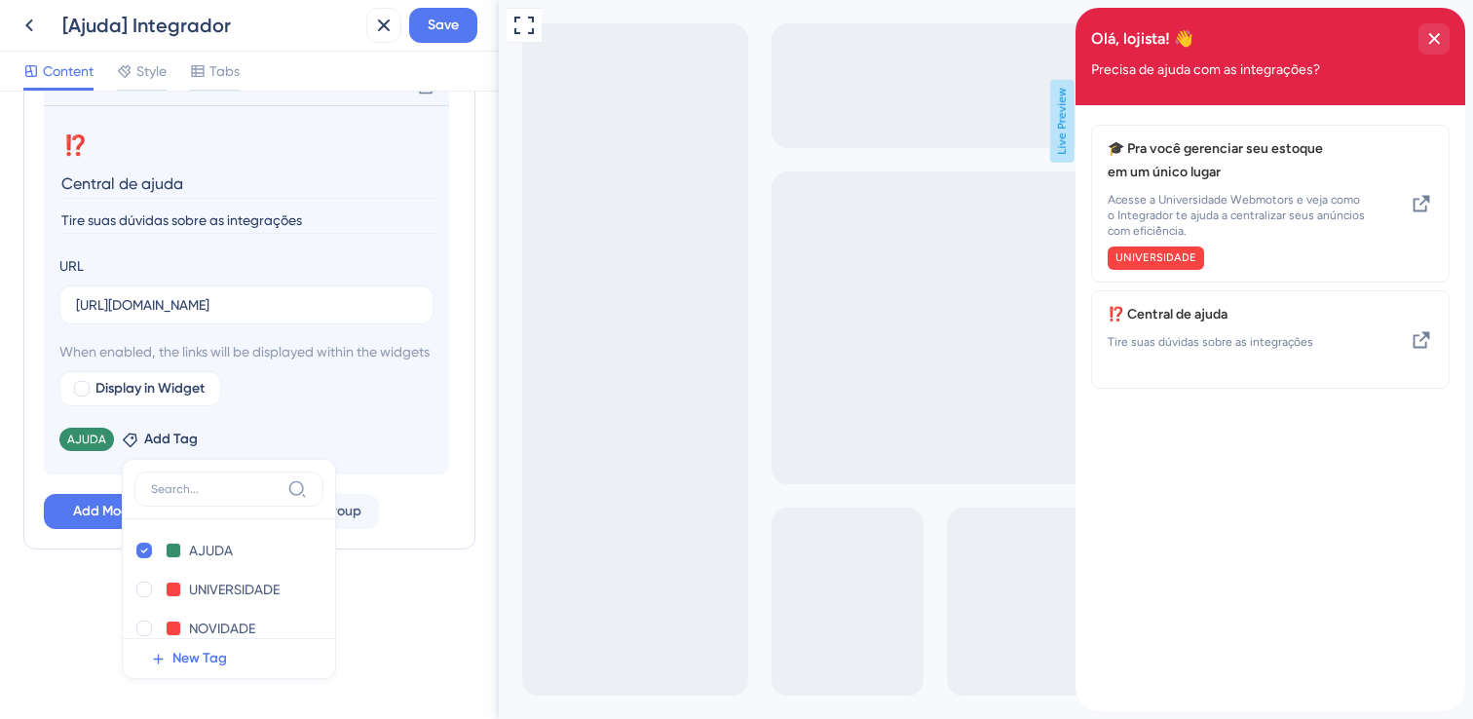
click at [383, 428] on div "AJUDA Remove Add Tag AJUDA AJUDA Delete [GEOGRAPHIC_DATA] NOVIDADE NOVIDADE Del…" at bounding box center [246, 435] width 374 height 31
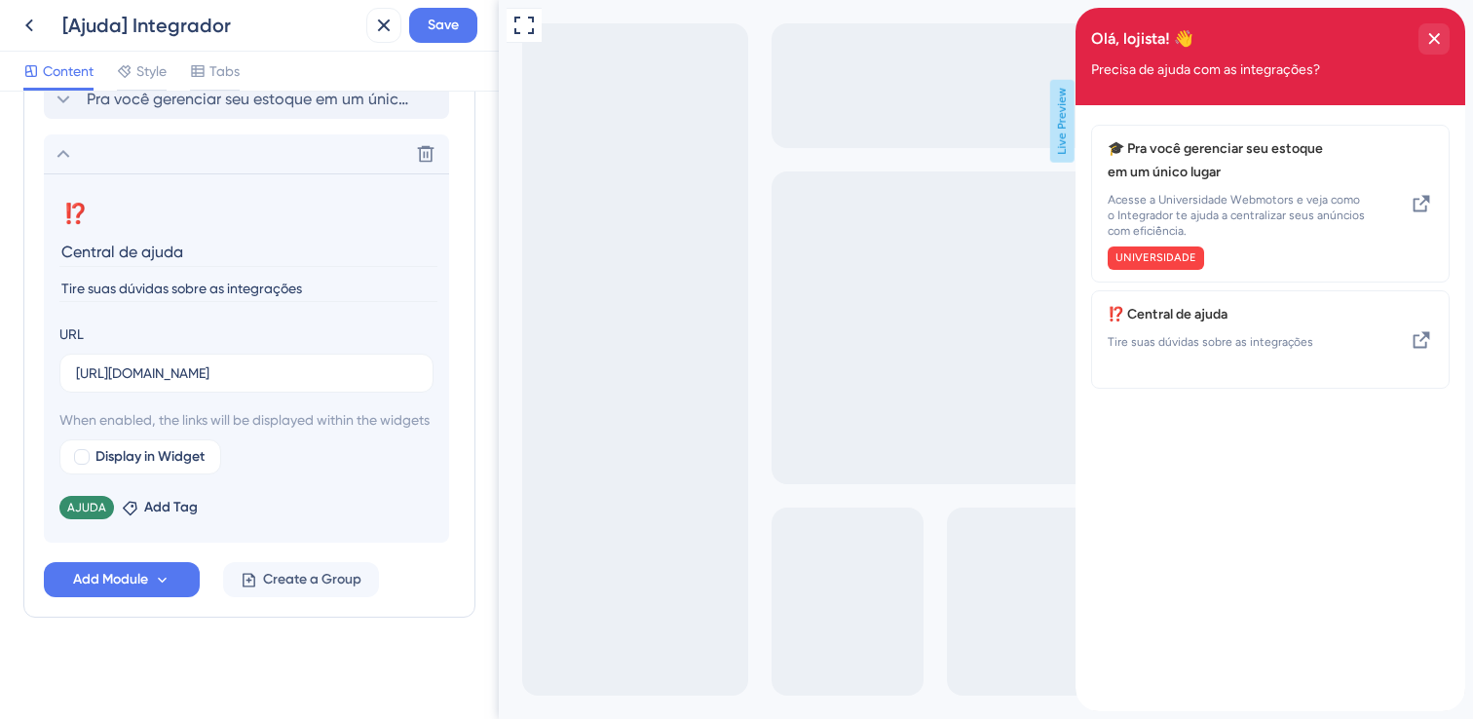
click at [305, 276] on input "Tire suas dúvidas sobre as integrações" at bounding box center [248, 289] width 378 height 26
click at [280, 276] on input "Tire suas dúvidas sobre as integrações" at bounding box center [248, 289] width 378 height 26
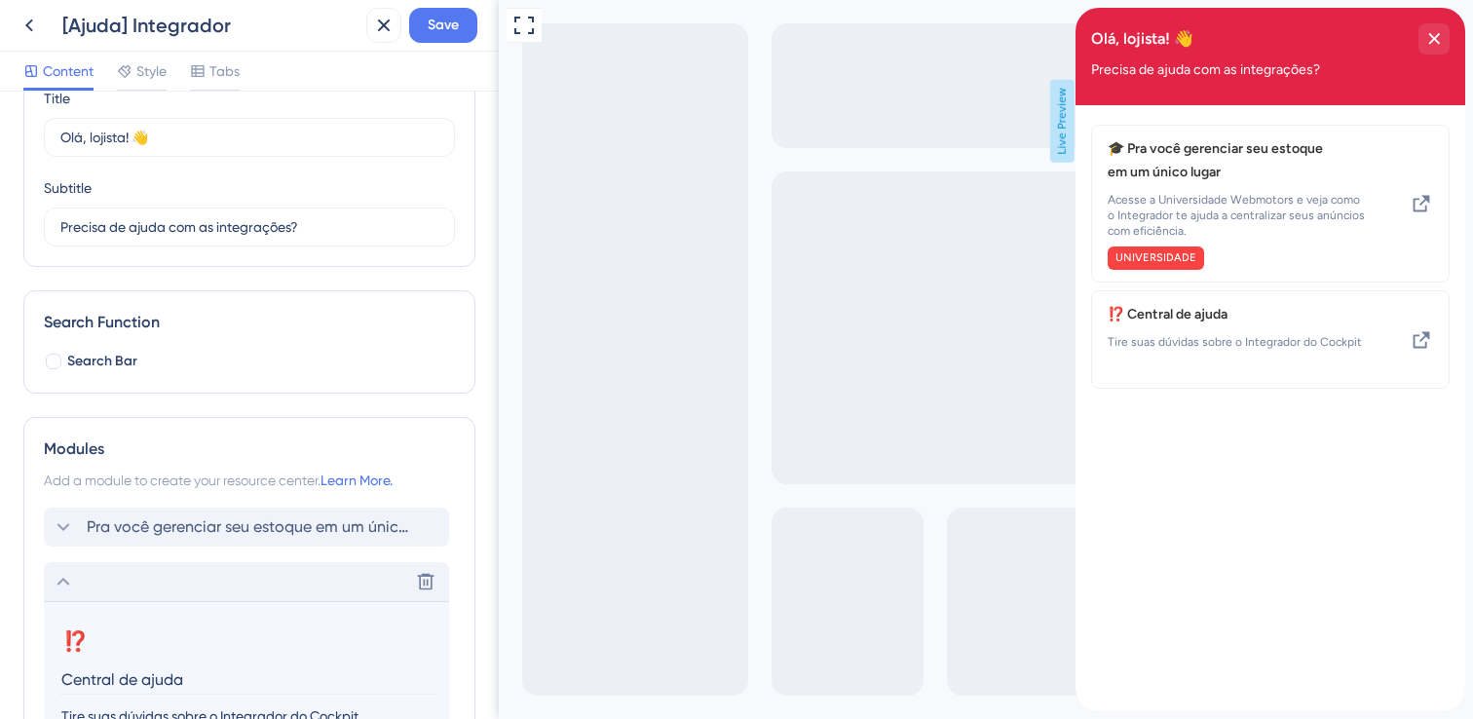
type input "Tire suas dúvidas sobre o Integrador do Cockpit"
drag, startPoint x: 64, startPoint y: 584, endPoint x: 67, endPoint y: 565, distance: 18.7
click at [64, 584] on icon at bounding box center [63, 581] width 23 height 23
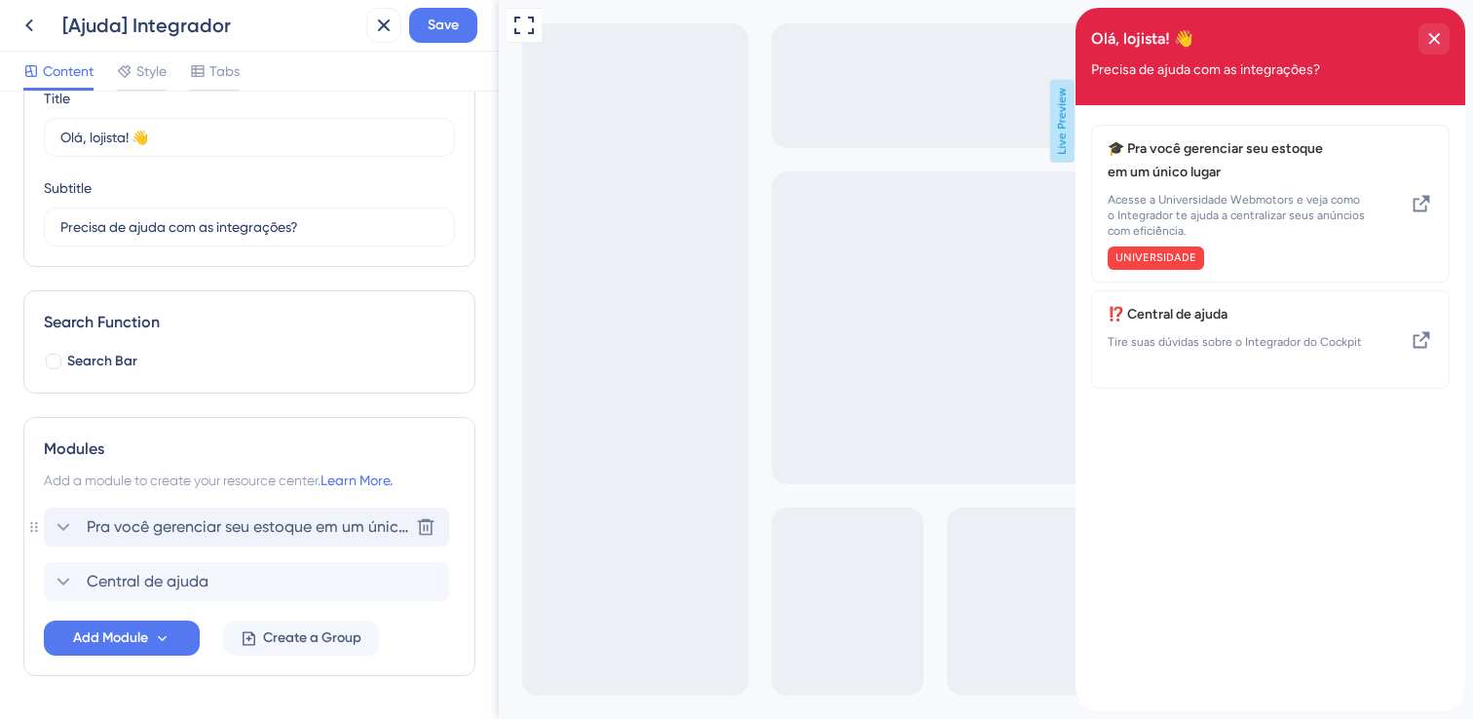
click at [61, 527] on icon at bounding box center [63, 527] width 13 height 8
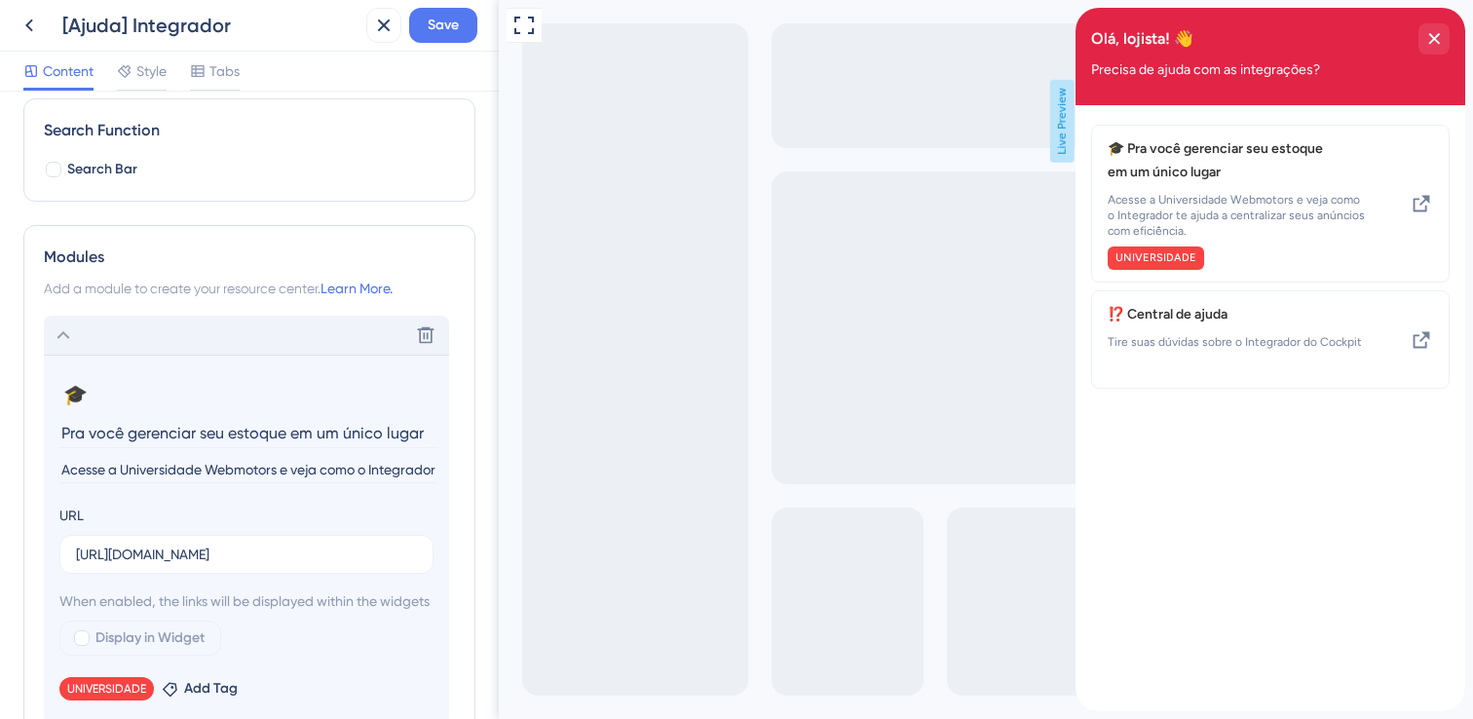
scroll to position [371, 0]
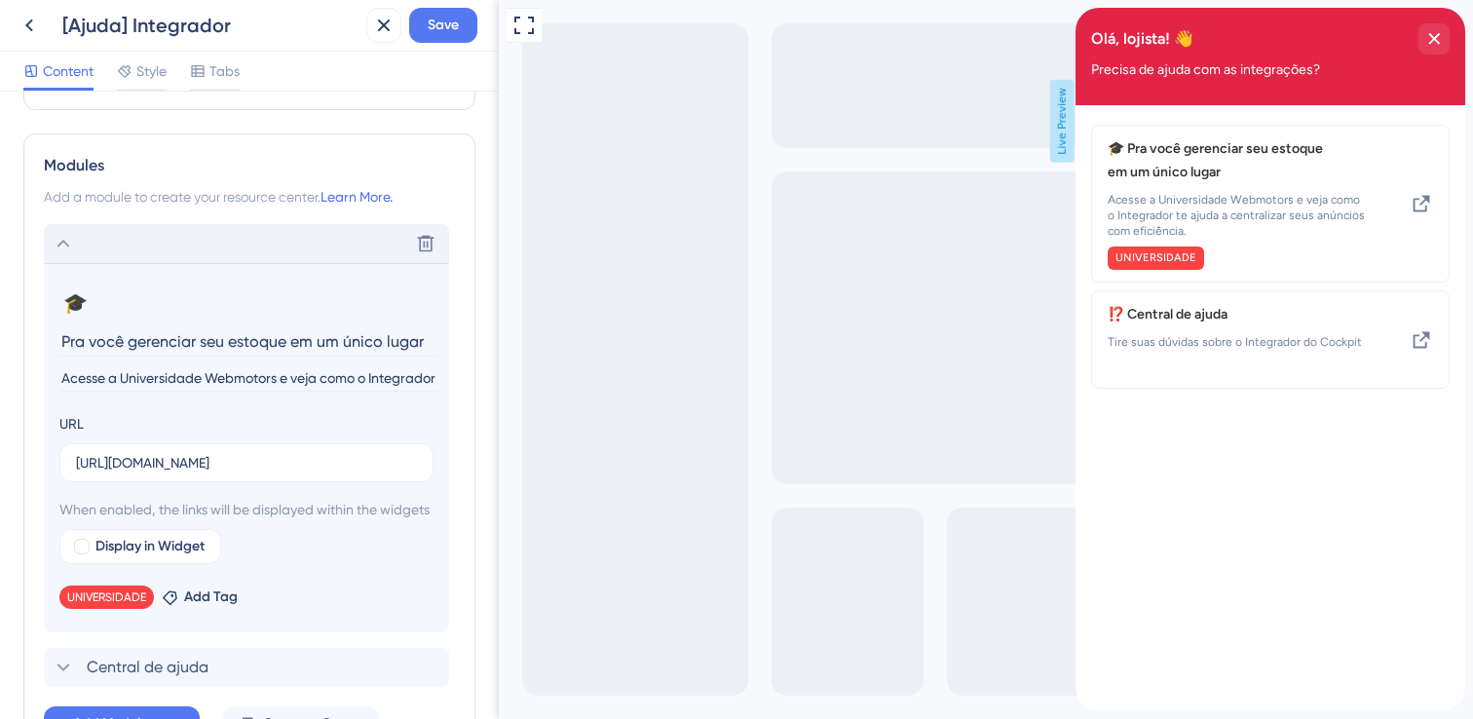
click at [220, 337] on input "Pra você gerenciar seu estoque em um único lugar" at bounding box center [248, 341] width 378 height 30
click at [125, 373] on input "Acesse a Universidade Webmotors e veja como o Integrador te ajuda a centralizar…" at bounding box center [248, 378] width 378 height 26
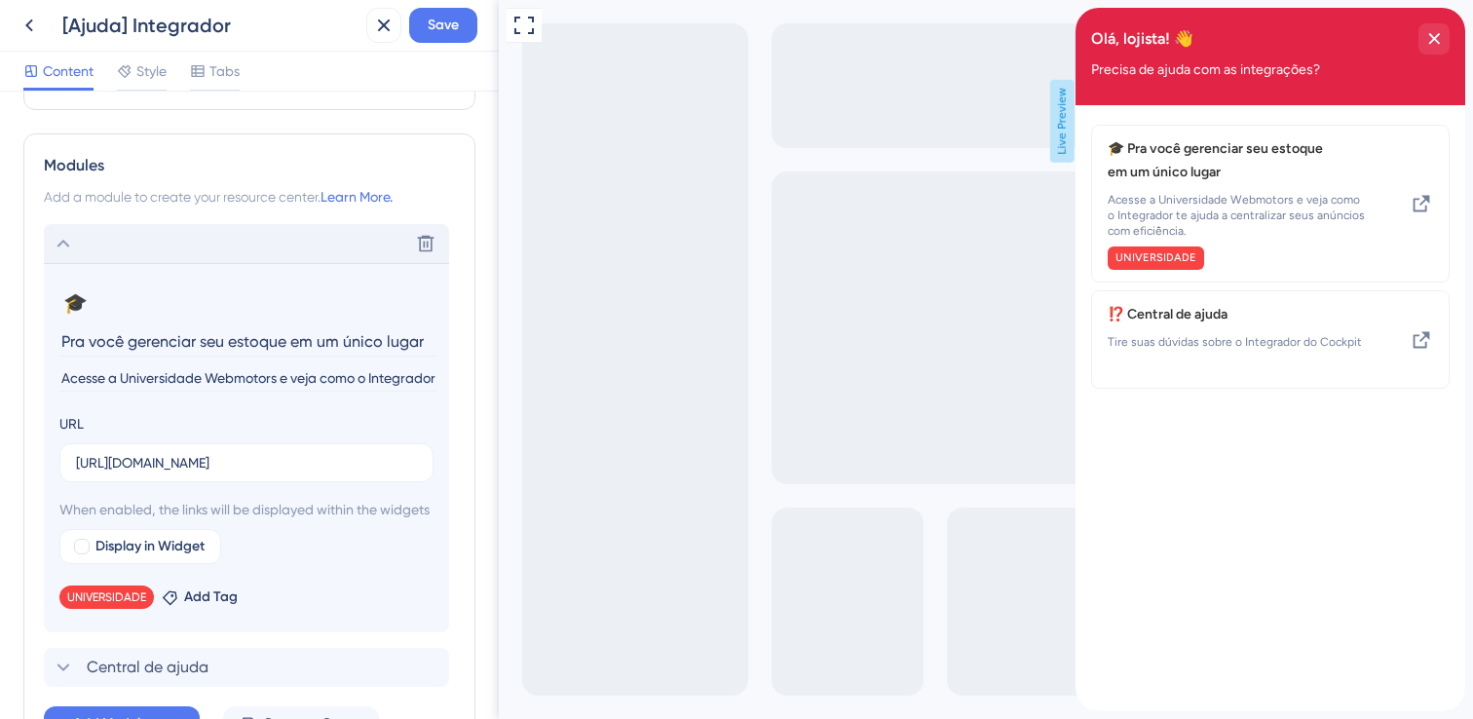
click at [125, 373] on input "Acesse a Universidade Webmotors e veja como o Integrador te ajuda a centralizar…" at bounding box center [248, 378] width 378 height 26
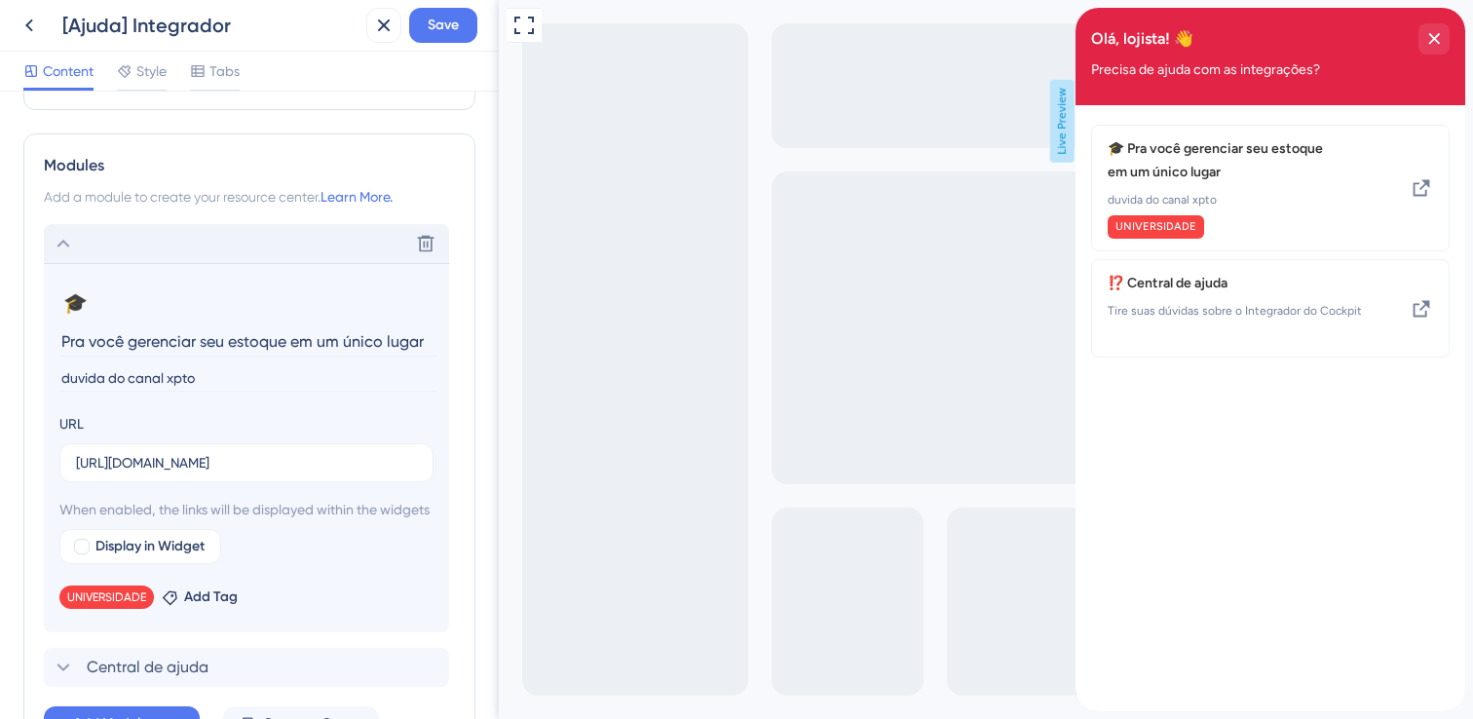
click at [61, 378] on input "duvida do canal xpto" at bounding box center [248, 378] width 378 height 26
type input "veja como integrar o canal xpto"
click at [202, 337] on input "Pra você gerenciar seu estoque em um único lugar" at bounding box center [248, 341] width 378 height 30
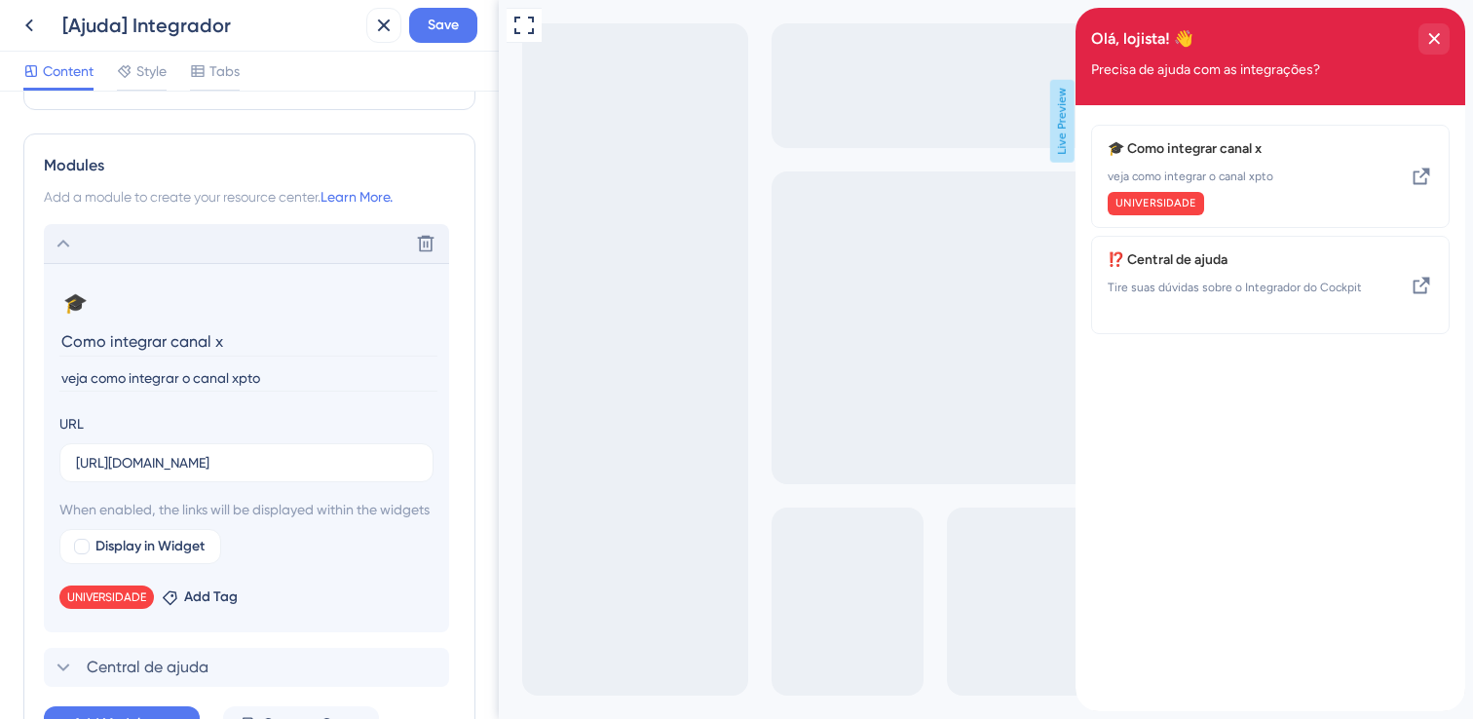
type input "Como integrar canal x"
click at [91, 379] on input "veja como integrar o canal xpto" at bounding box center [248, 378] width 378 height 26
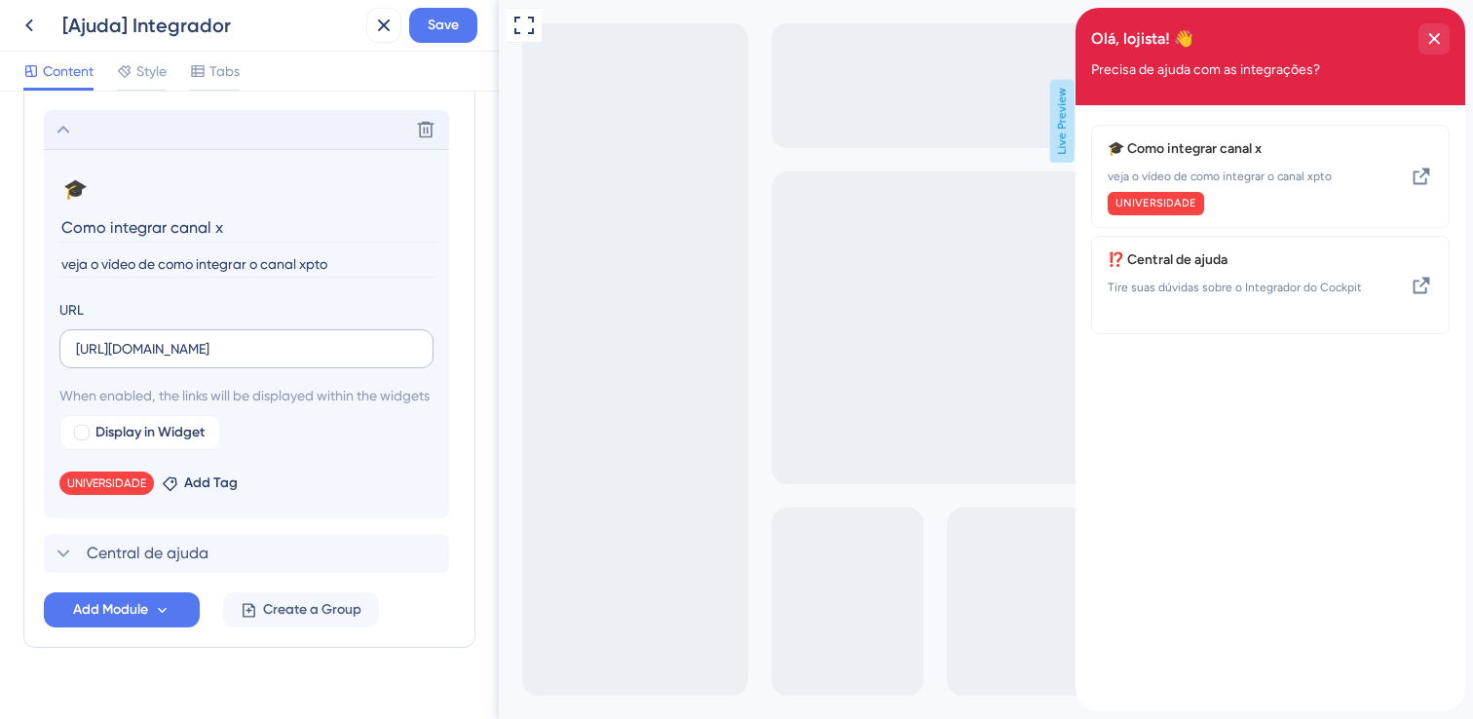
scroll to position [491, 0]
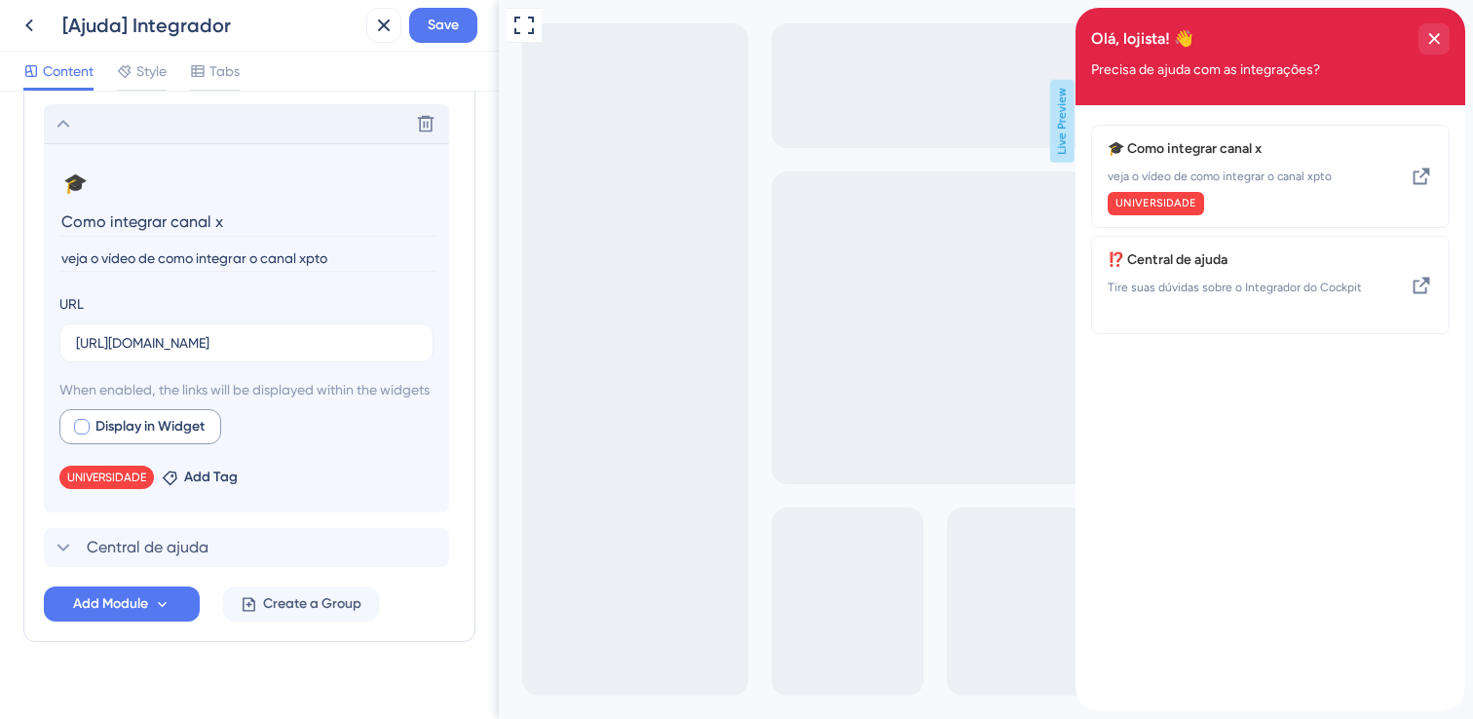
type input "veja o vídeo de como integrar o canal xpto"
click at [84, 434] on div at bounding box center [82, 427] width 16 height 16
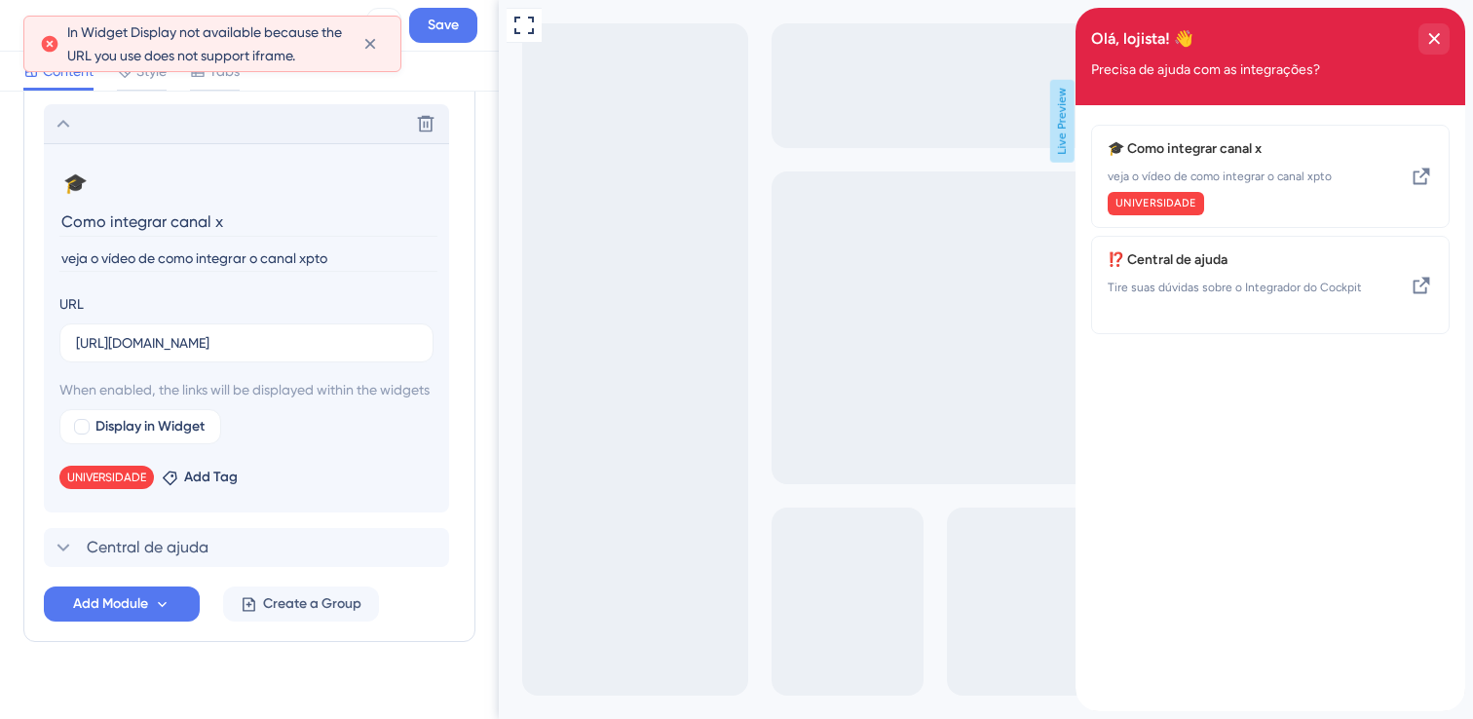
scroll to position [539, 0]
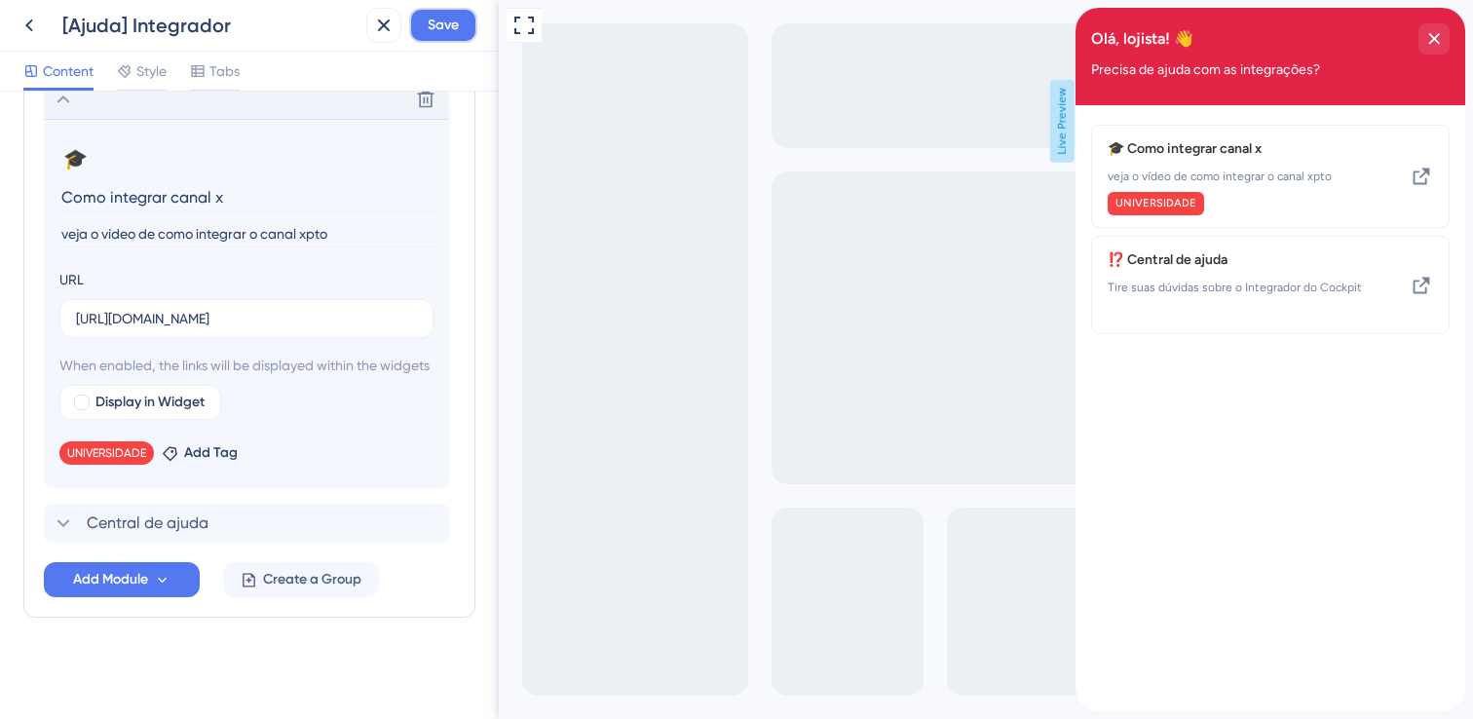
click at [447, 30] on span "Save" at bounding box center [443, 25] width 31 height 23
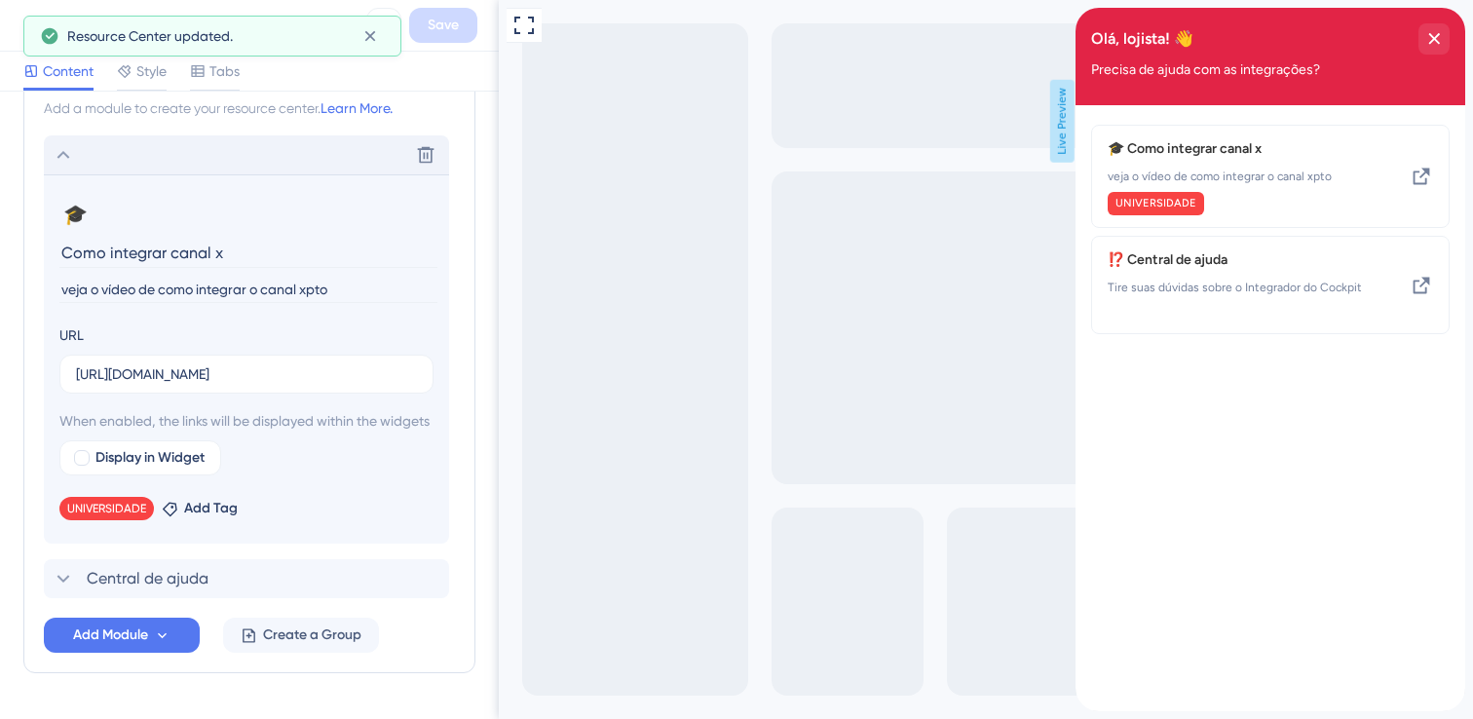
scroll to position [459, 0]
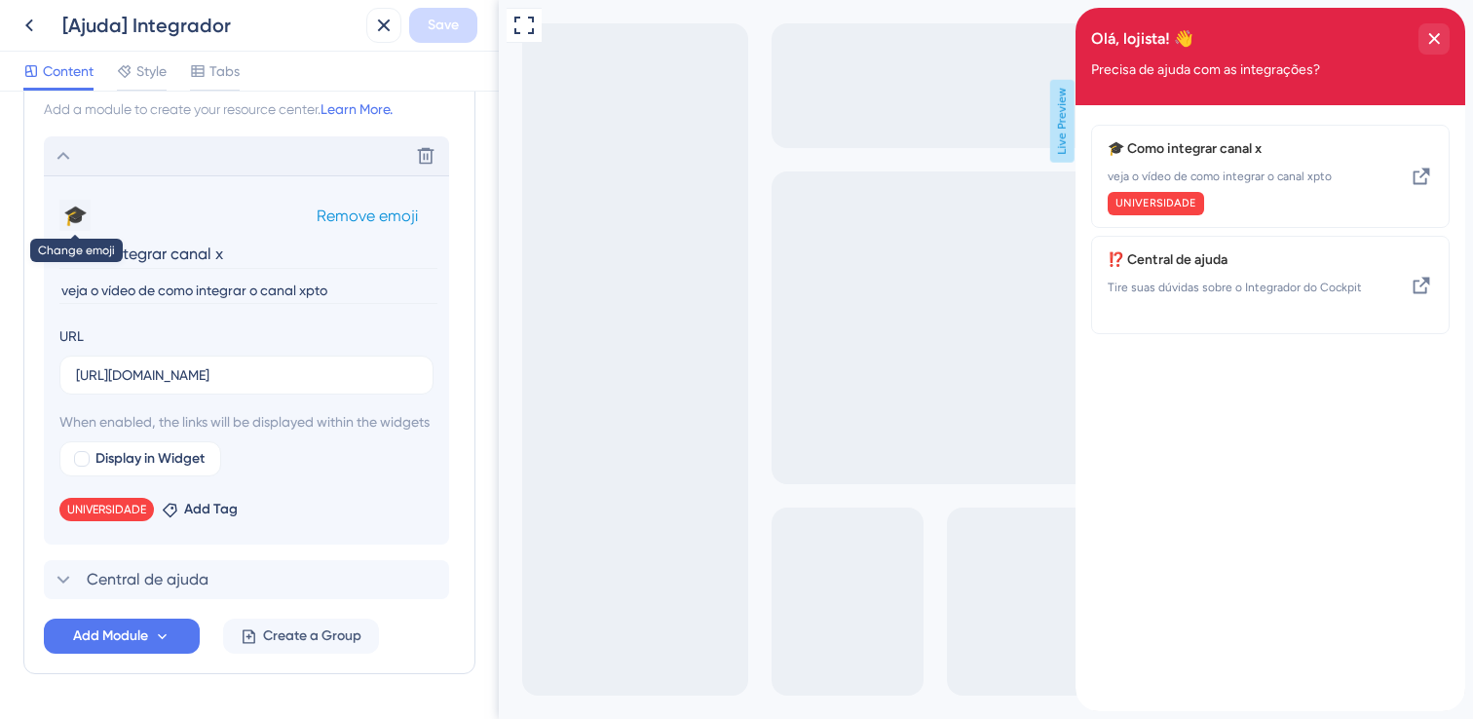
click at [76, 211] on button "🎓" at bounding box center [74, 215] width 31 height 31
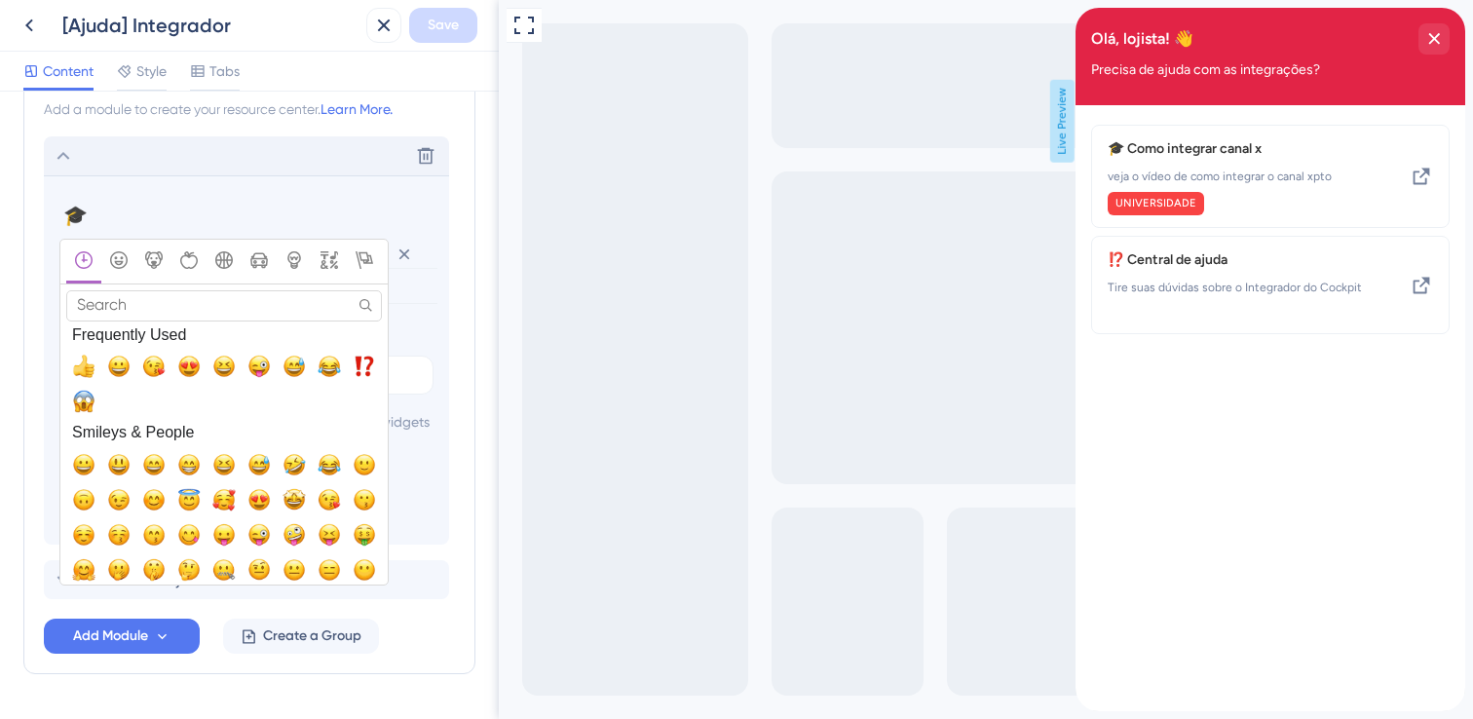
click at [120, 303] on input "Search" at bounding box center [224, 305] width 316 height 30
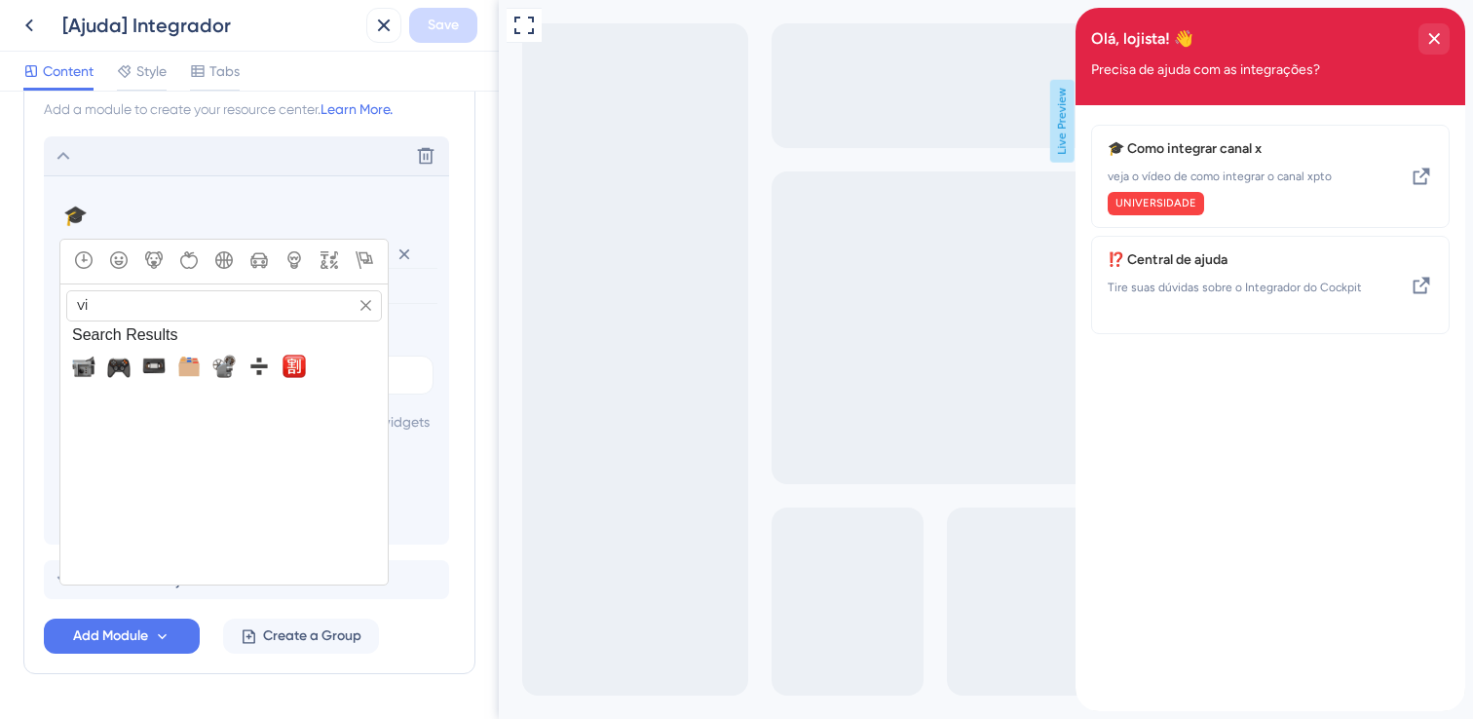
type input "v"
type input "video"
click at [188, 366] on span "📽️, film_projector" at bounding box center [188, 366] width 23 height 23
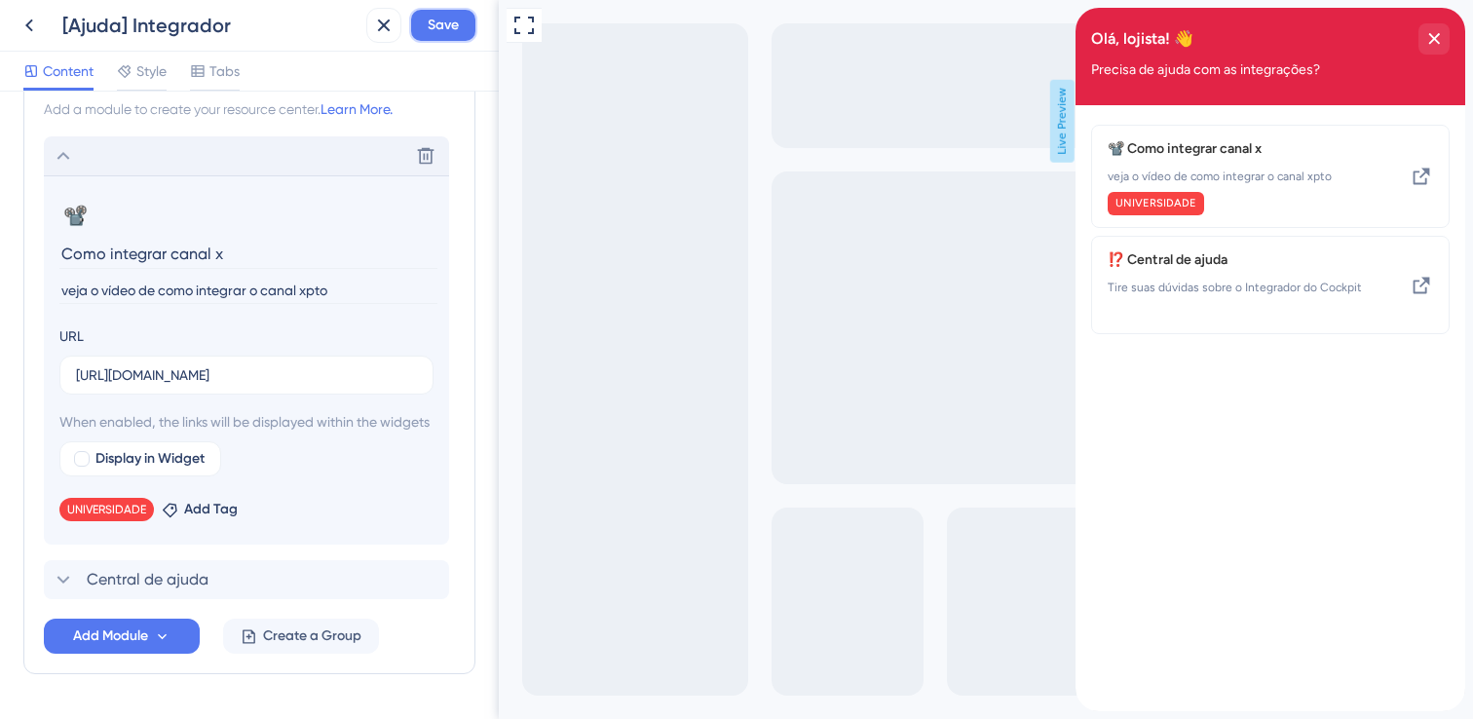
click at [437, 27] on span "Save" at bounding box center [443, 25] width 31 height 23
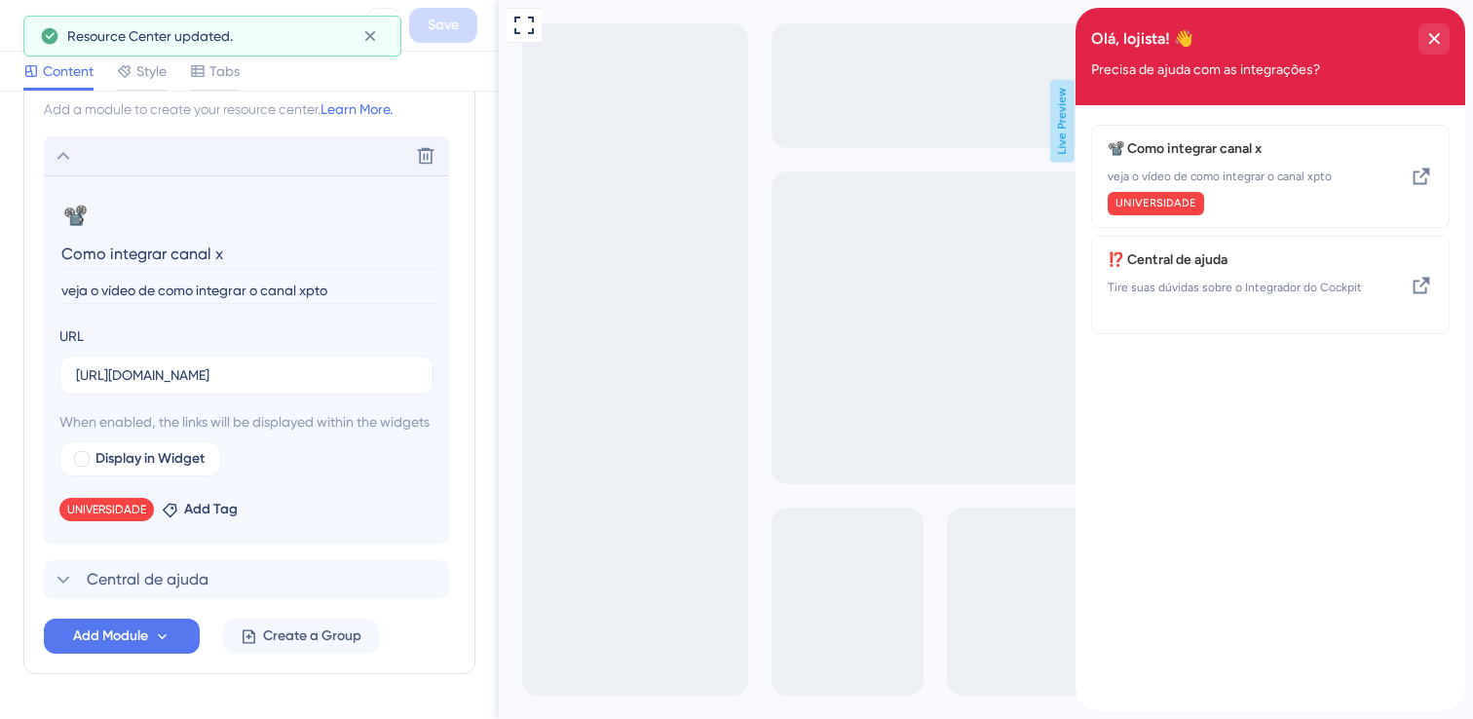
click at [320, 287] on input "veja o vídeo de como integrar o canal xpto" at bounding box center [248, 291] width 378 height 26
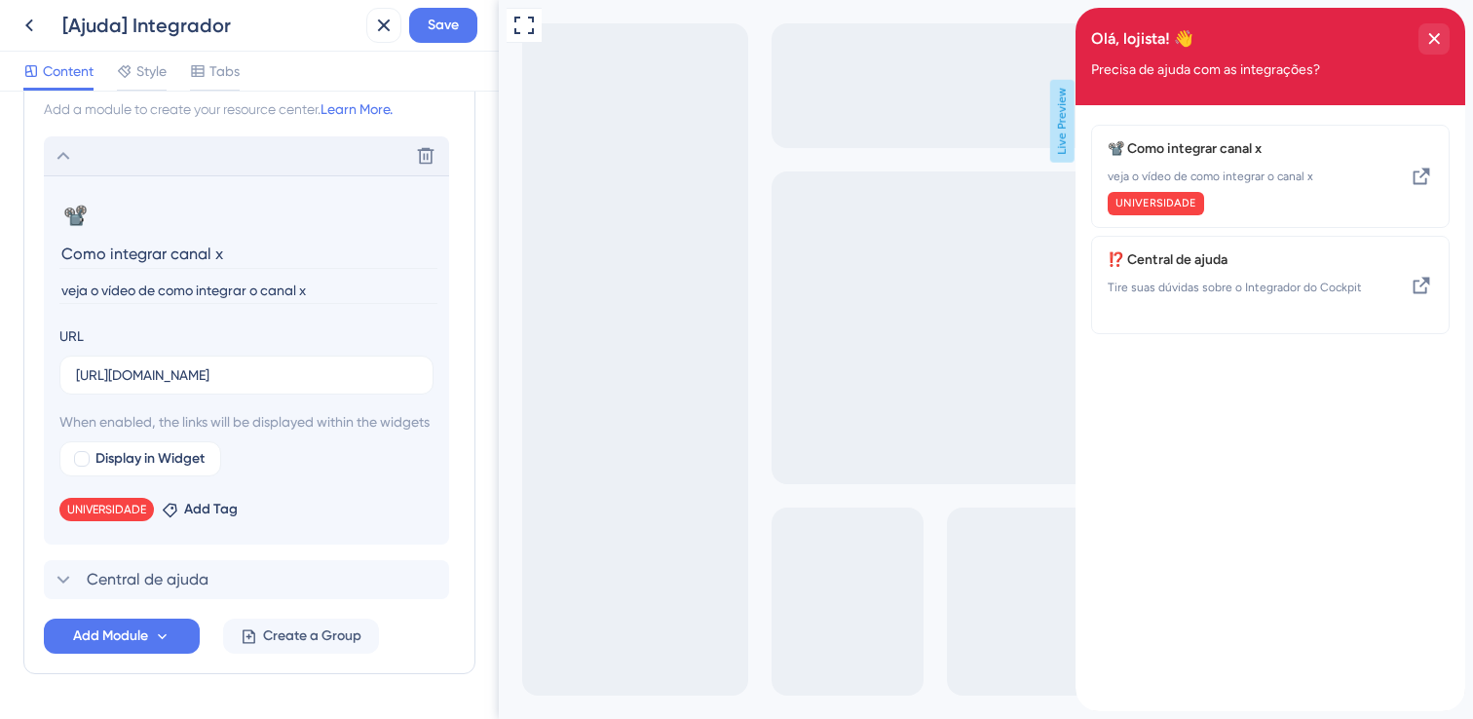
drag, startPoint x: 137, startPoint y: 289, endPoint x: 57, endPoint y: 287, distance: 79.9
click at [57, 287] on section "📽️ Change emoji Remove emoji Como integrar canal x veja o vídeo de como integra…" at bounding box center [246, 359] width 405 height 369
click at [308, 293] on input "Veja o vídeo e descubra como integrar o canal x" at bounding box center [248, 291] width 378 height 26
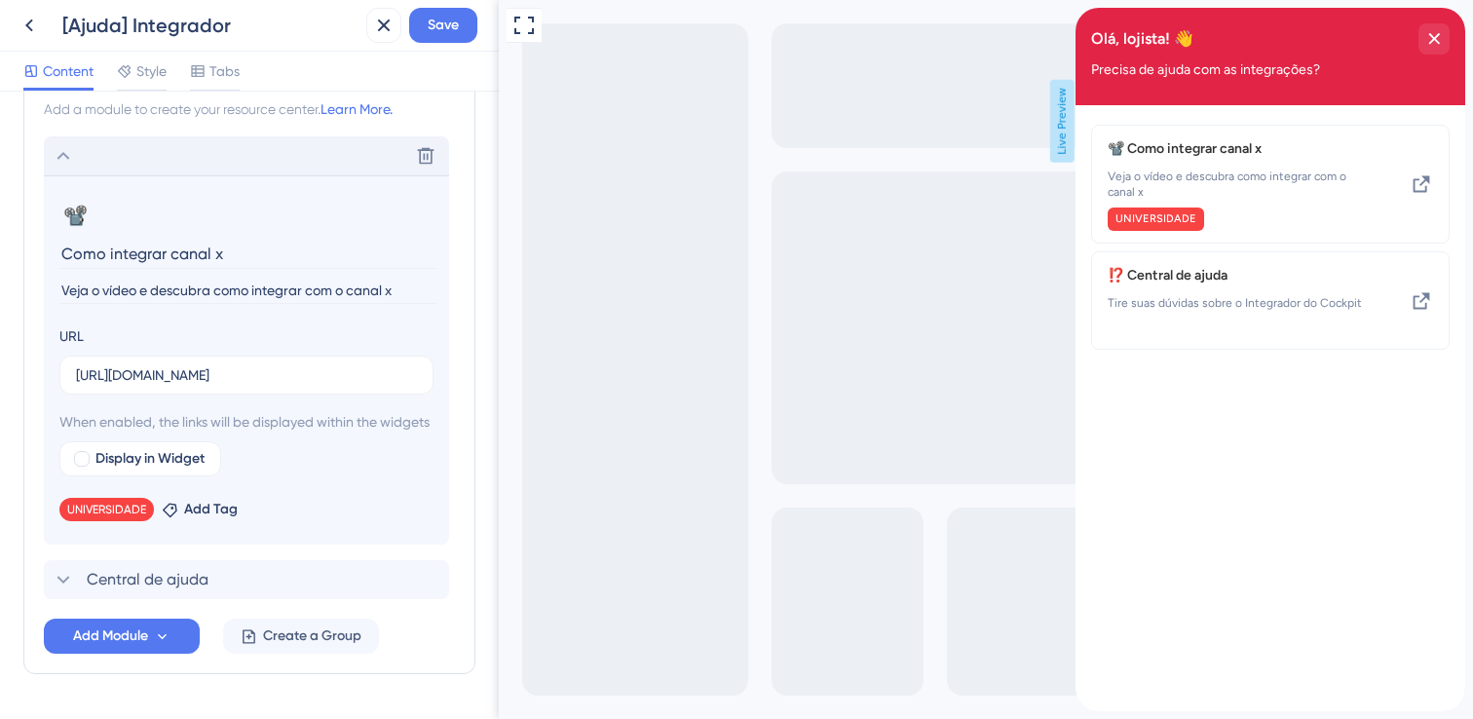
type input "Veja o vídeo e descubra como integrar com o canal x"
click at [172, 258] on input "Como integrar canal x" at bounding box center [248, 254] width 378 height 30
click at [169, 256] on input "Como integrar canal x" at bounding box center [248, 254] width 378 height 30
type input "Como integrar com [canal x]"
click at [348, 294] on input "Veja o vídeo e descubra como integrar com o canal x" at bounding box center [248, 291] width 378 height 26
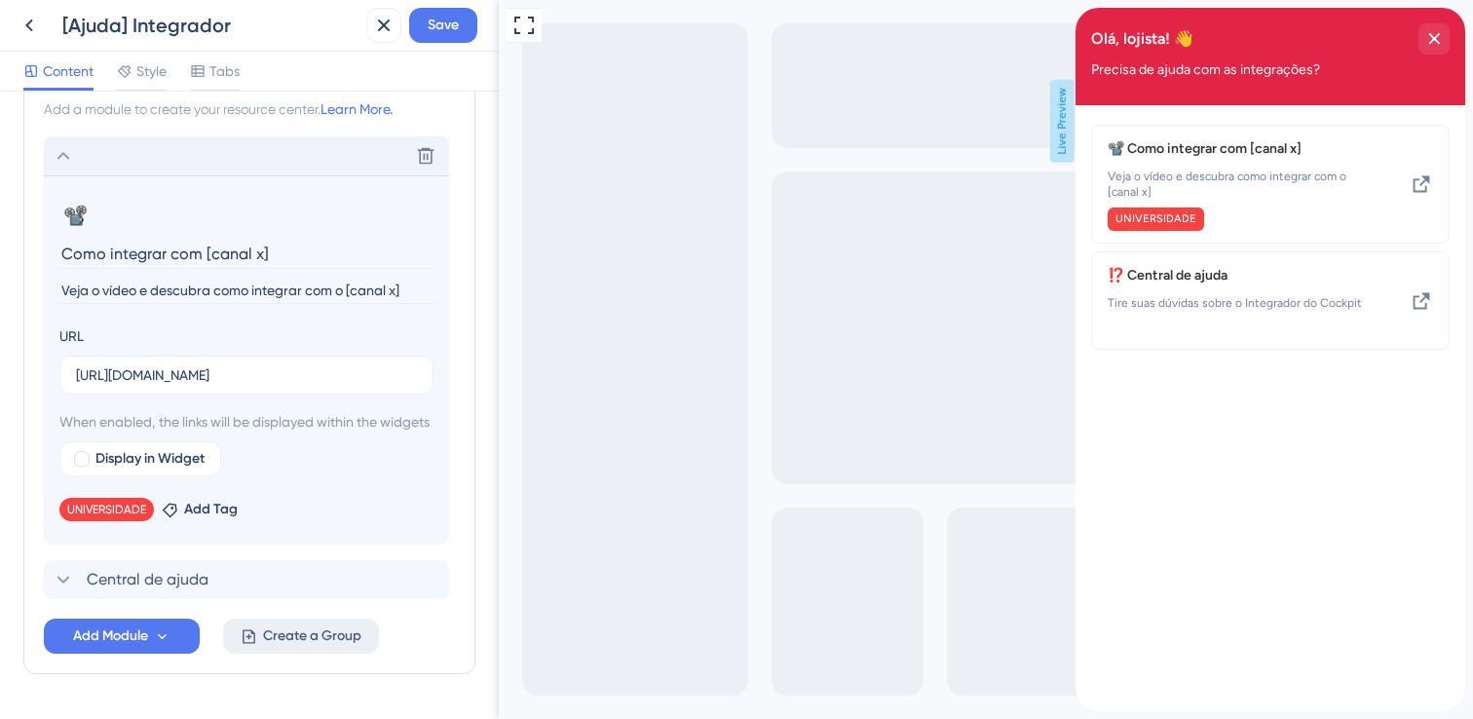
type input "Veja o vídeo e descubra como integrar com o [canal x]"
click at [326, 654] on button "Create a Group" at bounding box center [301, 636] width 156 height 35
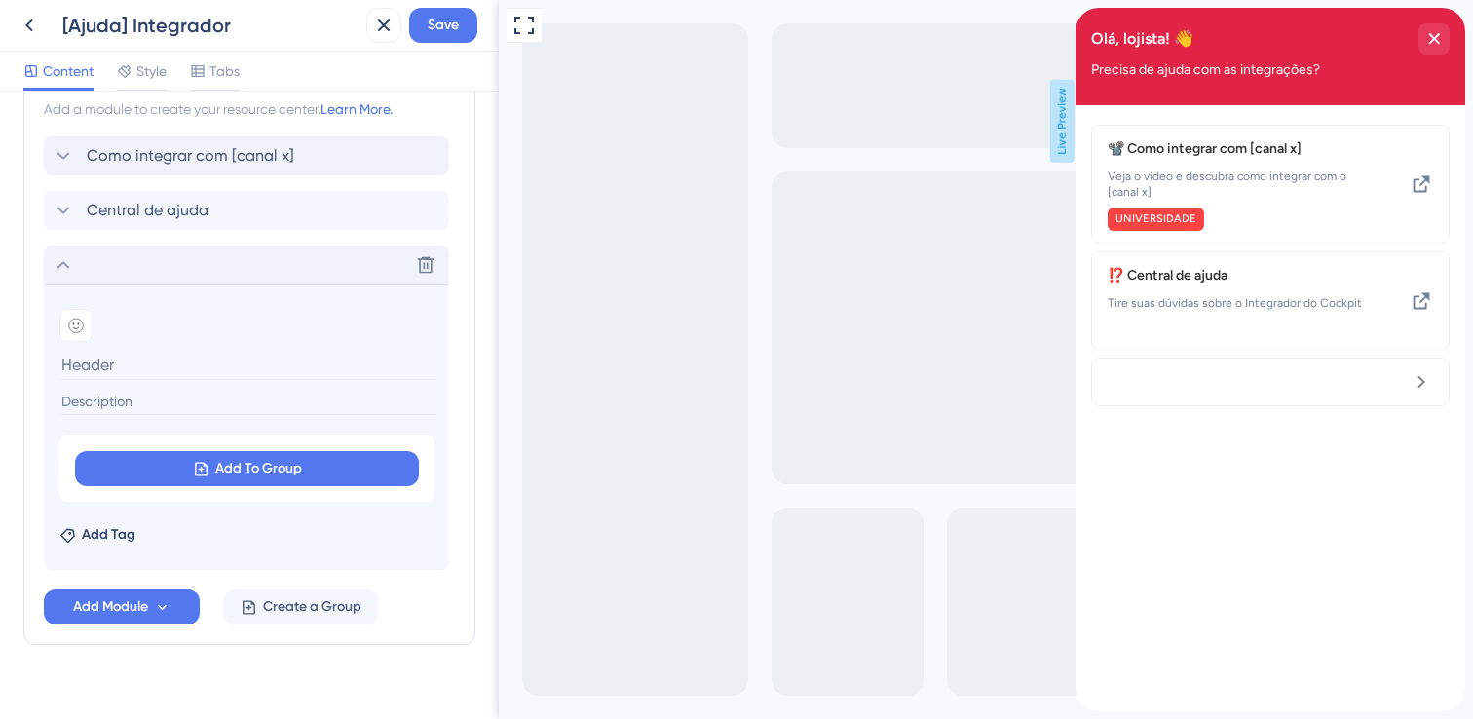
click at [60, 267] on icon at bounding box center [63, 264] width 23 height 23
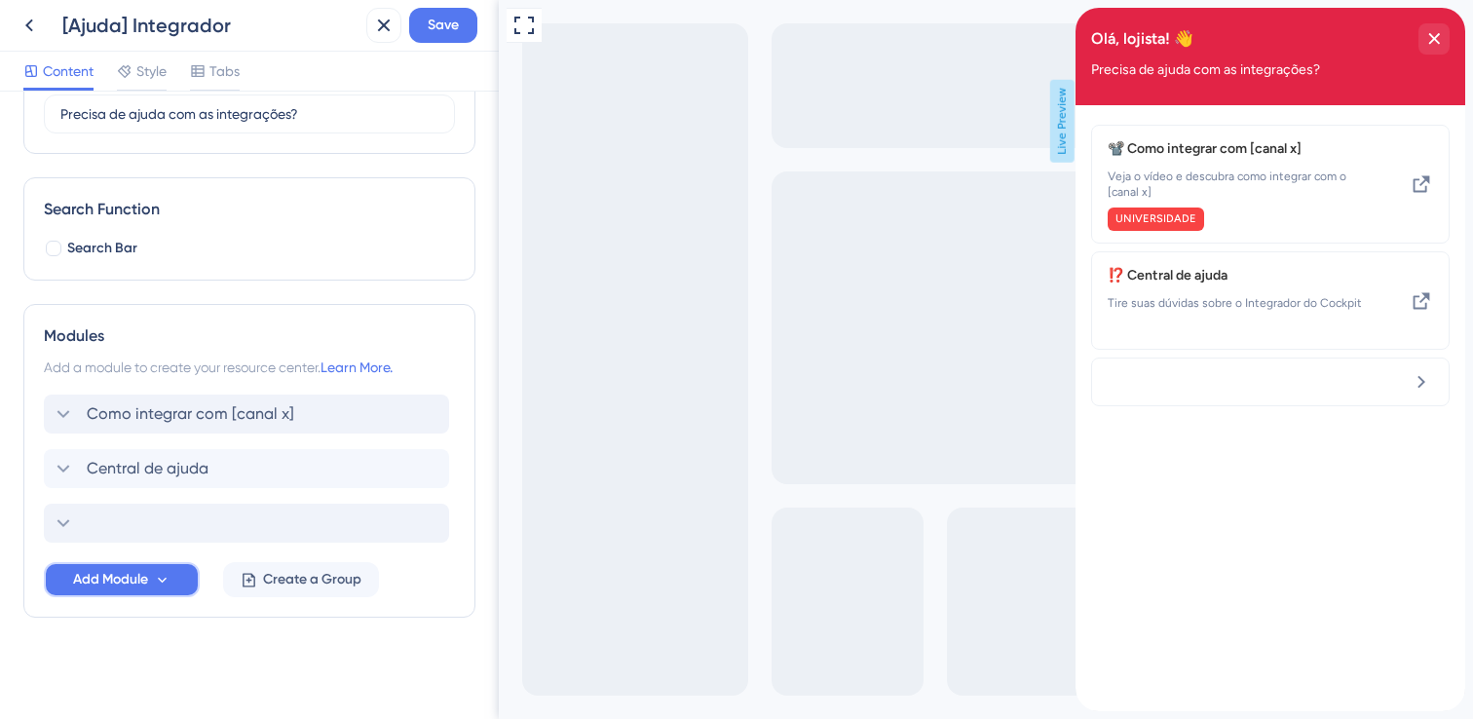
click at [155, 590] on button "Add Module" at bounding box center [122, 579] width 156 height 35
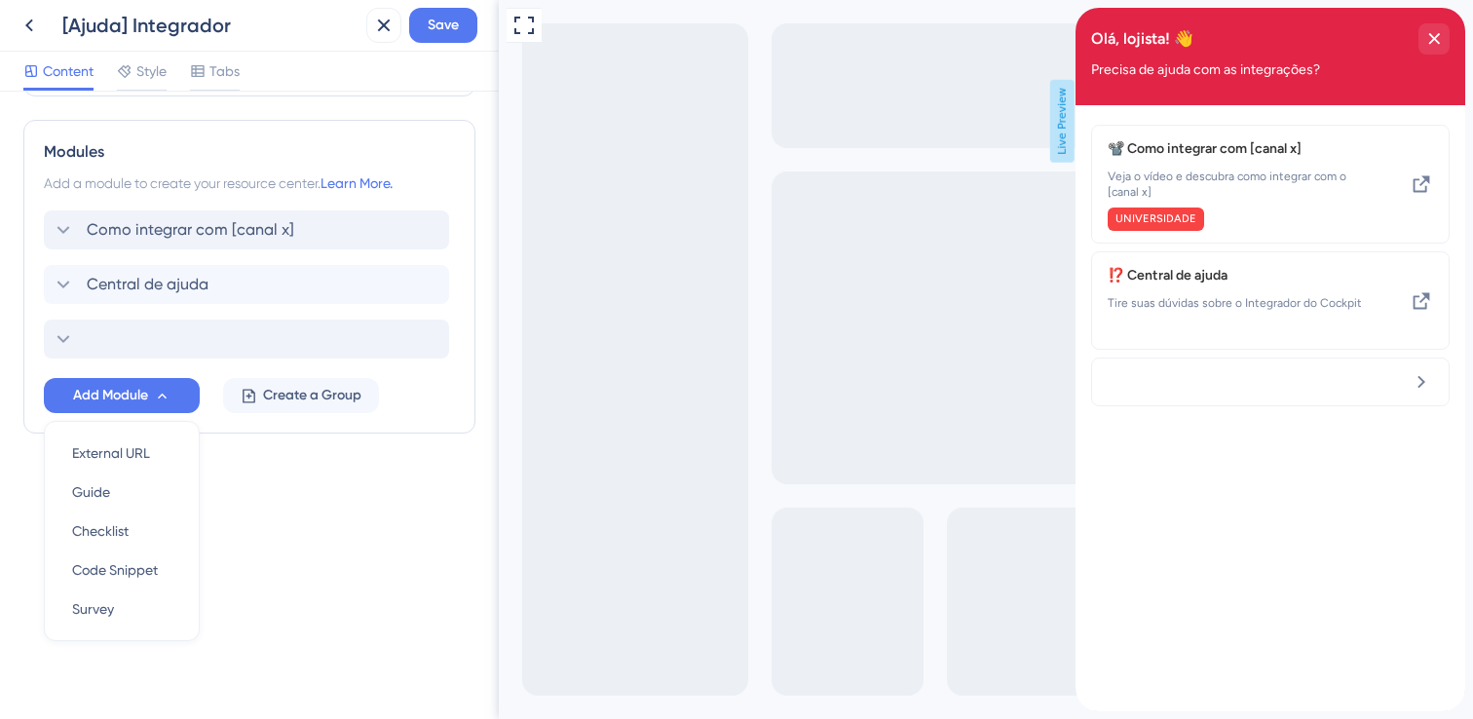
click at [248, 557] on div "Resource Center Header Title Olá, lojista! 👋 12 Olá, lojista! 👋 Subtitle Precis…" at bounding box center [249, 405] width 499 height 627
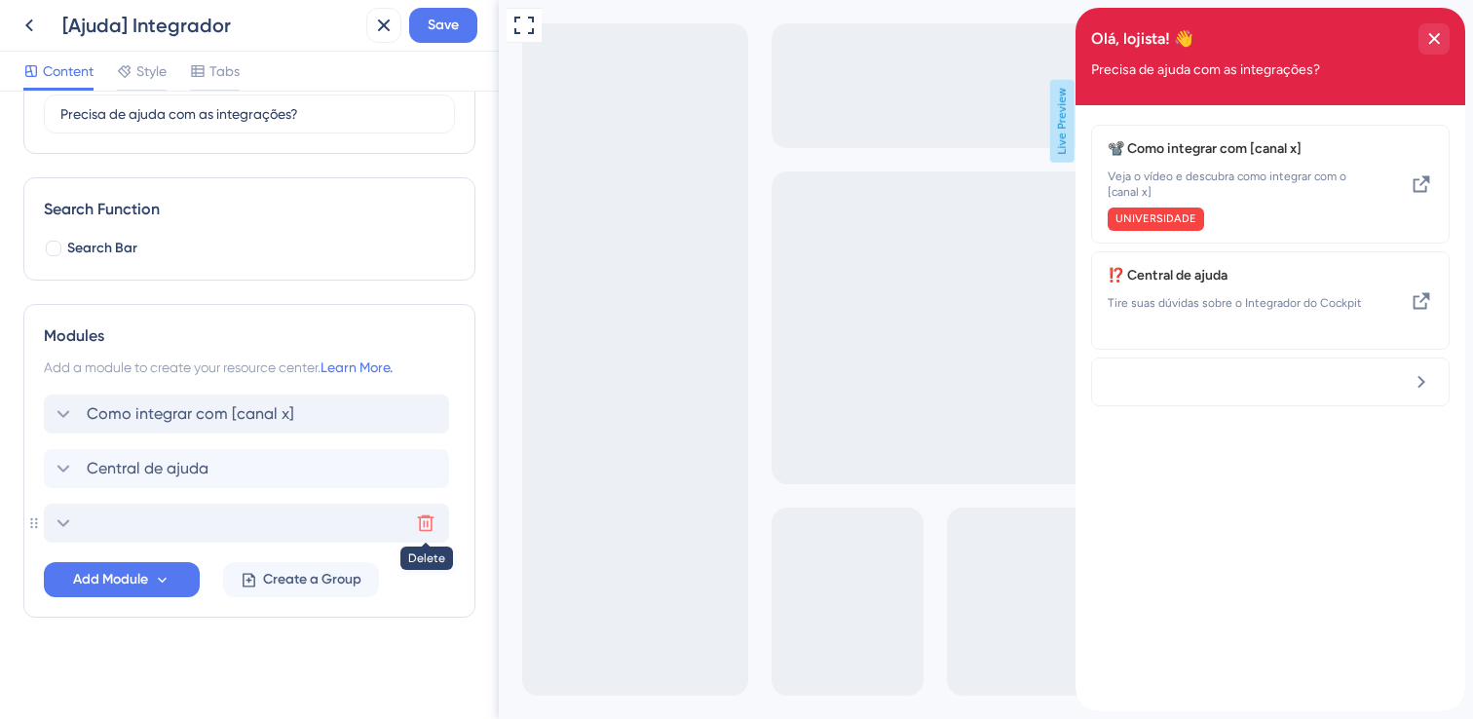
click at [422, 518] on icon at bounding box center [425, 522] width 19 height 19
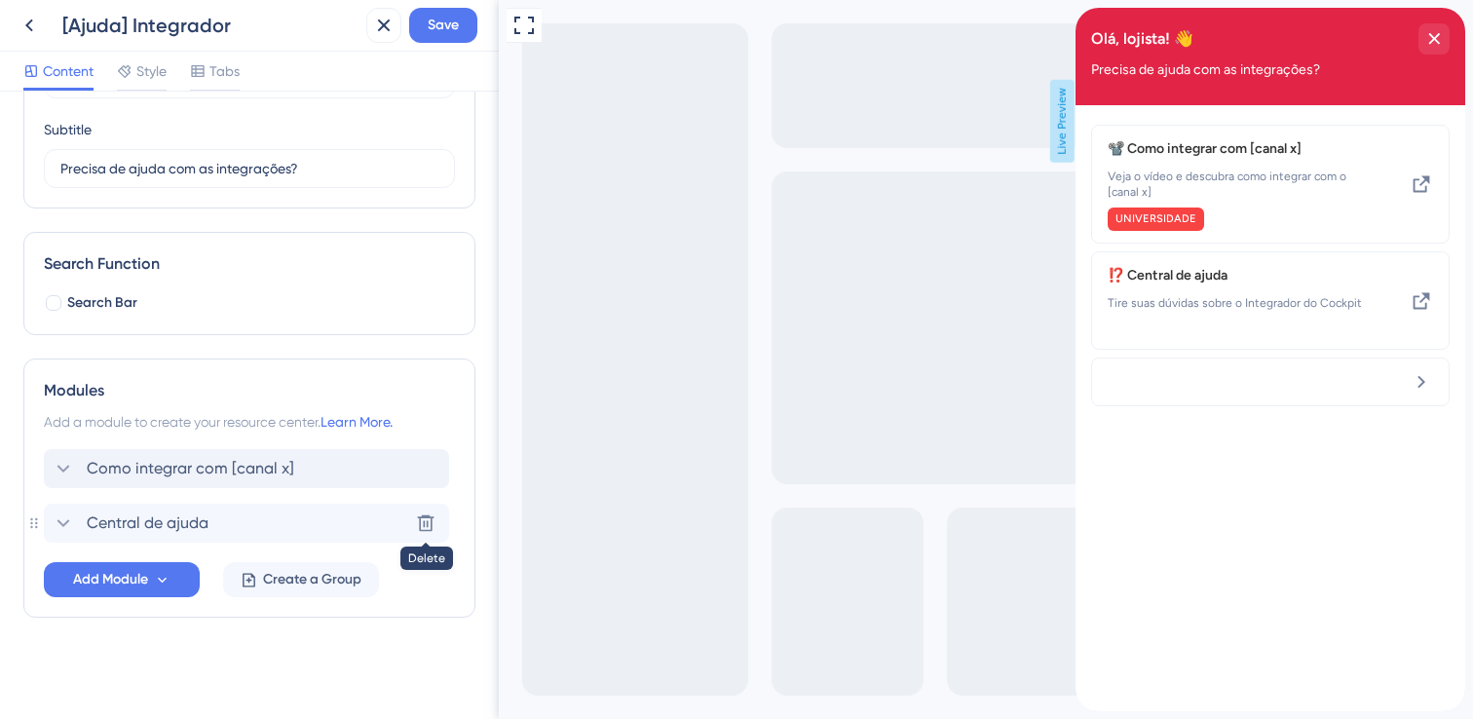
scroll to position [146, 0]
click at [440, 24] on span "Save" at bounding box center [443, 25] width 31 height 23
click at [139, 577] on span "Add Module" at bounding box center [110, 579] width 75 height 23
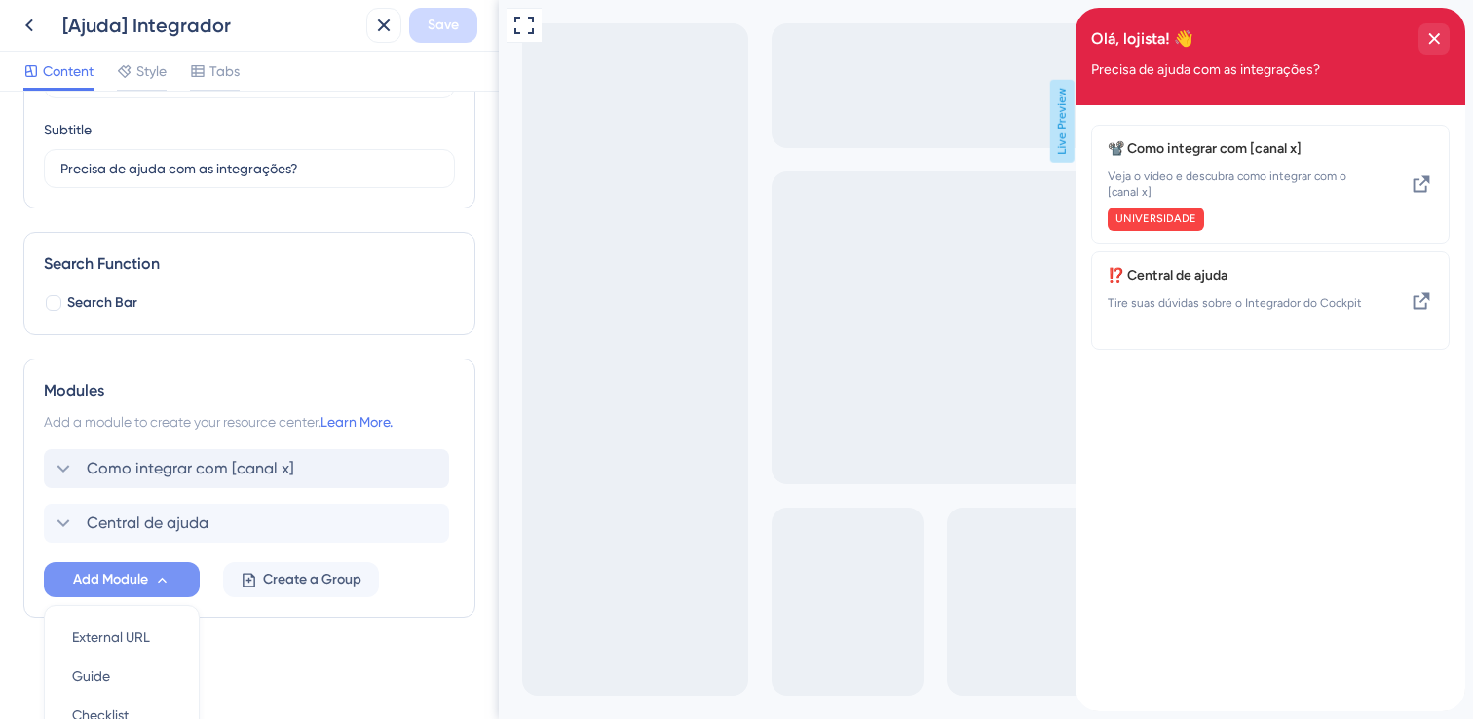
scroll to position [330, 0]
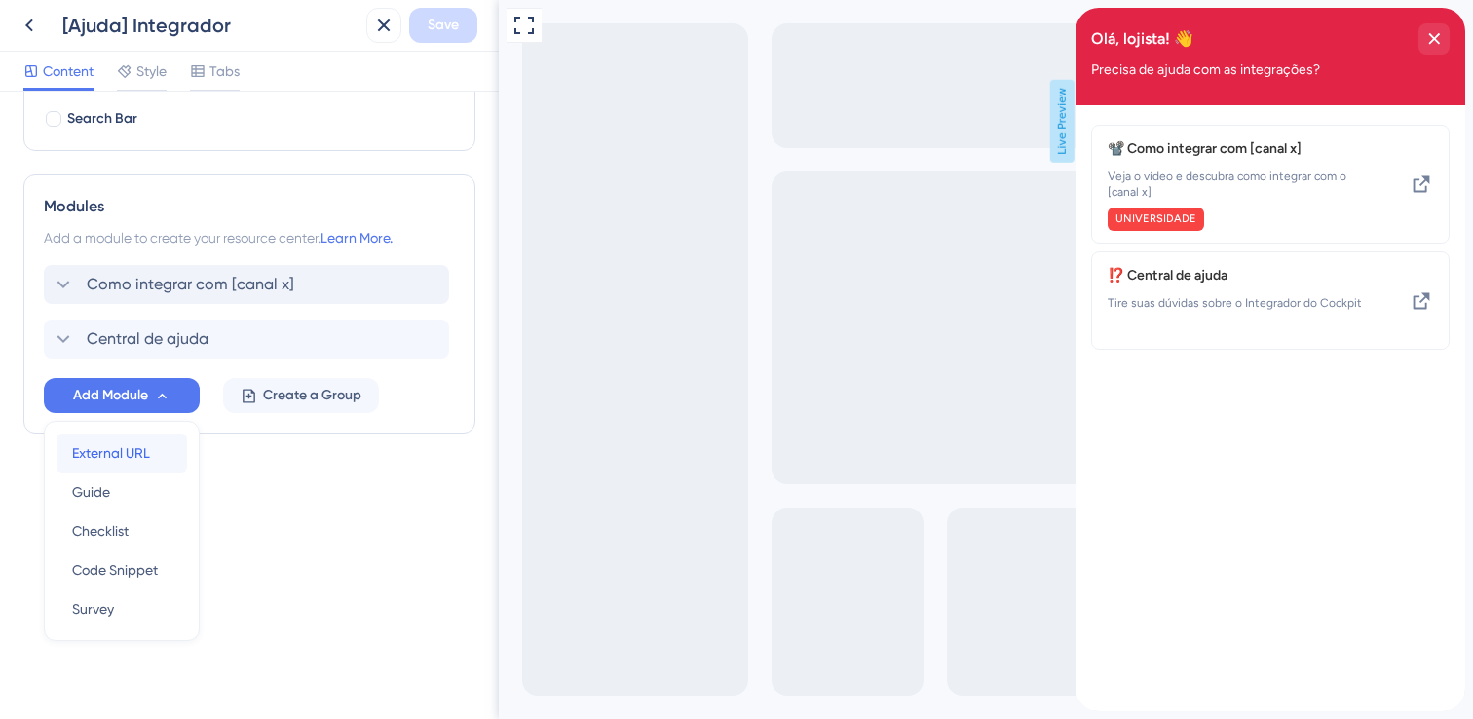
click at [145, 442] on span "External URL" at bounding box center [111, 452] width 78 height 23
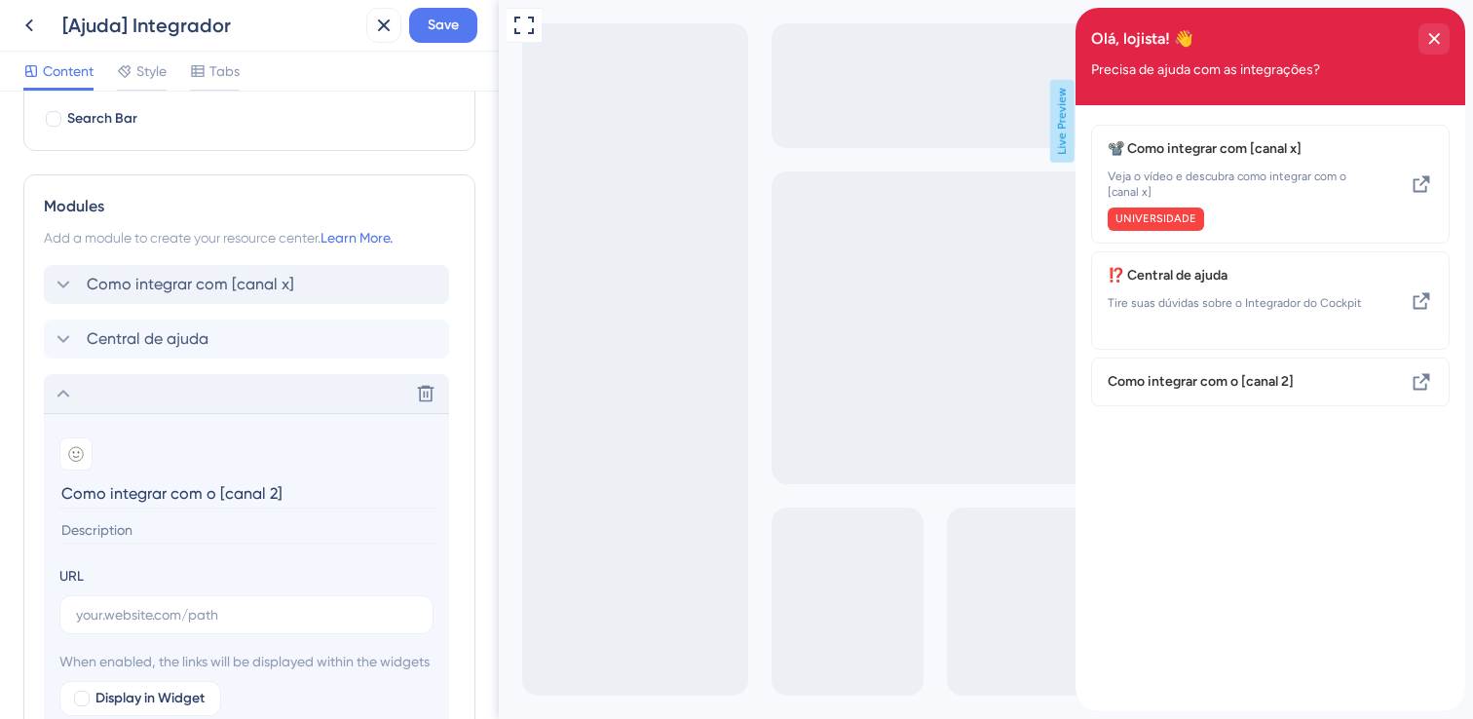
type input "Como integrar com o [canal 2]"
click at [65, 396] on icon at bounding box center [63, 393] width 23 height 23
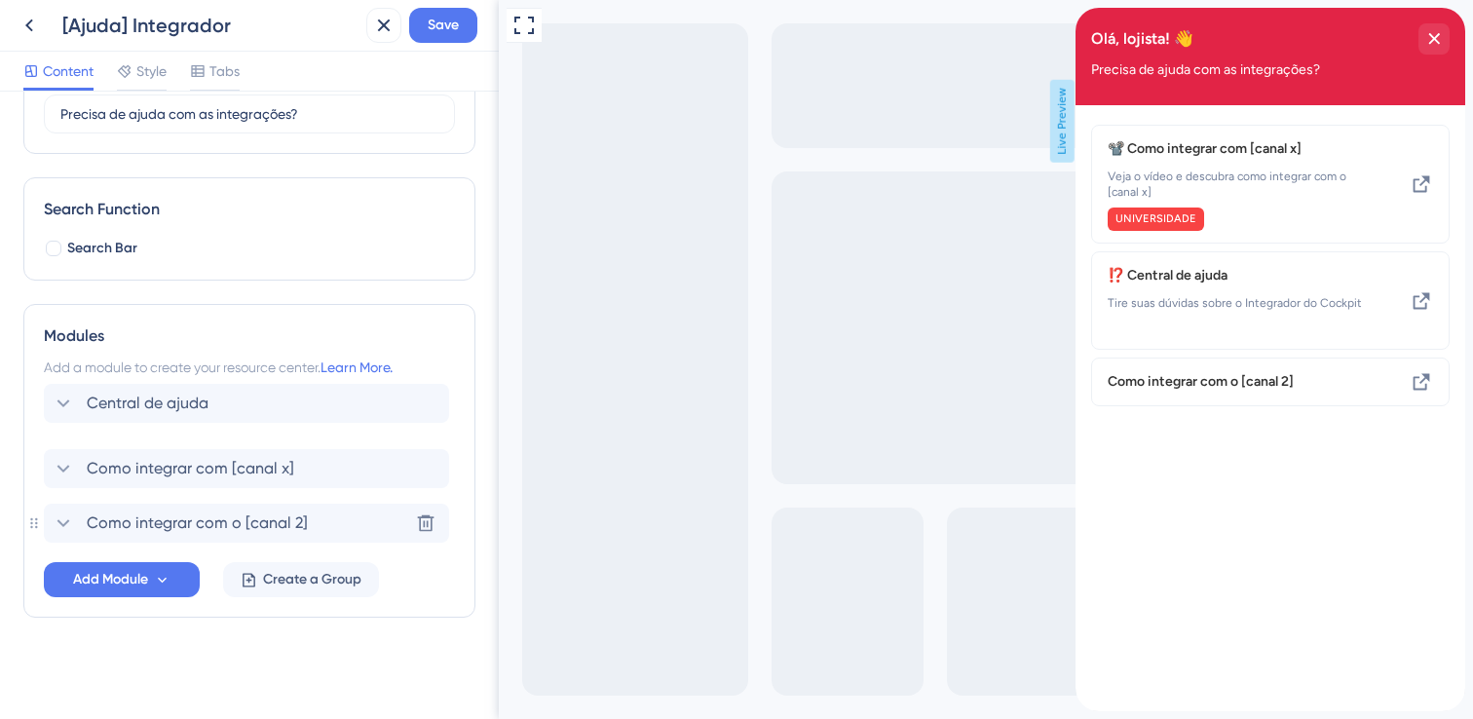
drag, startPoint x: 132, startPoint y: 476, endPoint x: 132, endPoint y: 404, distance: 72.1
click at [132, 404] on div "Como integrar com [canal x] Central de ajuda Como integrar com o [canal 2] [GEO…" at bounding box center [249, 469] width 411 height 148
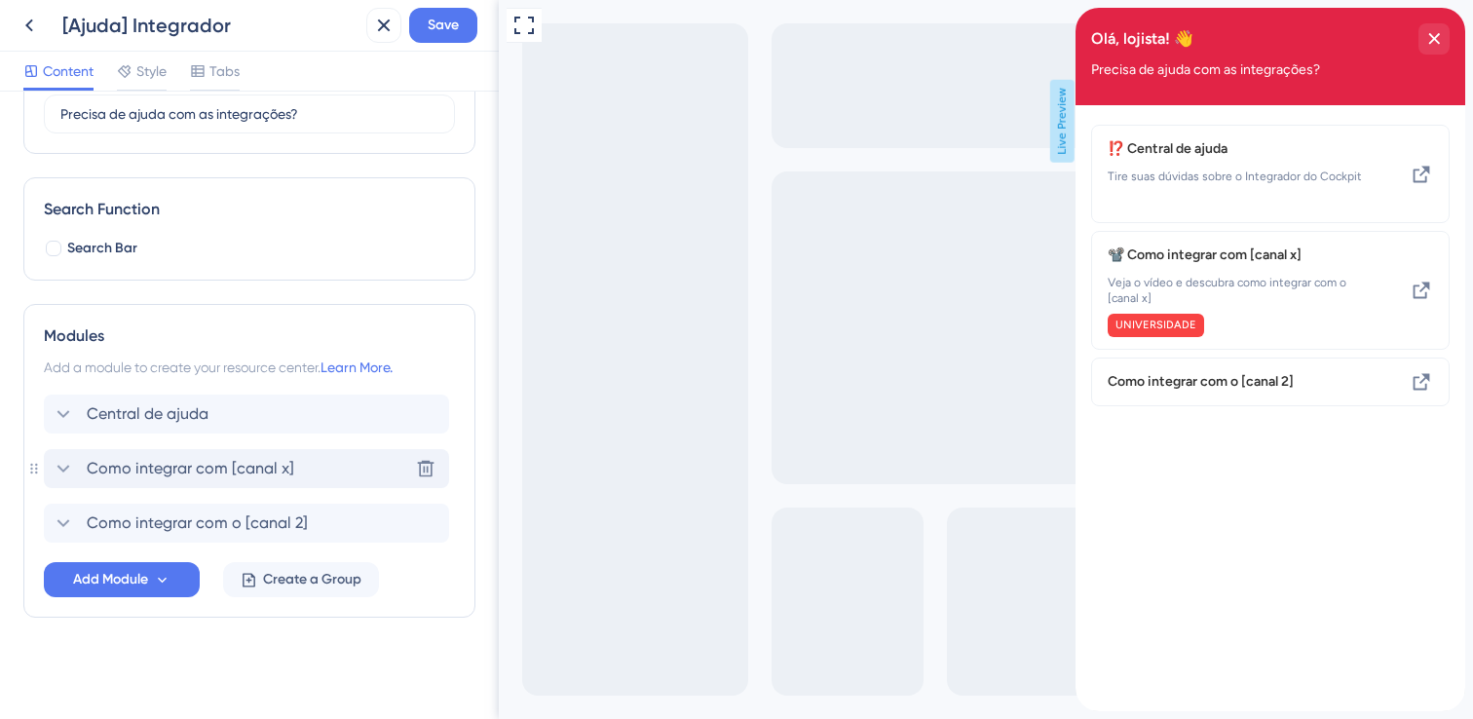
click at [213, 475] on span "Como integrar com [canal x]" at bounding box center [190, 468] width 207 height 23
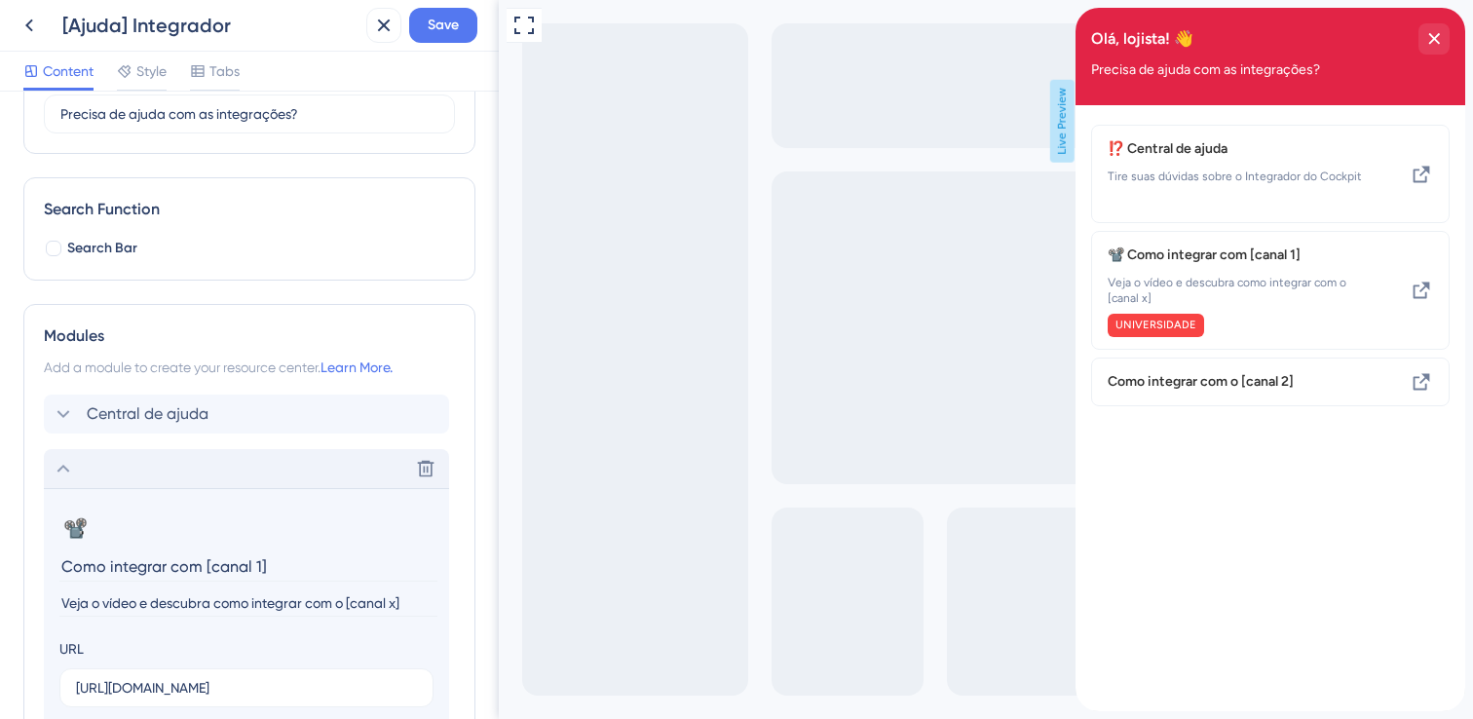
type input "Como integrar com [canal 1]"
click at [395, 601] on input "Veja o vídeo e descubra como integrar com o [canal x]" at bounding box center [248, 603] width 378 height 26
type input "Veja o vídeo e descubra como integrar com o [canal 1]"
click at [57, 471] on icon at bounding box center [63, 468] width 23 height 23
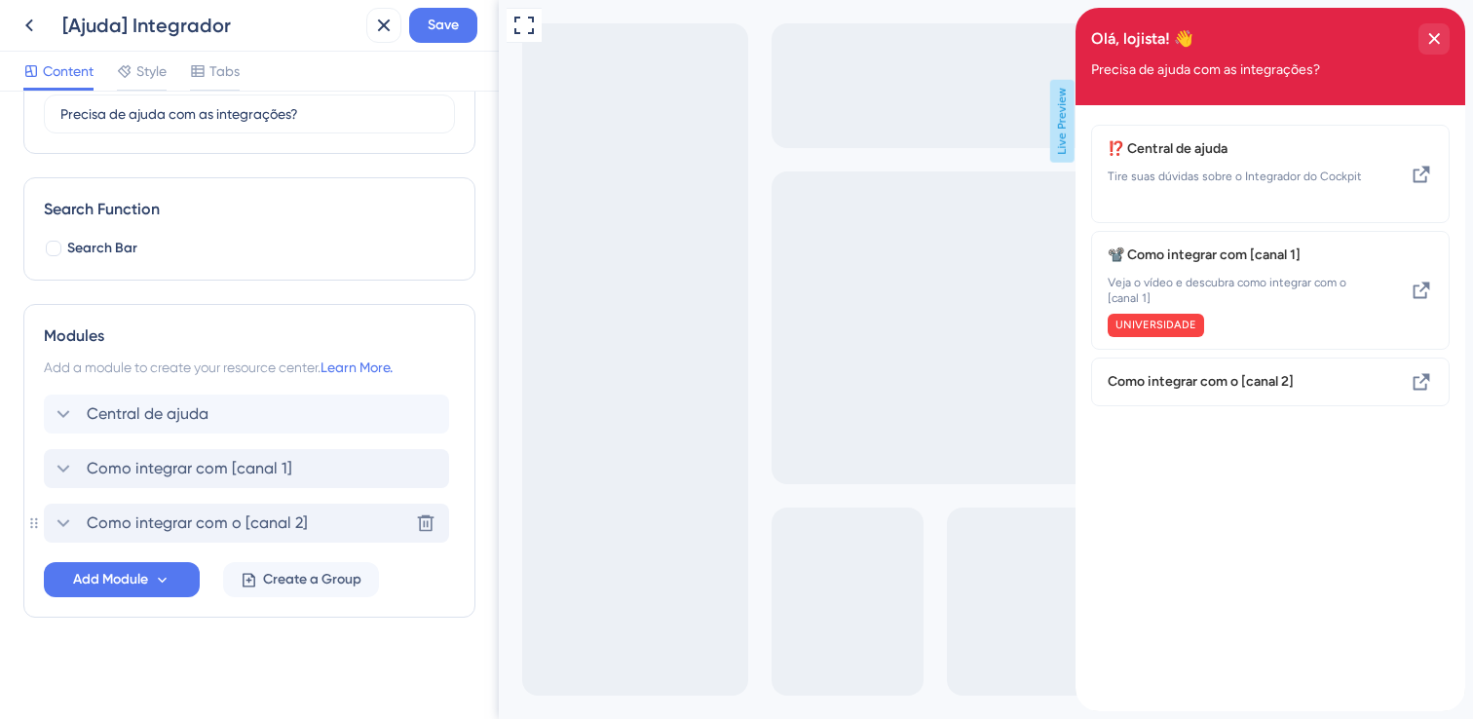
click at [60, 521] on icon at bounding box center [63, 523] width 13 height 8
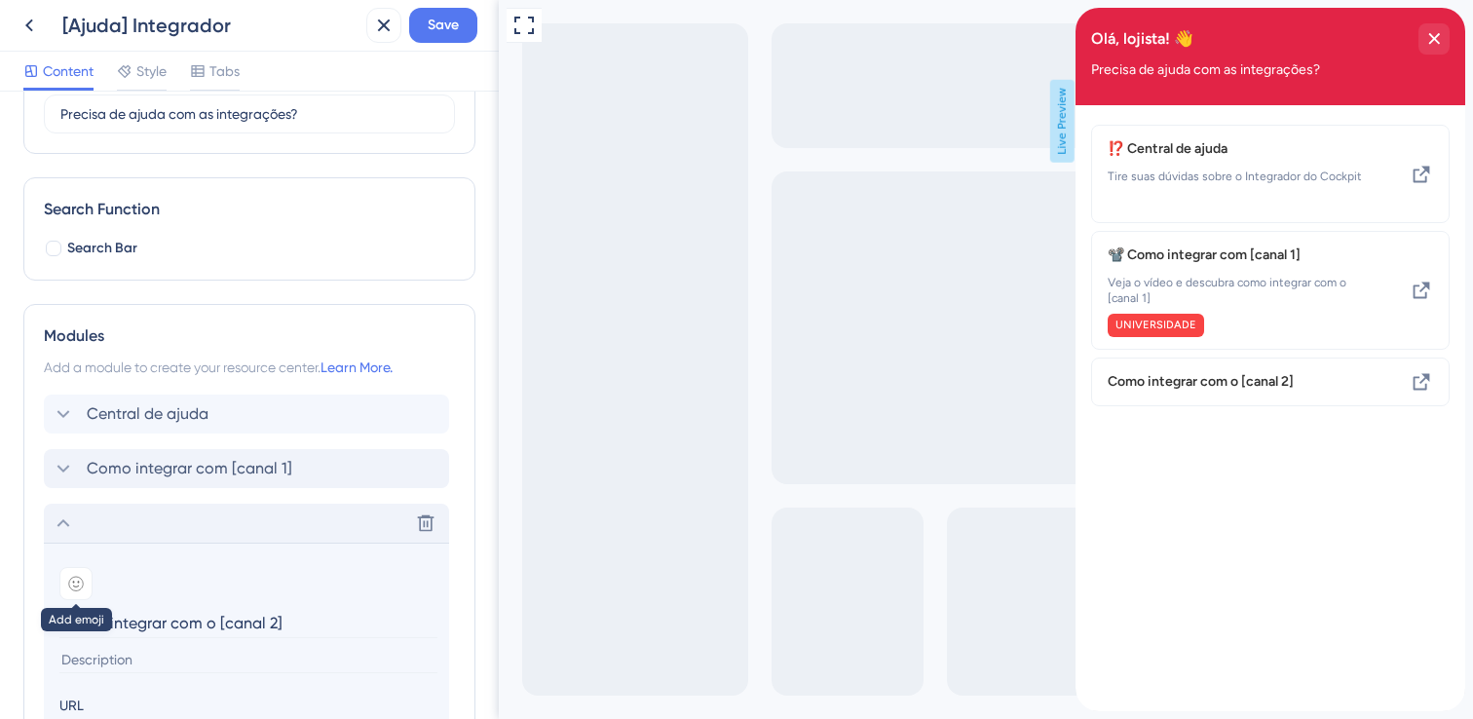
click at [73, 582] on icon at bounding box center [76, 584] width 7 height 6
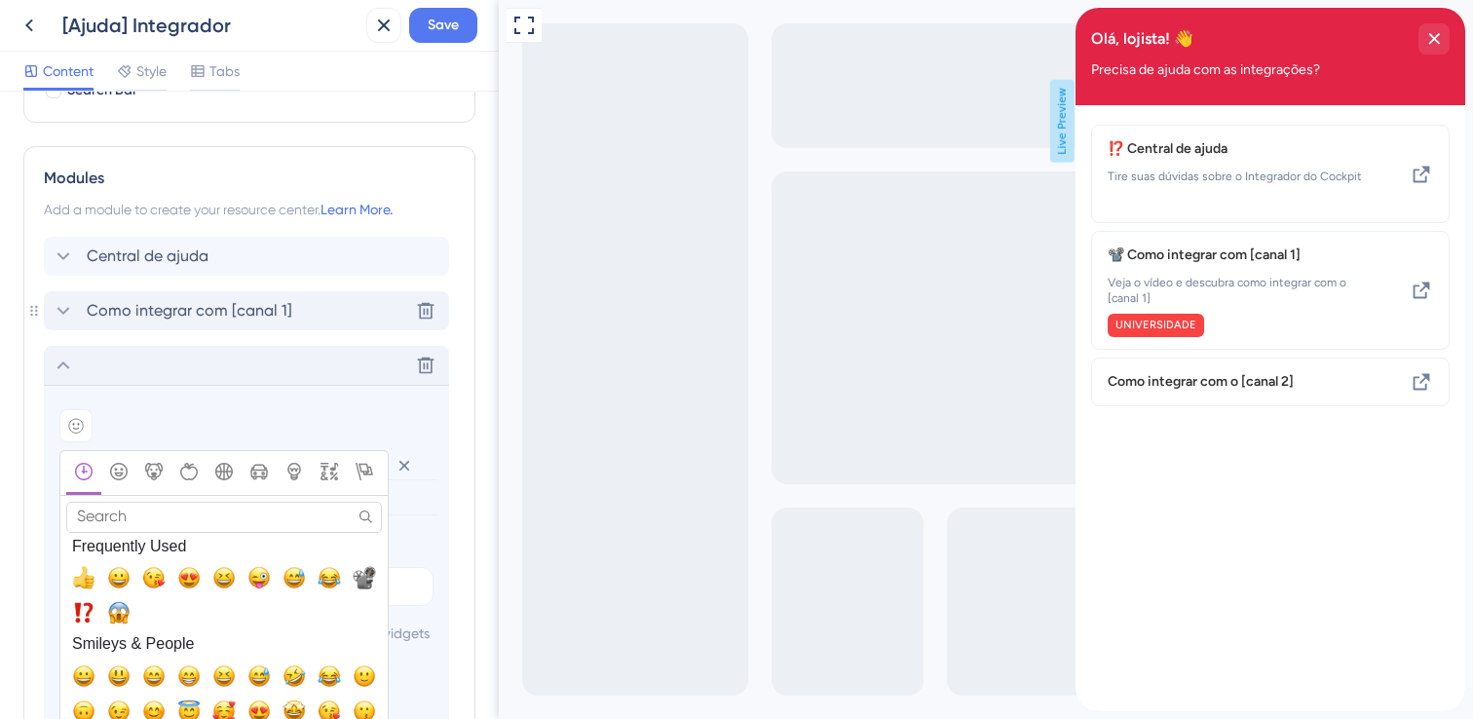
scroll to position [359, 0]
click at [354, 577] on span "📽️, film_projector" at bounding box center [364, 576] width 23 height 23
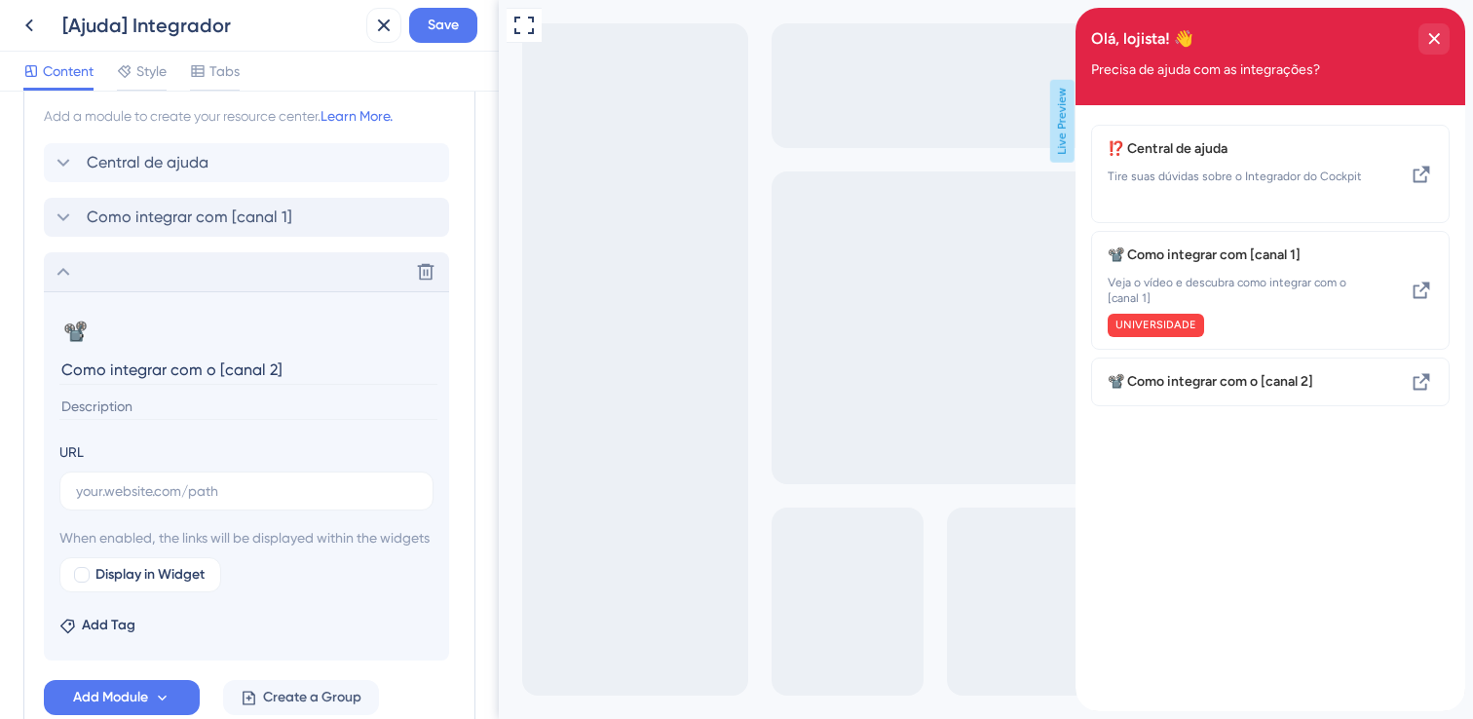
scroll to position [505, 0]
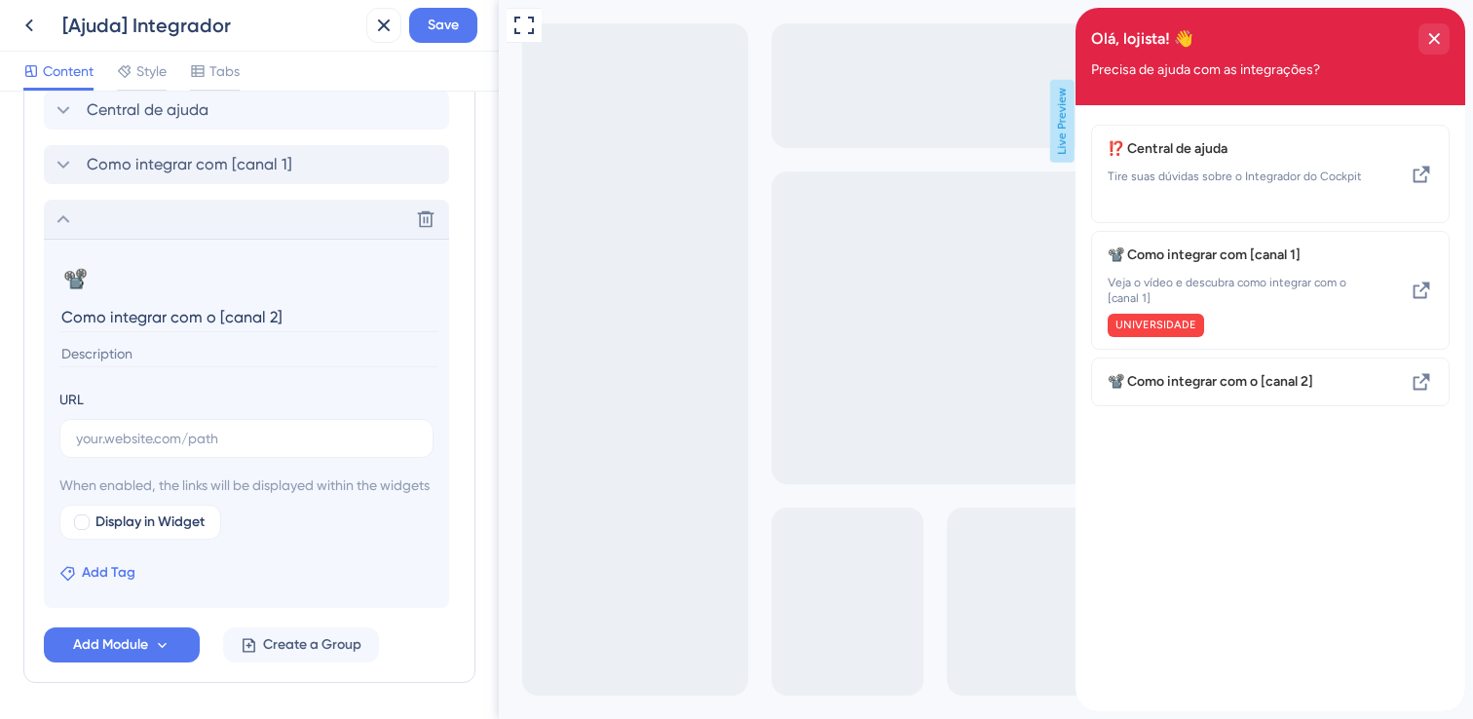
click at [123, 584] on span "Add Tag" at bounding box center [109, 572] width 54 height 23
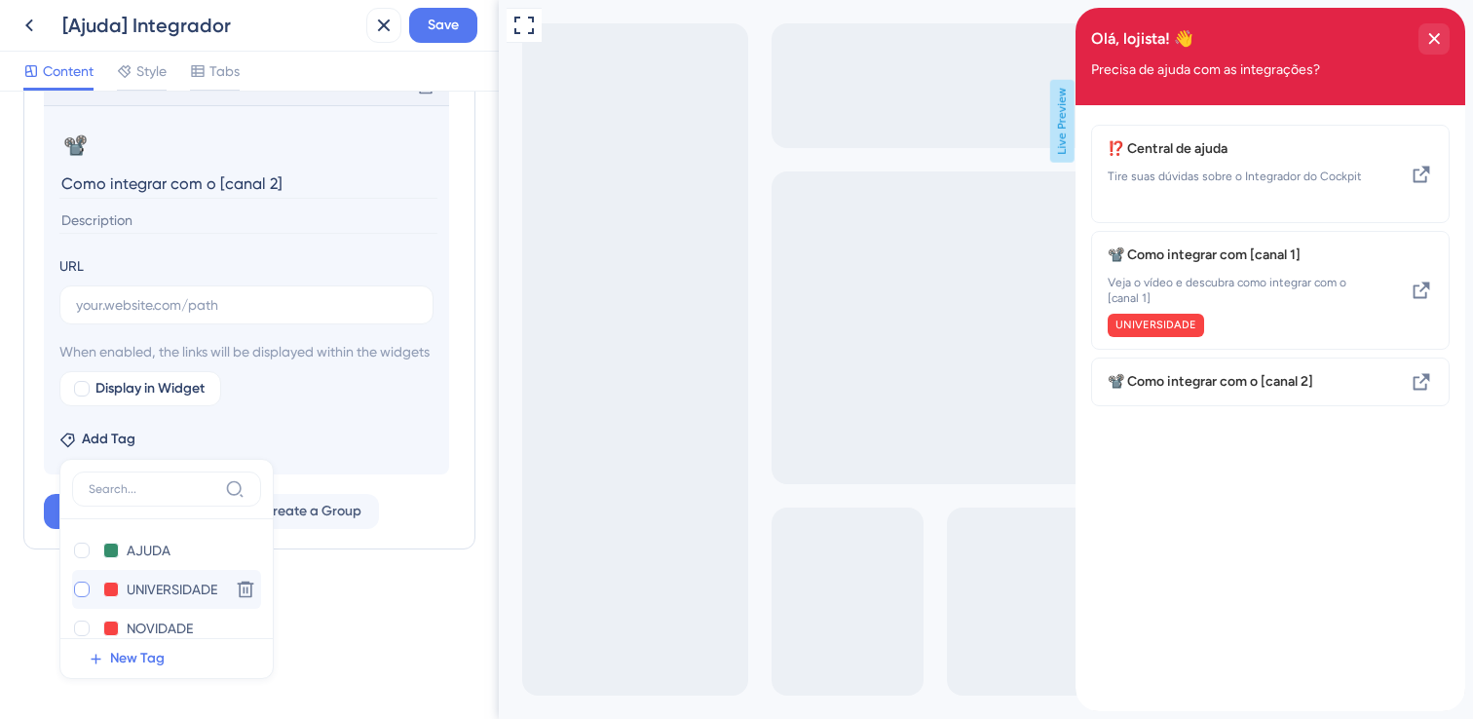
click at [86, 590] on div at bounding box center [82, 590] width 16 height 16
checkbox input "true"
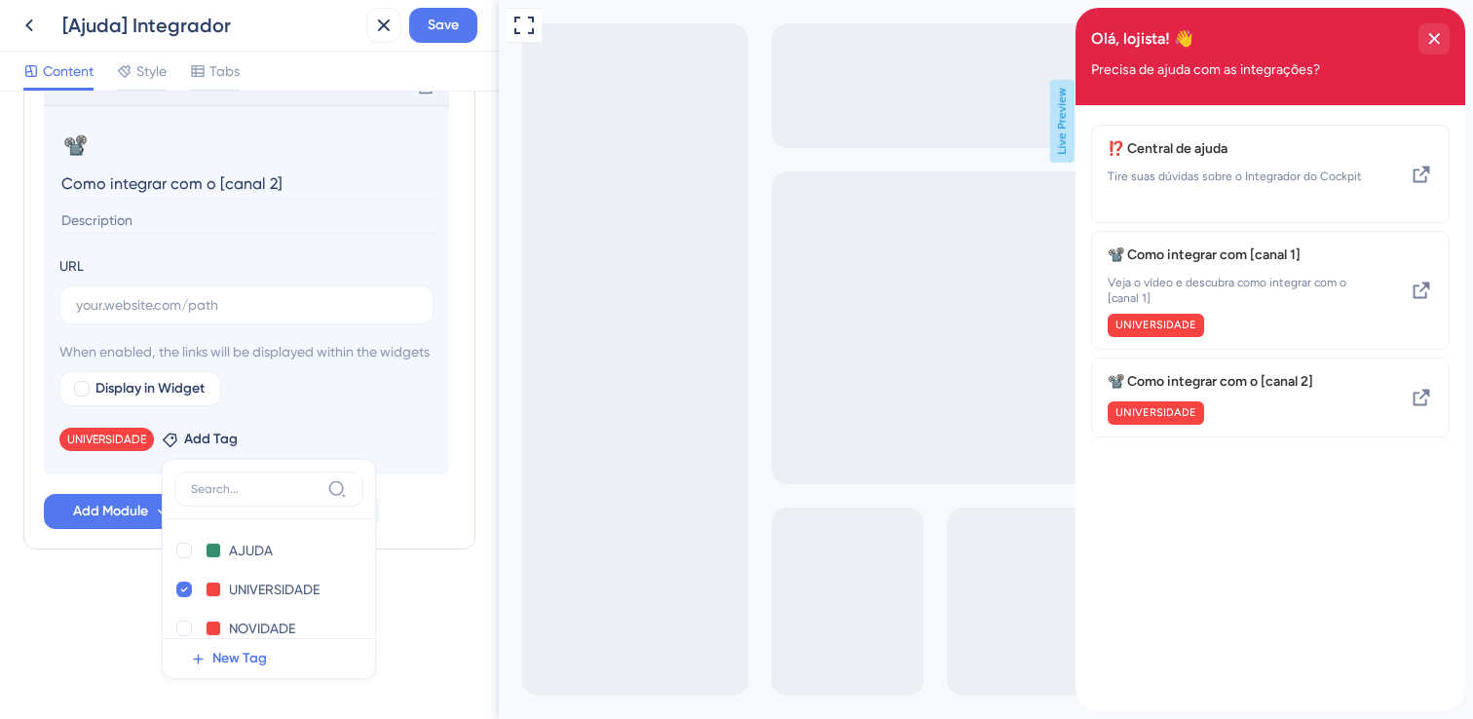
click at [427, 529] on div "Add Module Create a Group" at bounding box center [249, 511] width 411 height 35
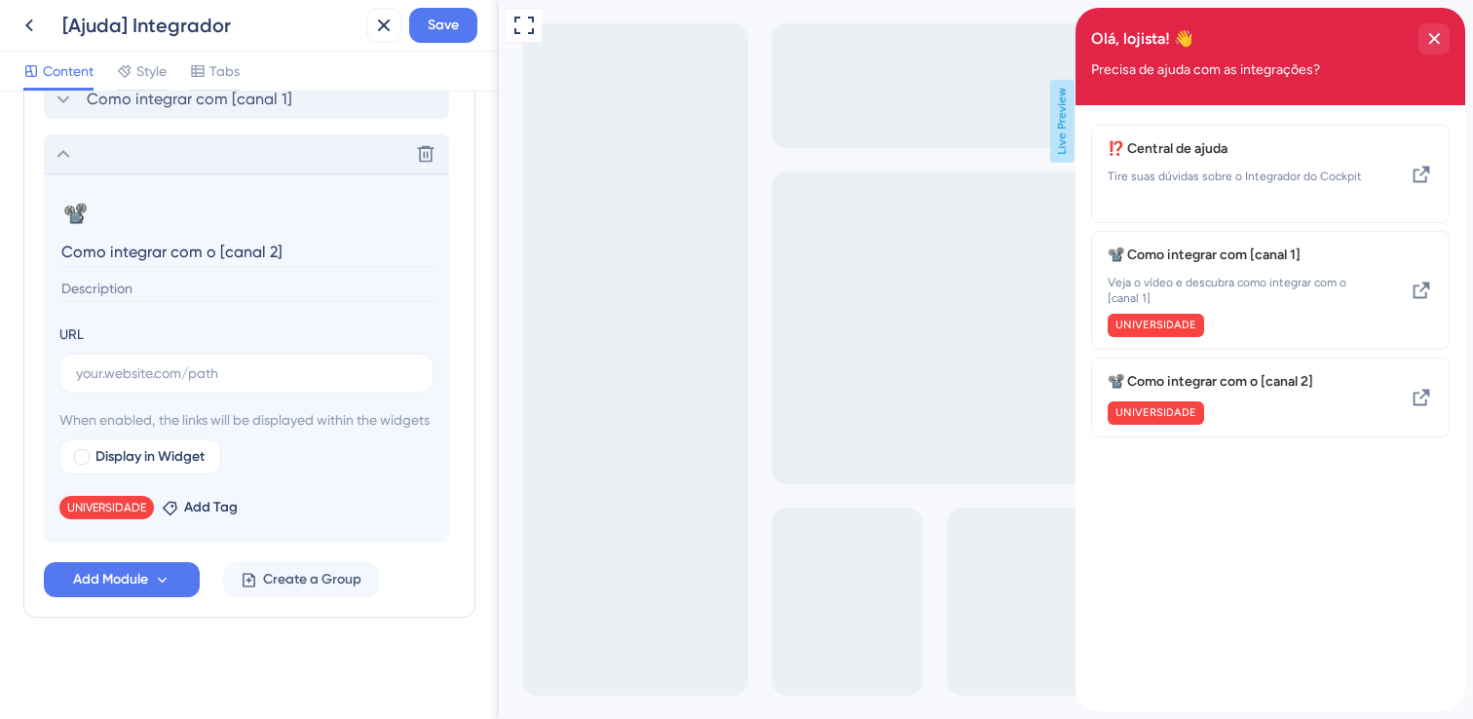
scroll to position [593, 0]
click at [54, 142] on icon at bounding box center [63, 153] width 23 height 23
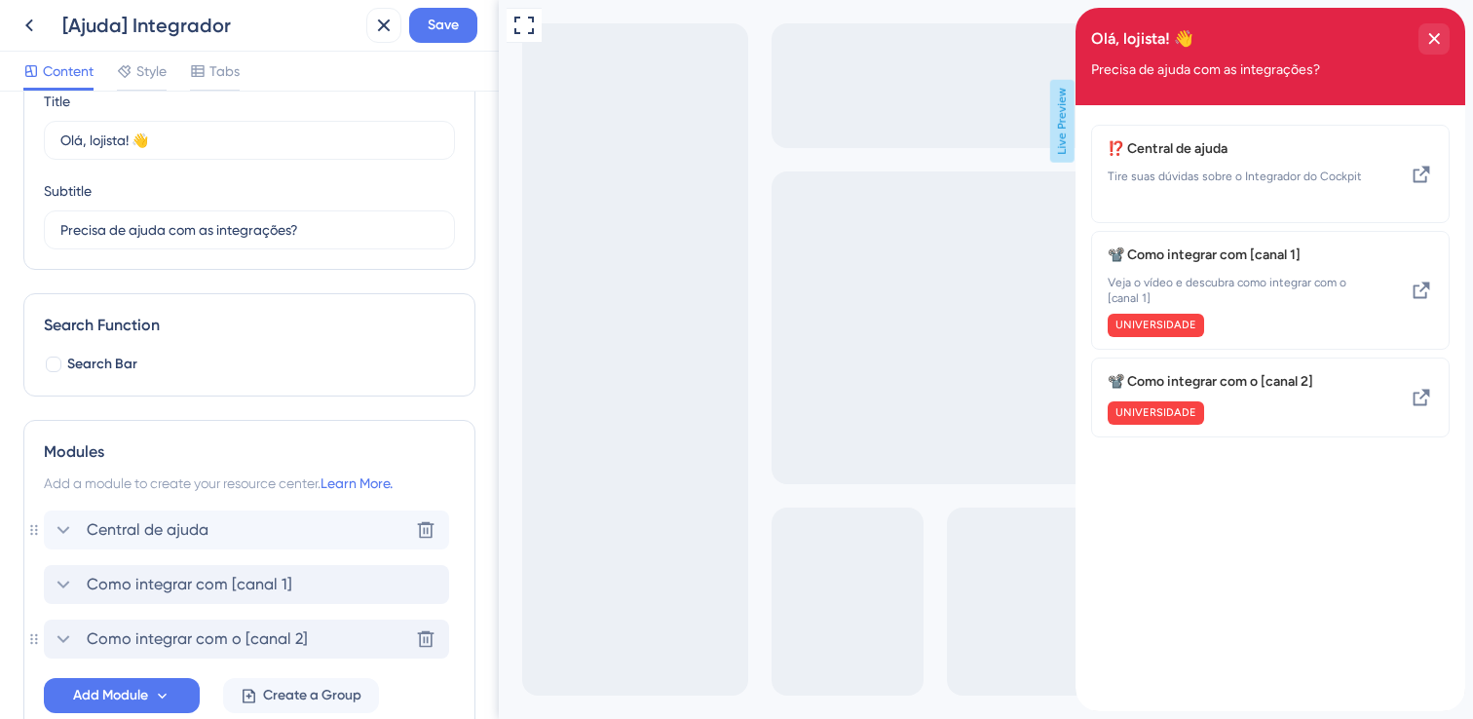
scroll to position [201, 0]
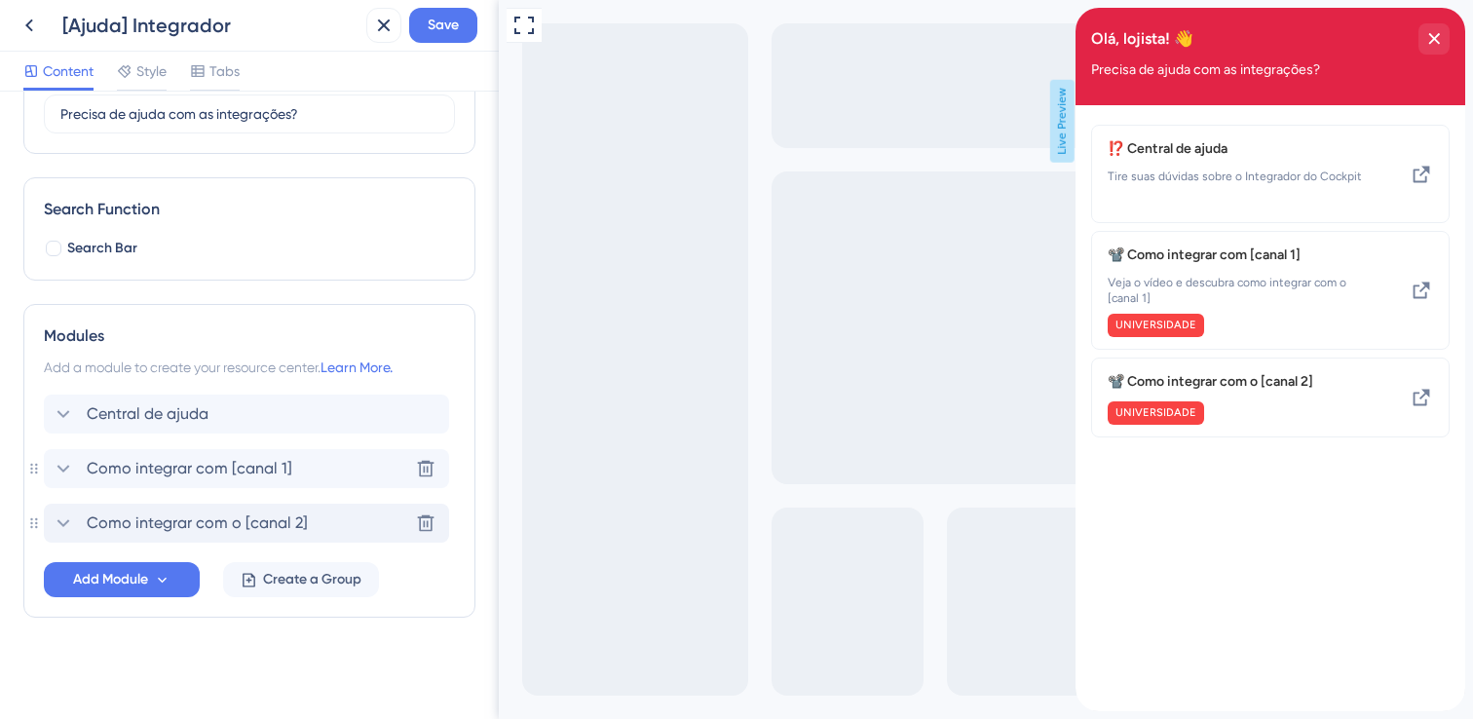
click at [71, 457] on icon at bounding box center [63, 468] width 23 height 23
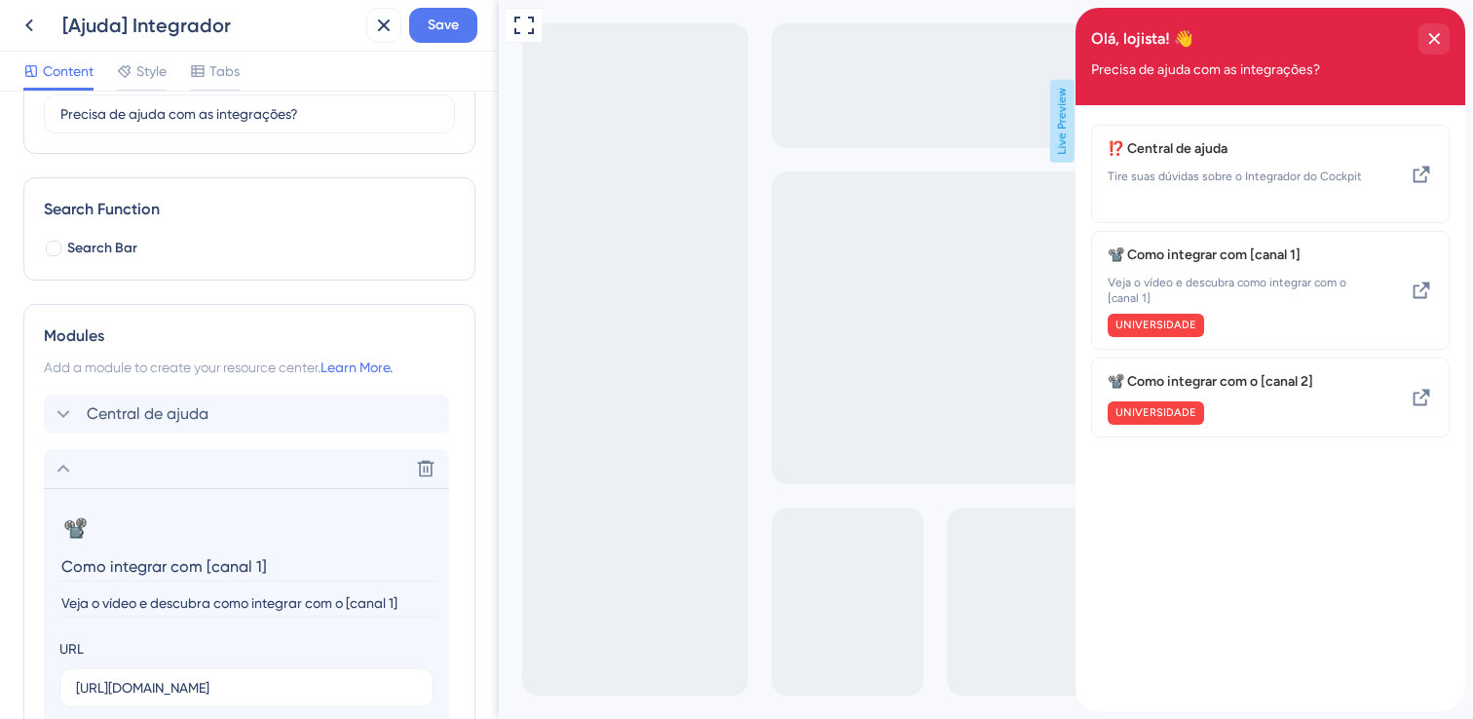
click at [238, 604] on input "Veja o vídeo e descubra como integrar com o [canal 1]" at bounding box center [248, 603] width 378 height 26
click at [64, 462] on icon at bounding box center [63, 468] width 23 height 23
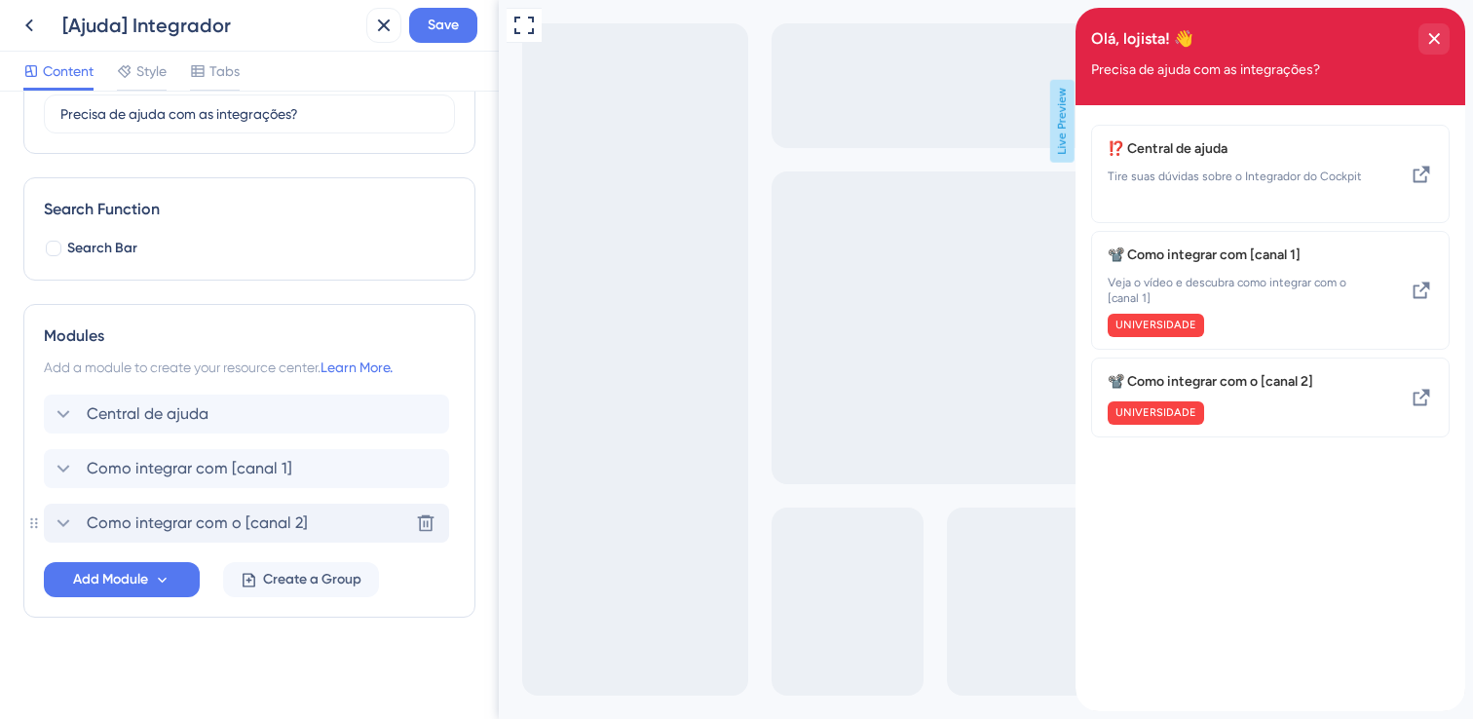
click at [66, 516] on icon at bounding box center [63, 522] width 23 height 23
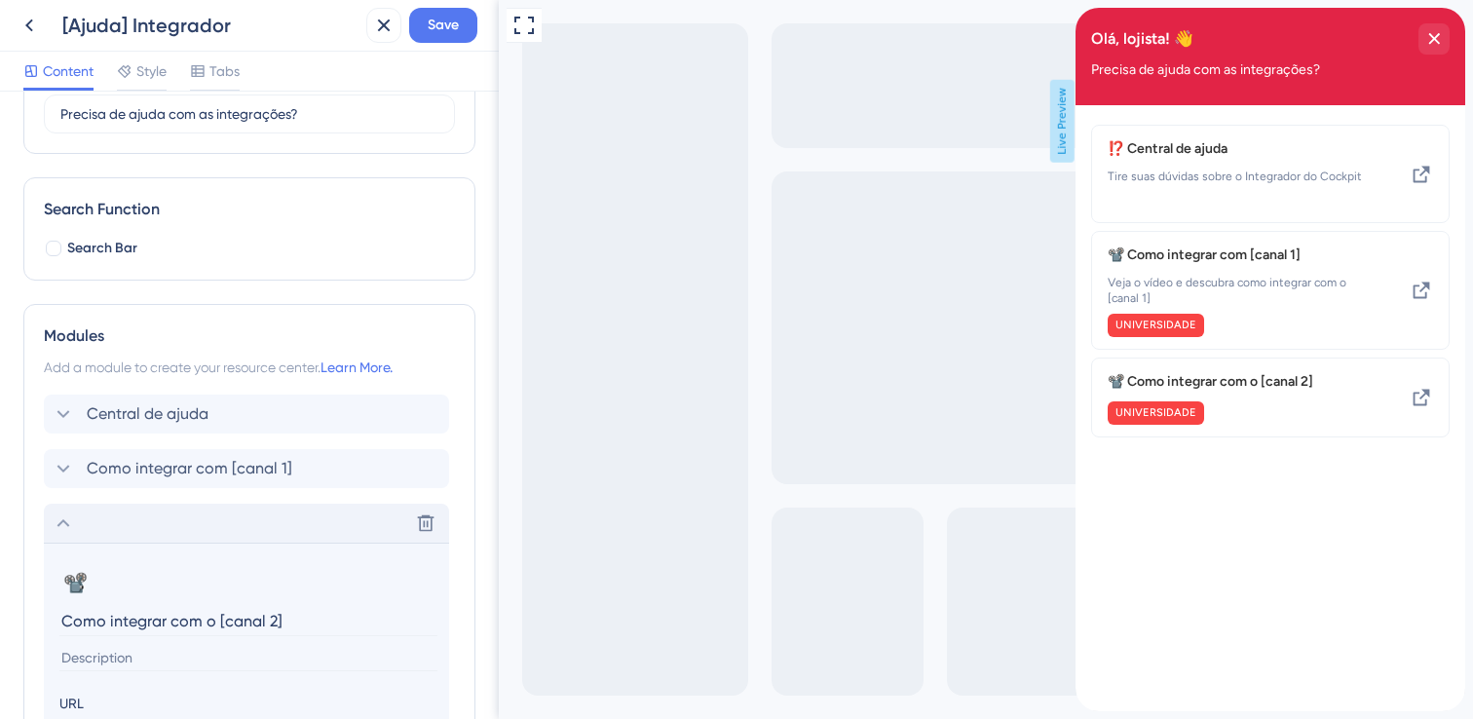
click at [241, 659] on input at bounding box center [248, 658] width 378 height 26
paste input "Veja o vídeo e descubra como integrar com o [canal 1]"
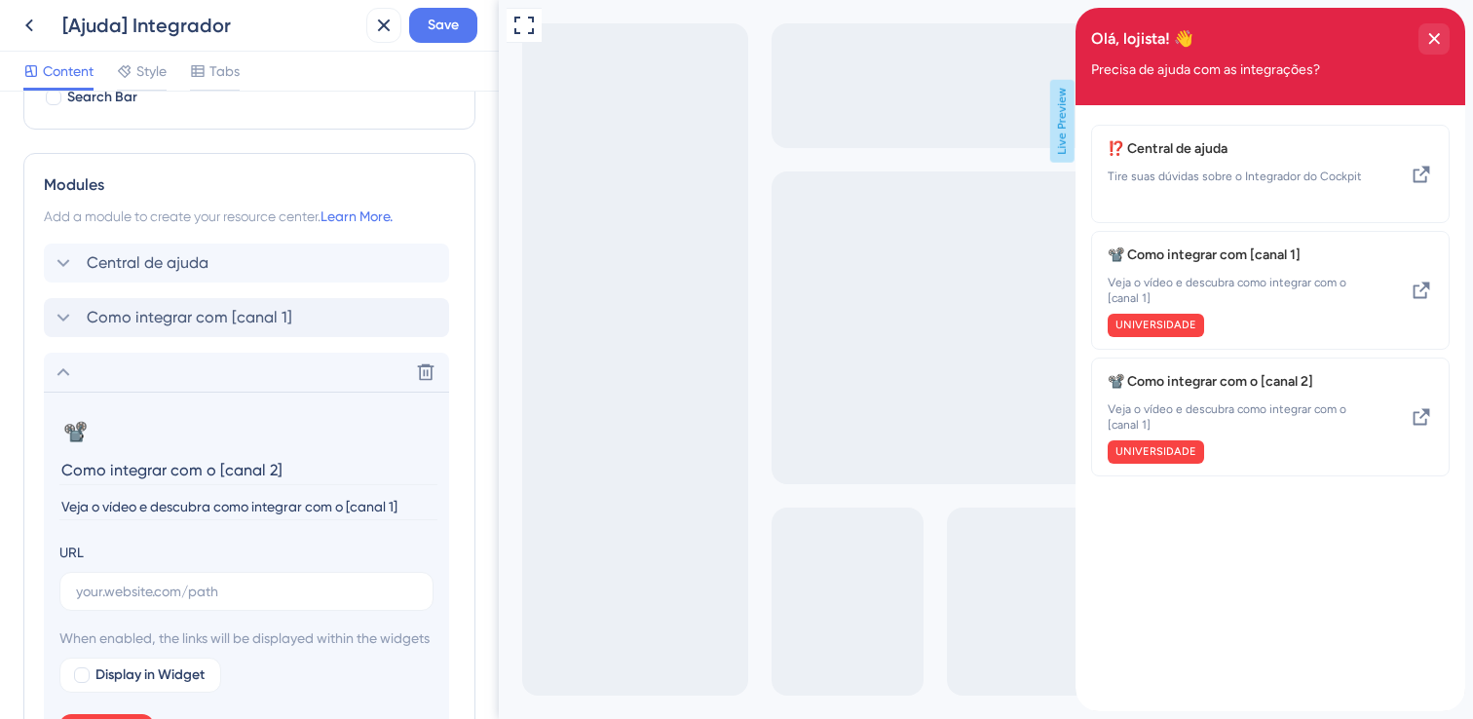
scroll to position [445, 0]
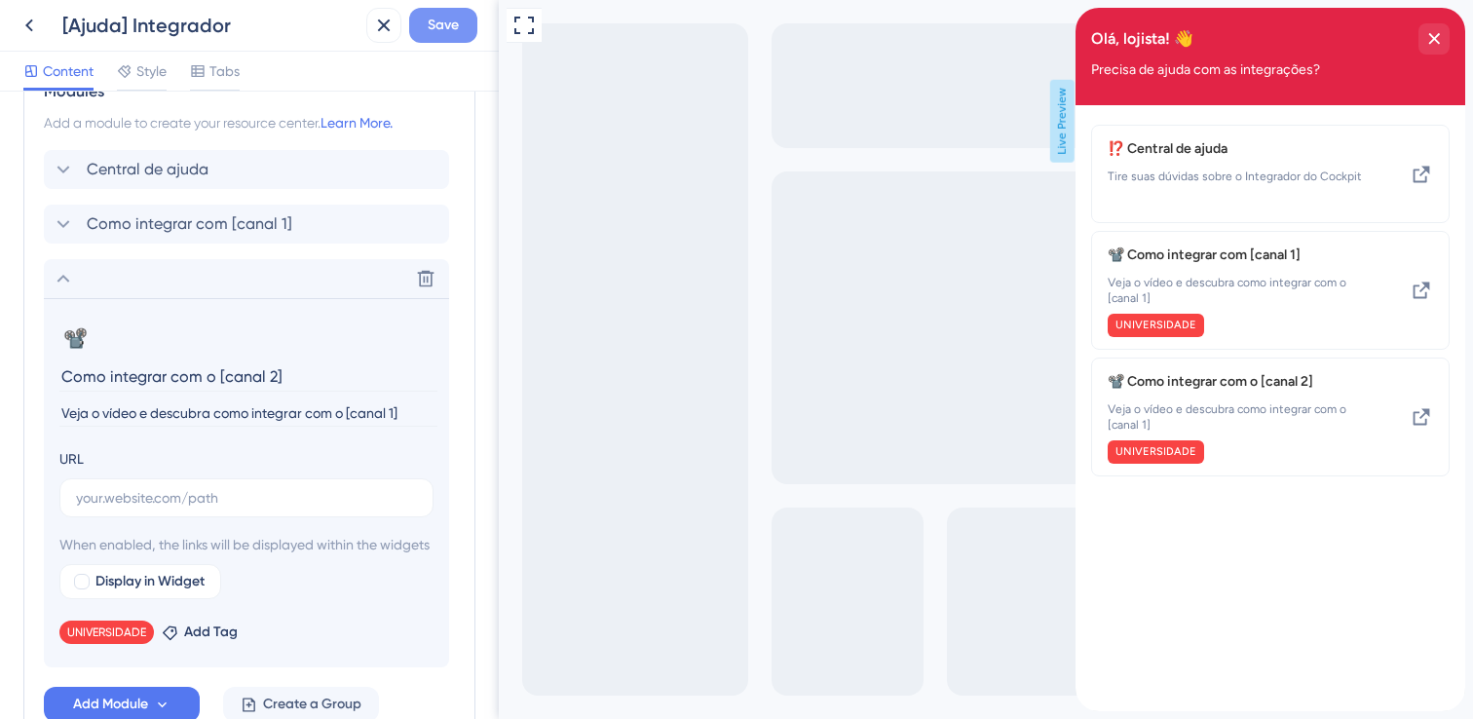
type input "Veja o vídeo e descubra como integrar com o [canal 1]"
click at [461, 25] on button "Save" at bounding box center [443, 25] width 68 height 35
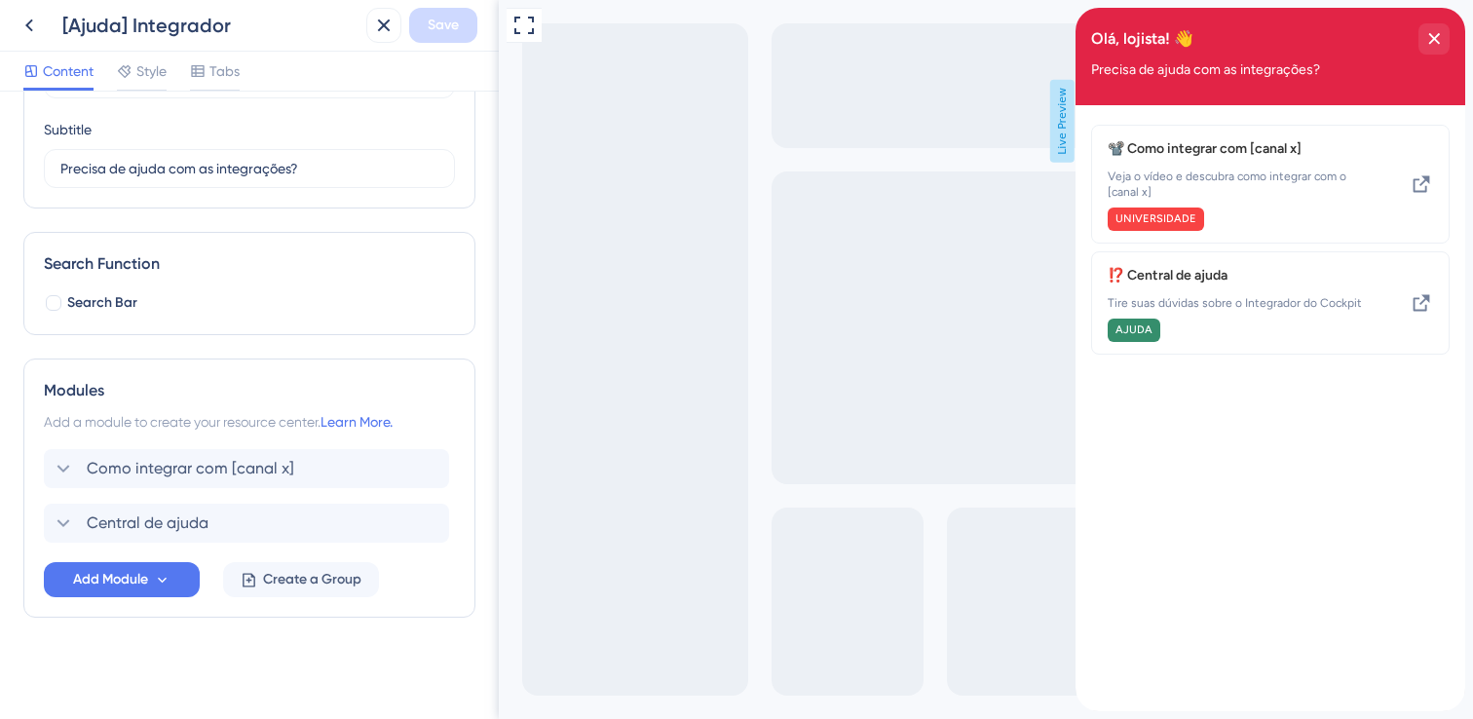
scroll to position [0, 0]
